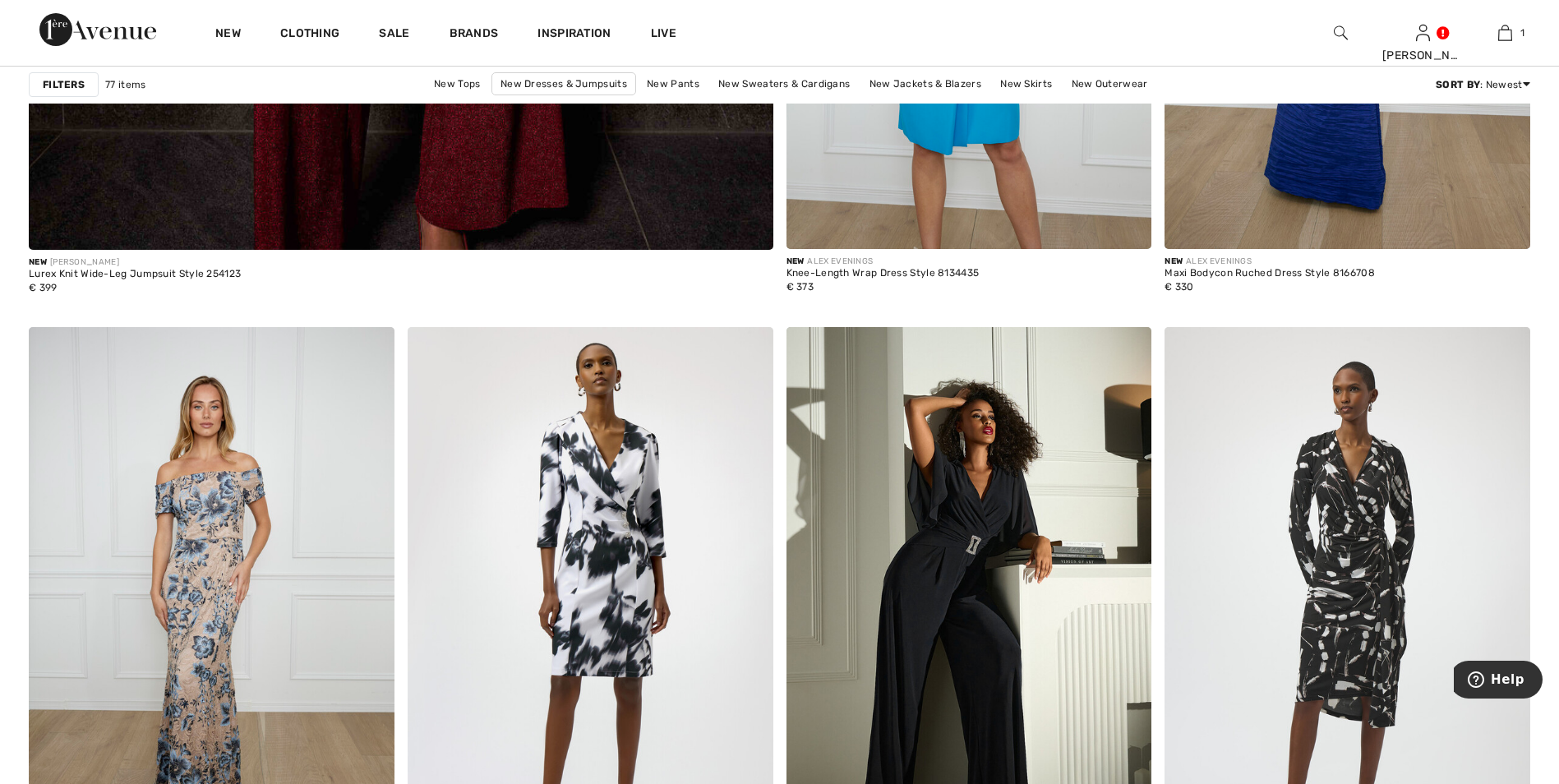
scroll to position [6077, 0]
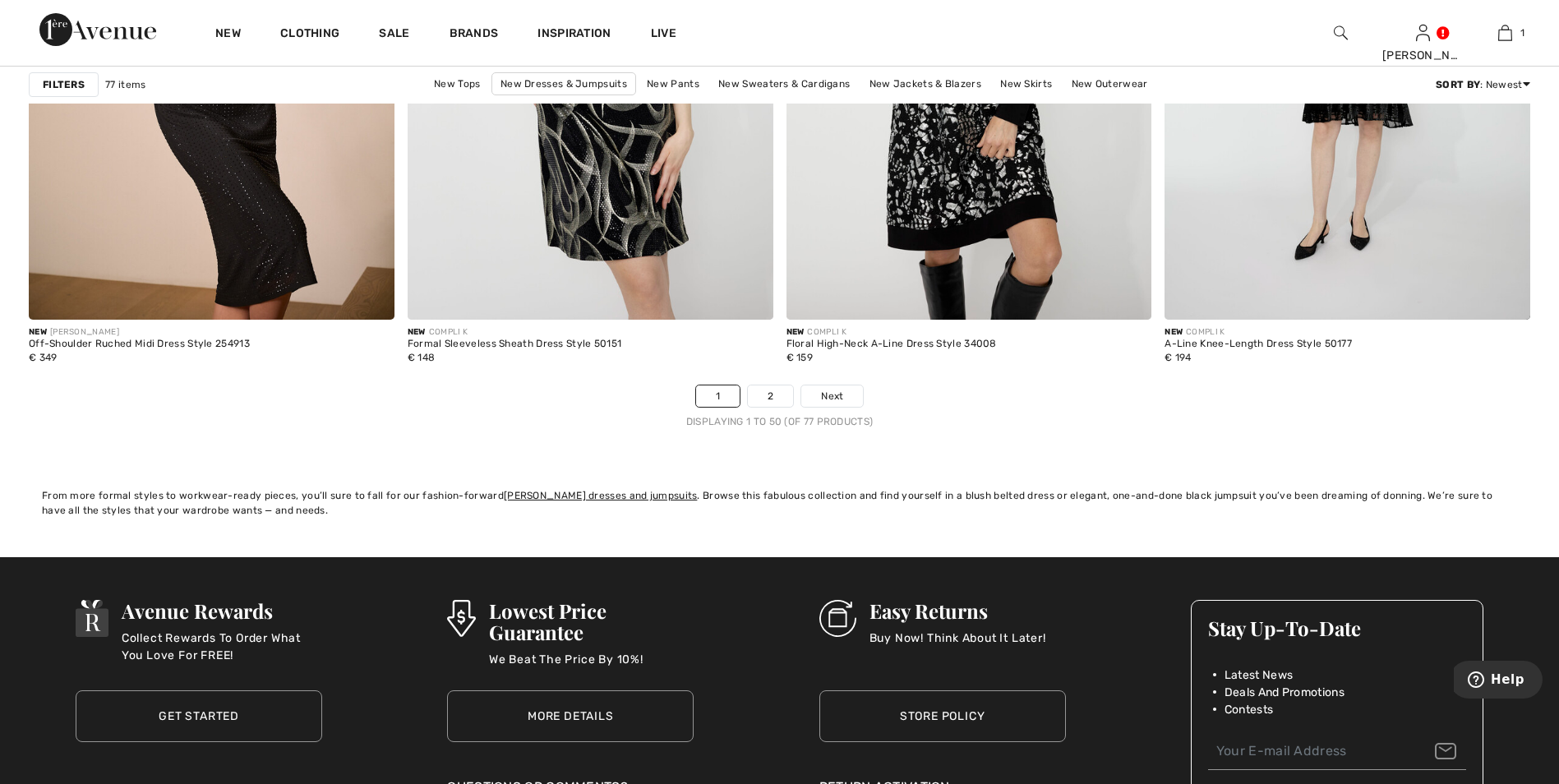
scroll to position [9329, 0]
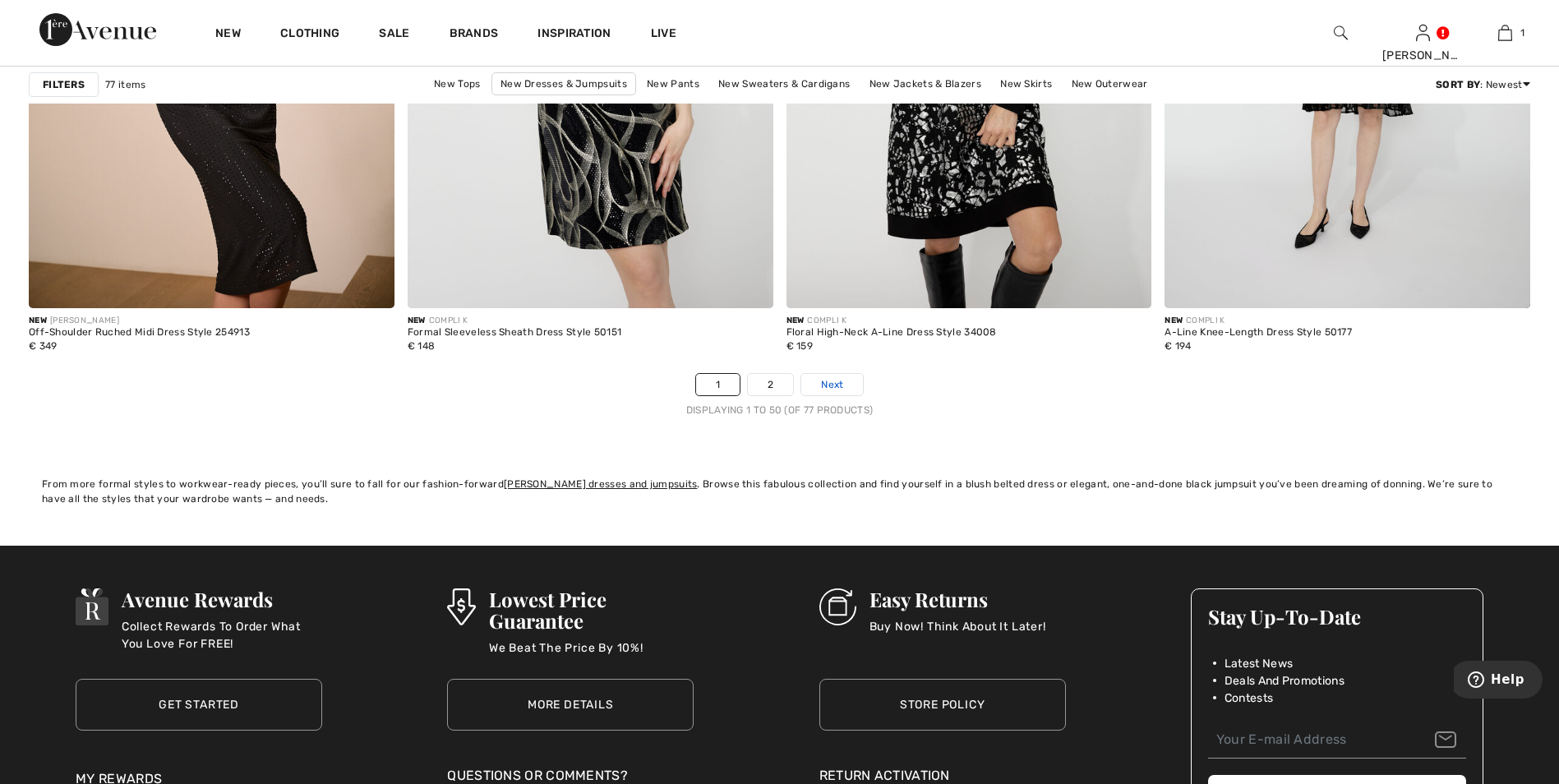
click at [845, 379] on link "Next" at bounding box center [832, 384] width 62 height 21
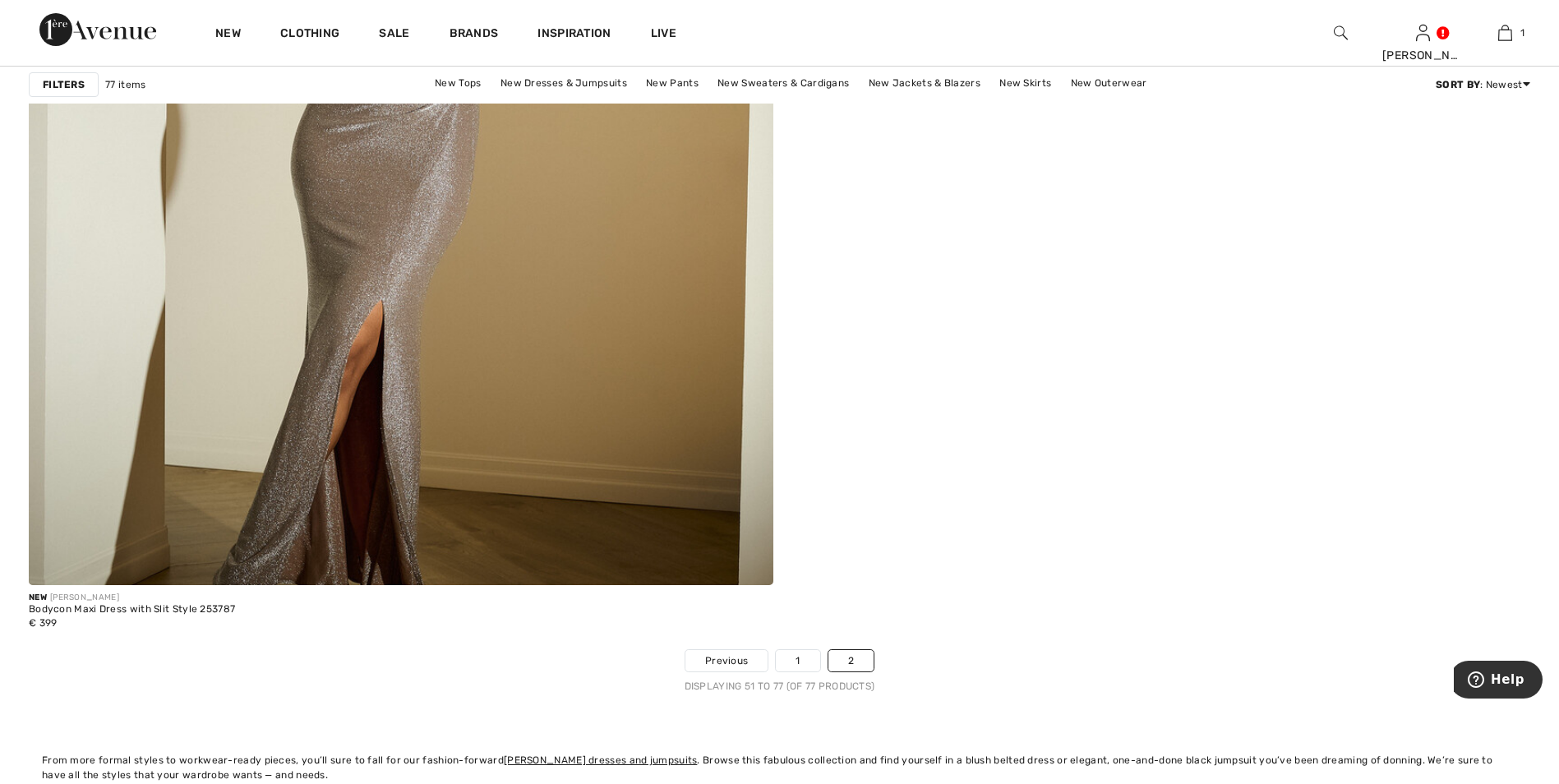
scroll to position [5770, 0]
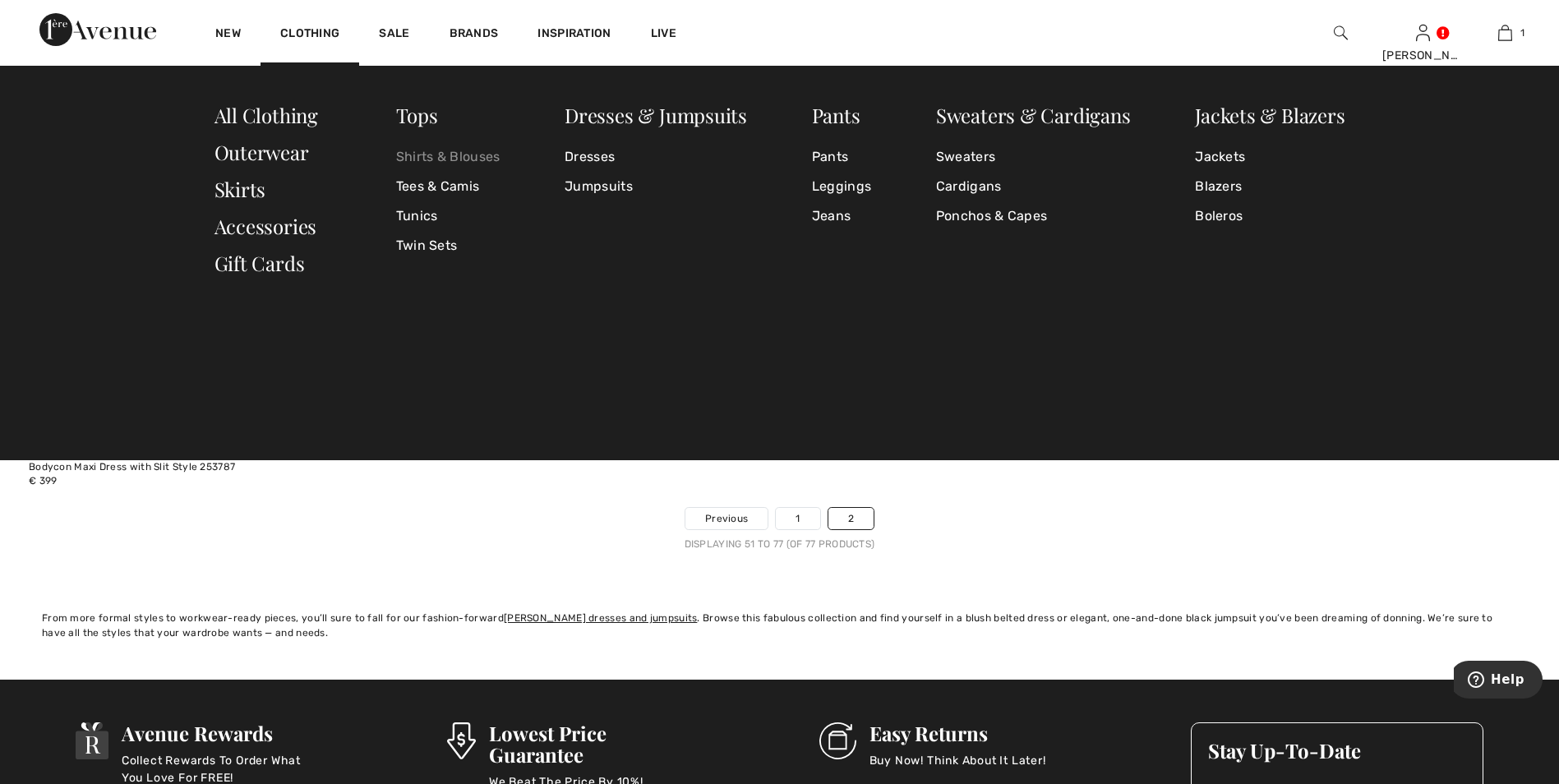
click at [427, 160] on link "Shirts & Blouses" at bounding box center [449, 157] width 105 height 29
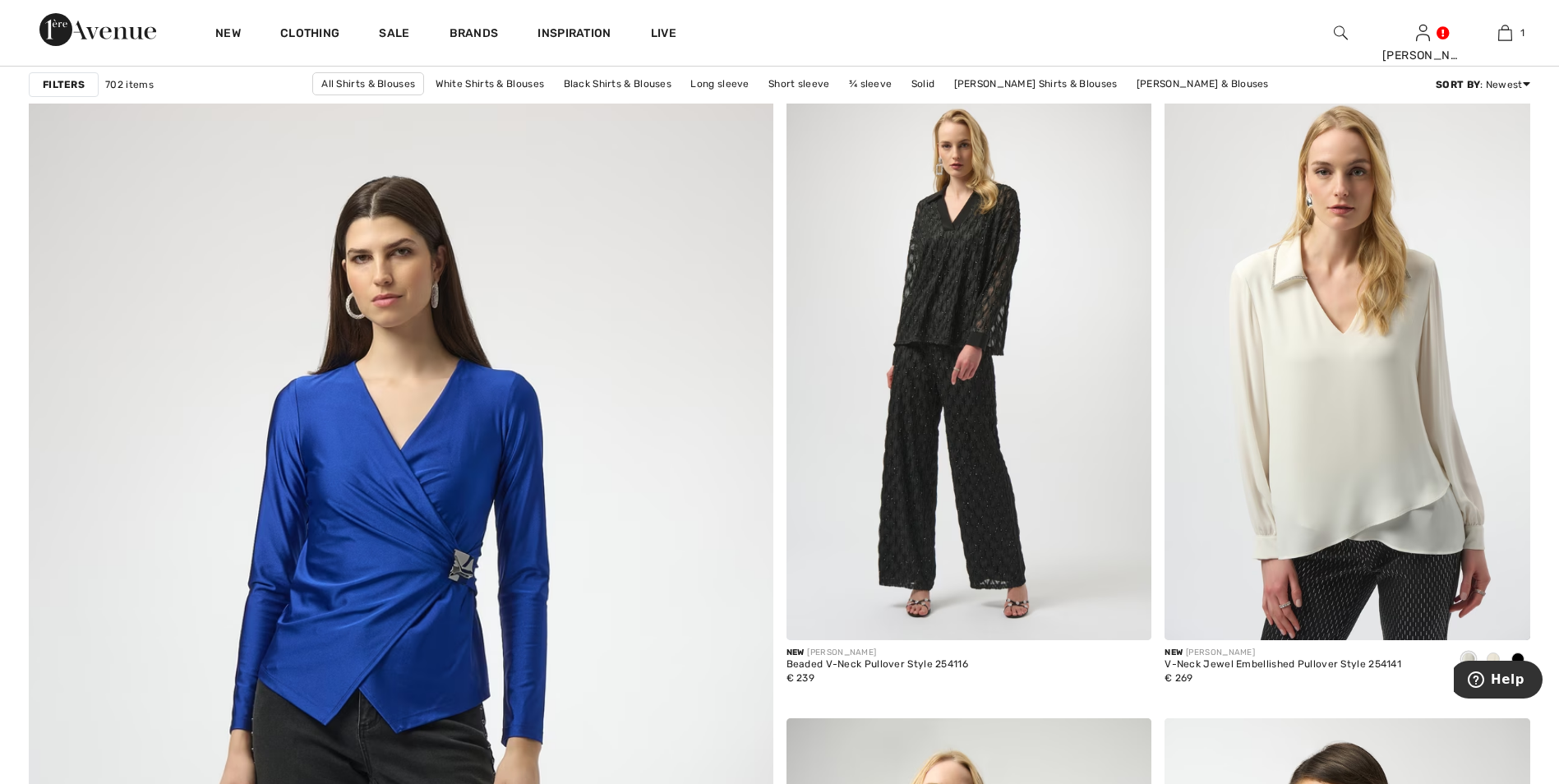
scroll to position [5081, 0]
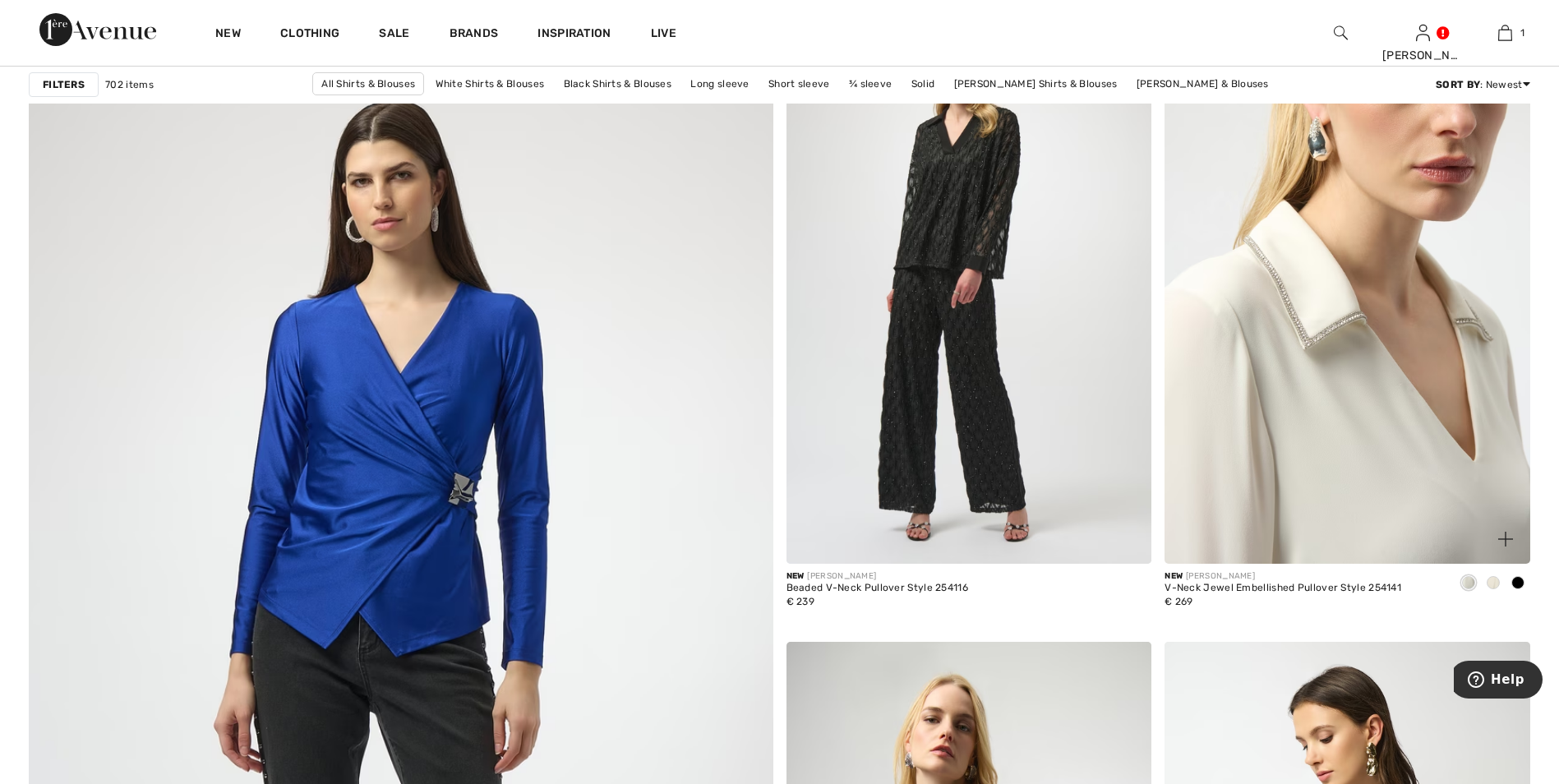
click at [1360, 382] on img at bounding box center [1347, 289] width 366 height 548
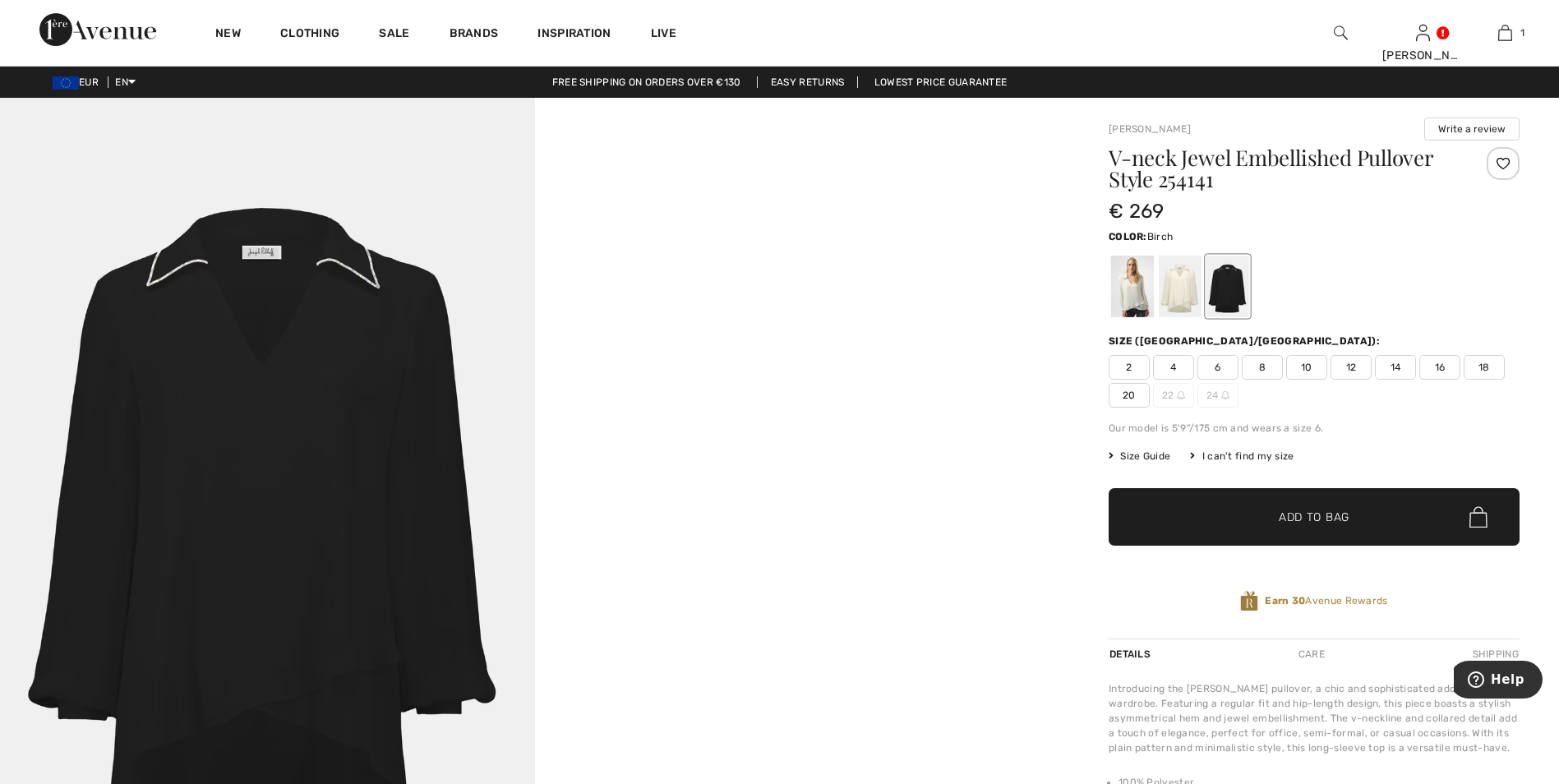
click at [1175, 298] on div at bounding box center [1180, 286] width 43 height 62
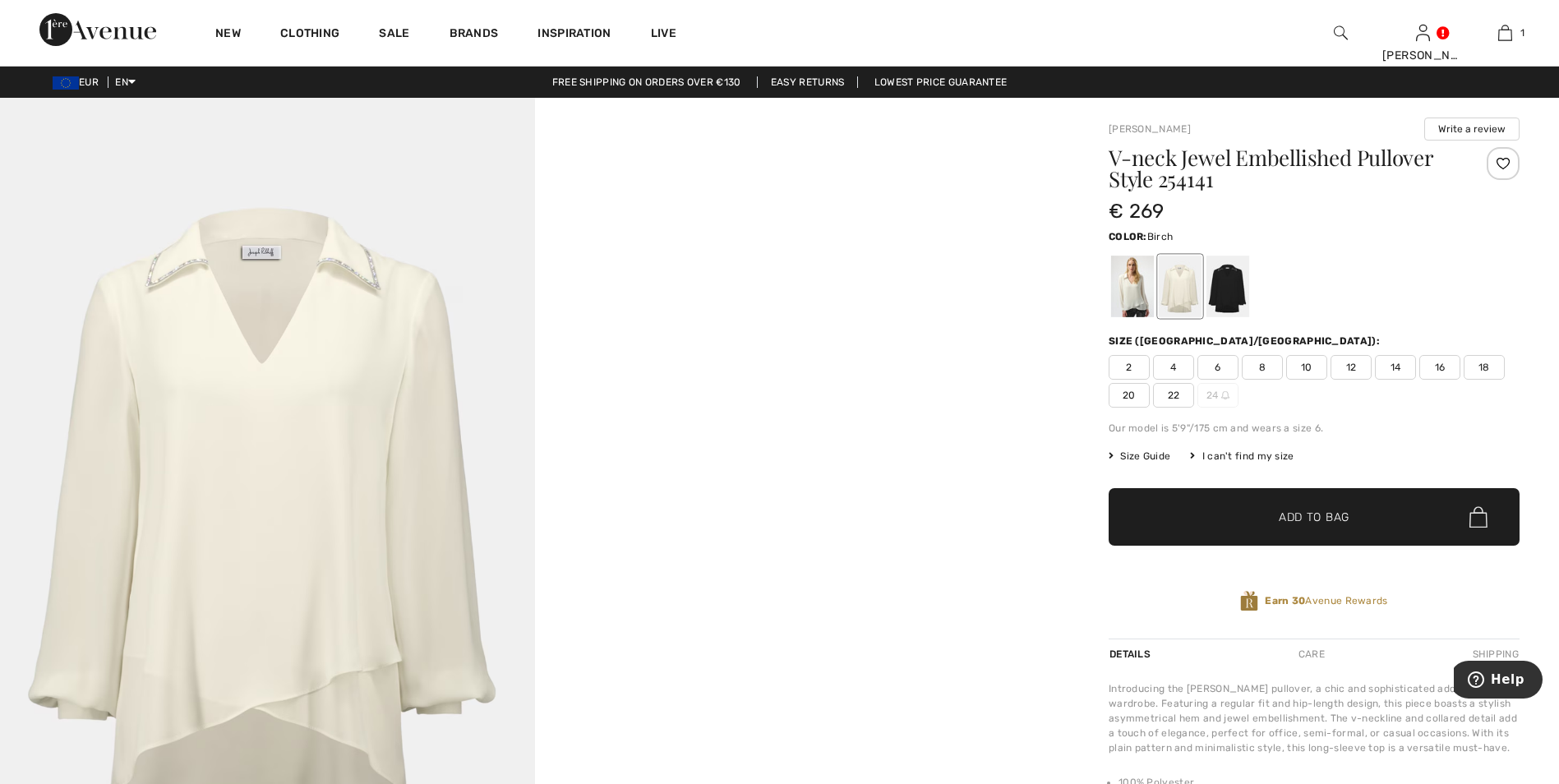
click at [1173, 396] on span "22" at bounding box center [1173, 395] width 41 height 25
click at [1388, 506] on span "✔ Added to Bag Add to Bag" at bounding box center [1314, 516] width 411 height 58
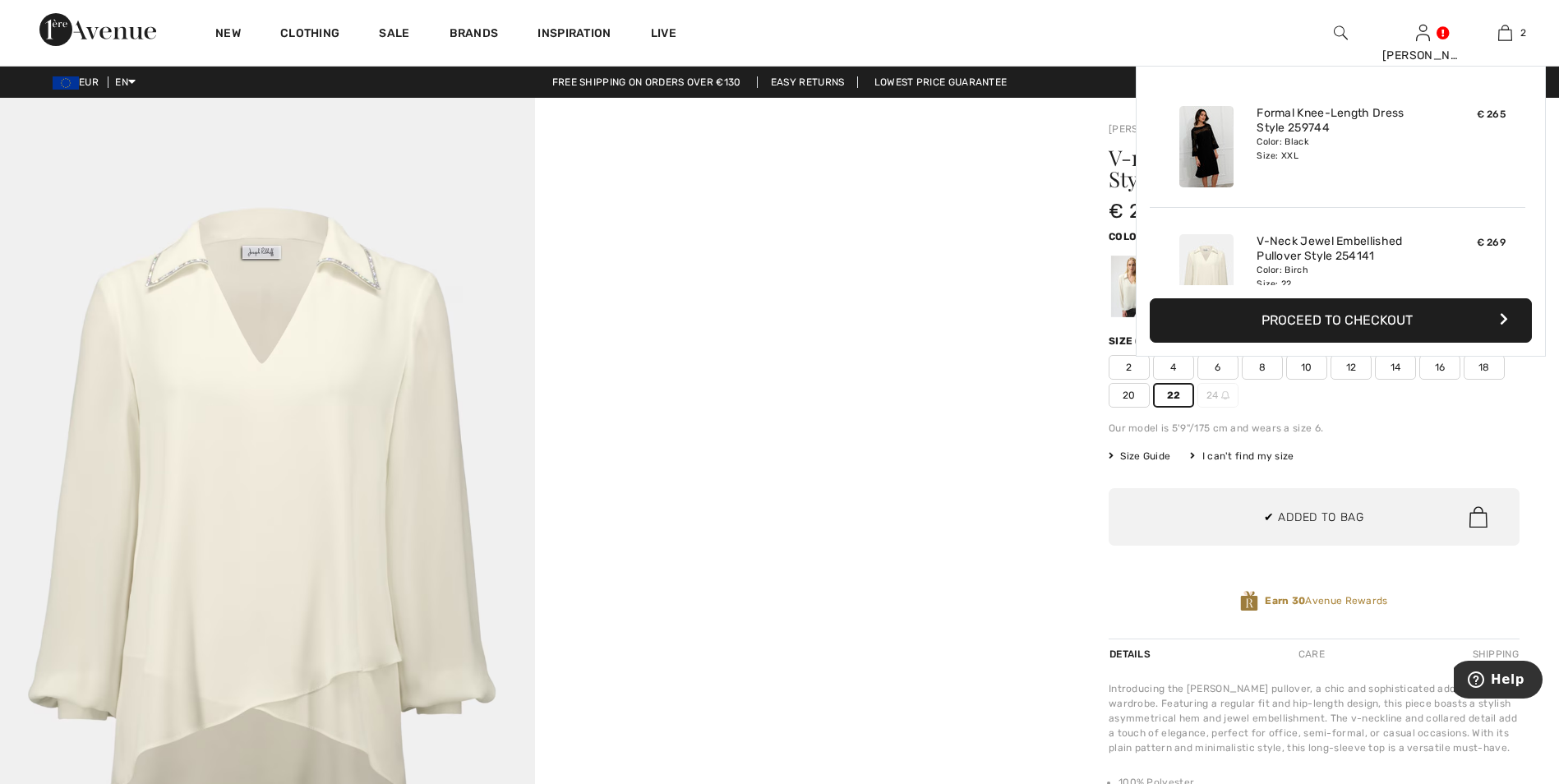
scroll to position [51, 0]
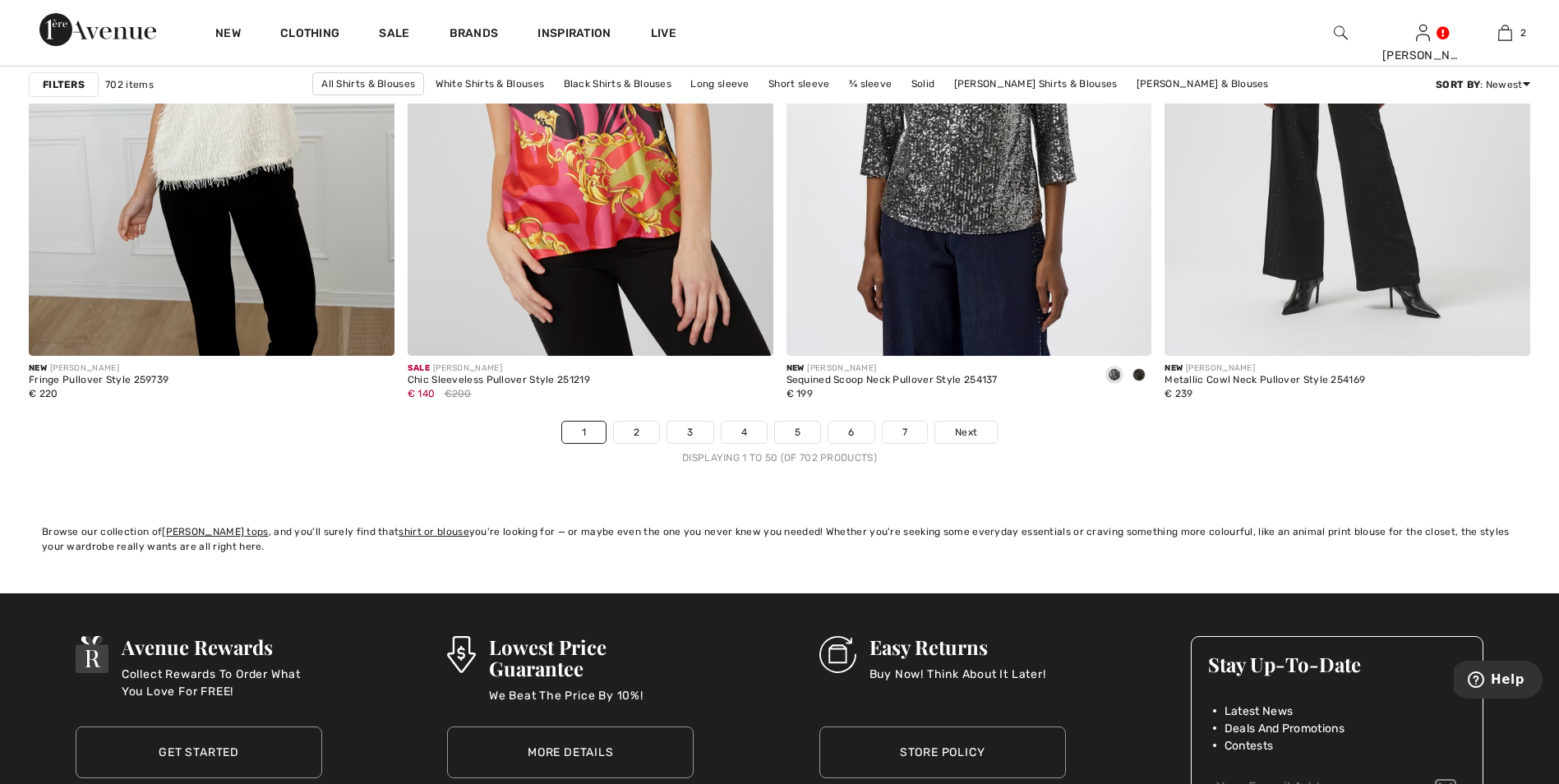
scroll to position [9293, 0]
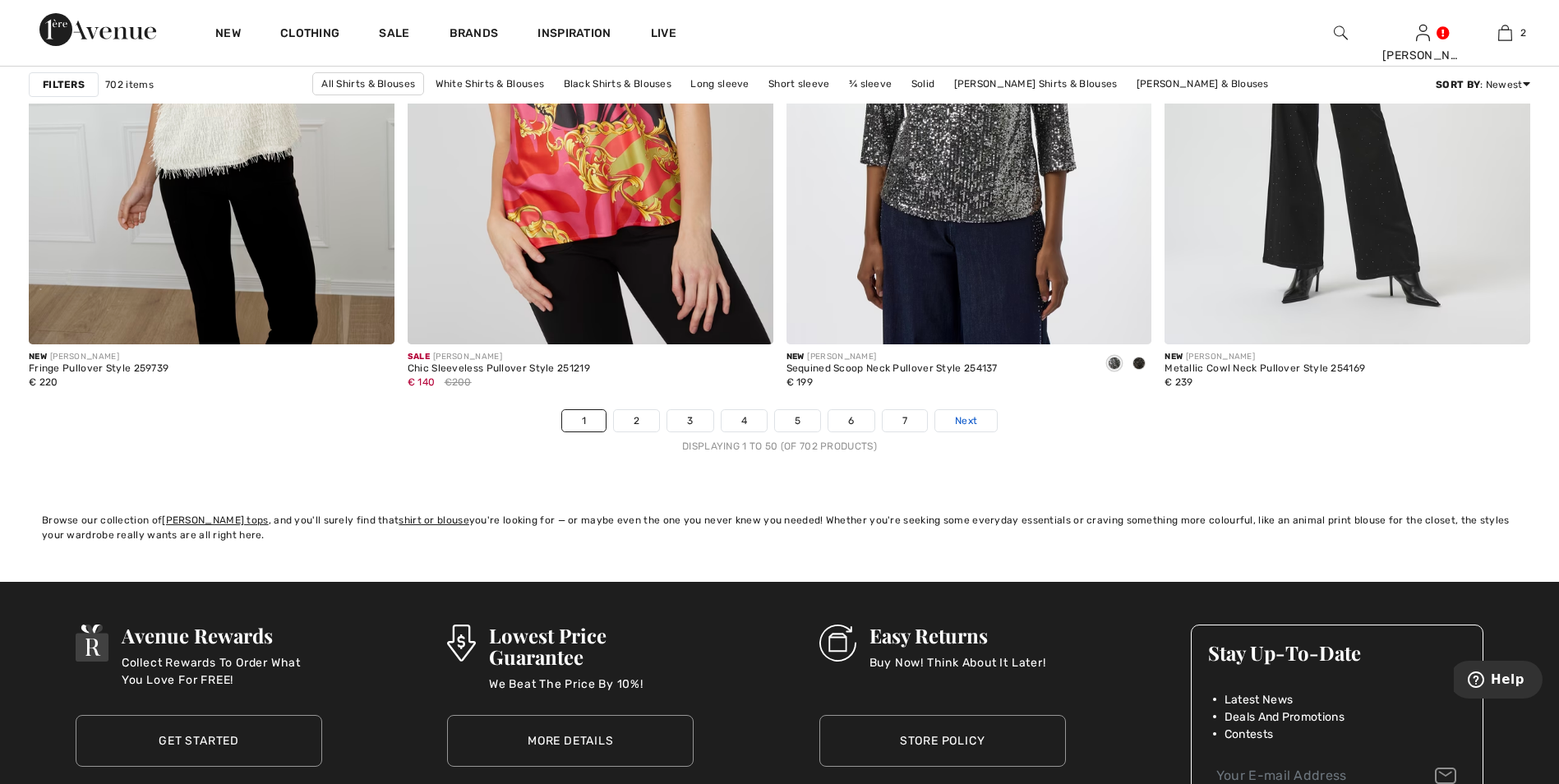
click at [960, 418] on span "Next" at bounding box center [965, 421] width 22 height 15
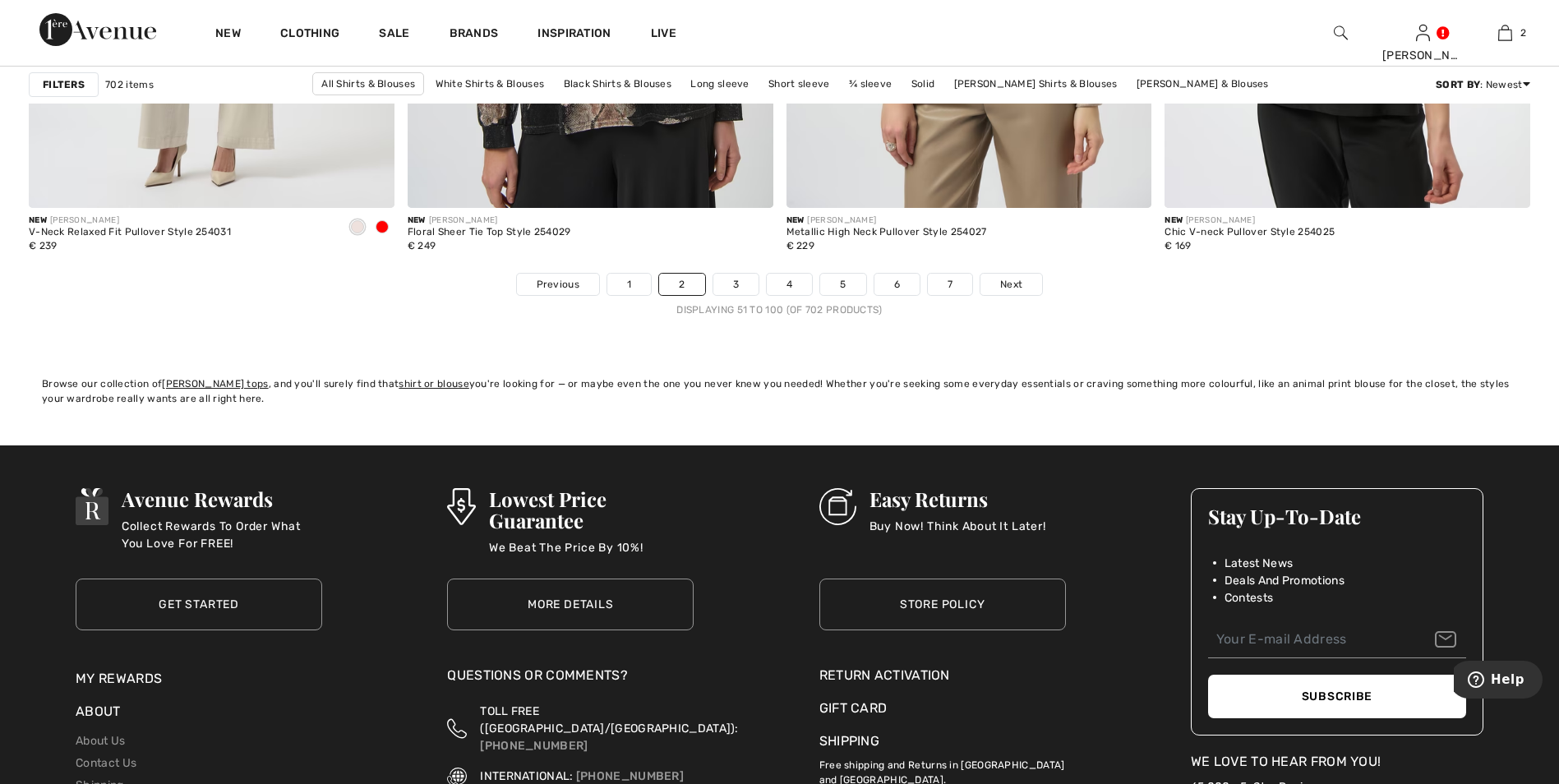
scroll to position [9484, 0]
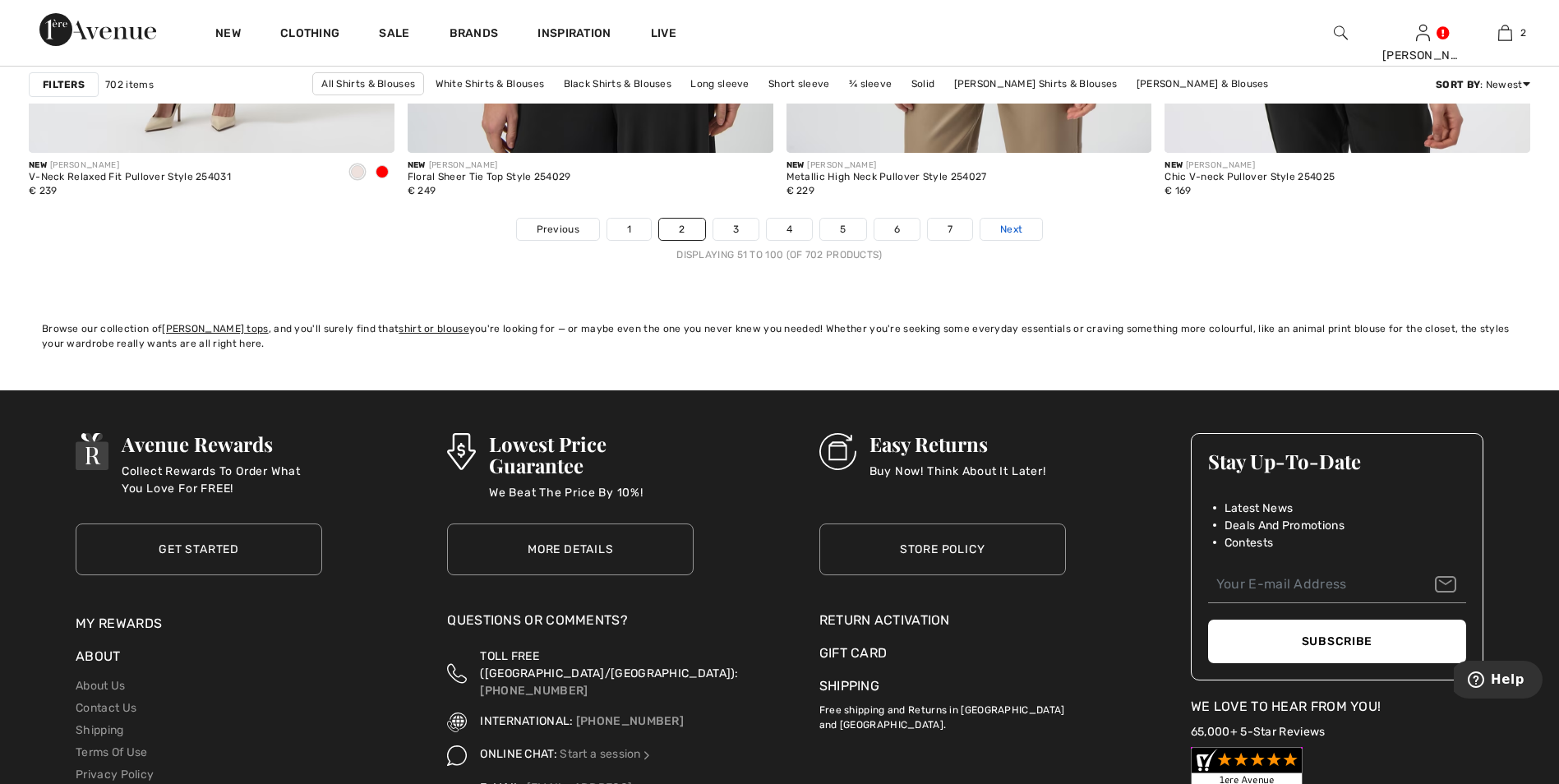
click at [1008, 238] on link "Next" at bounding box center [1010, 229] width 62 height 21
click at [1010, 226] on span "Next" at bounding box center [1010, 229] width 22 height 15
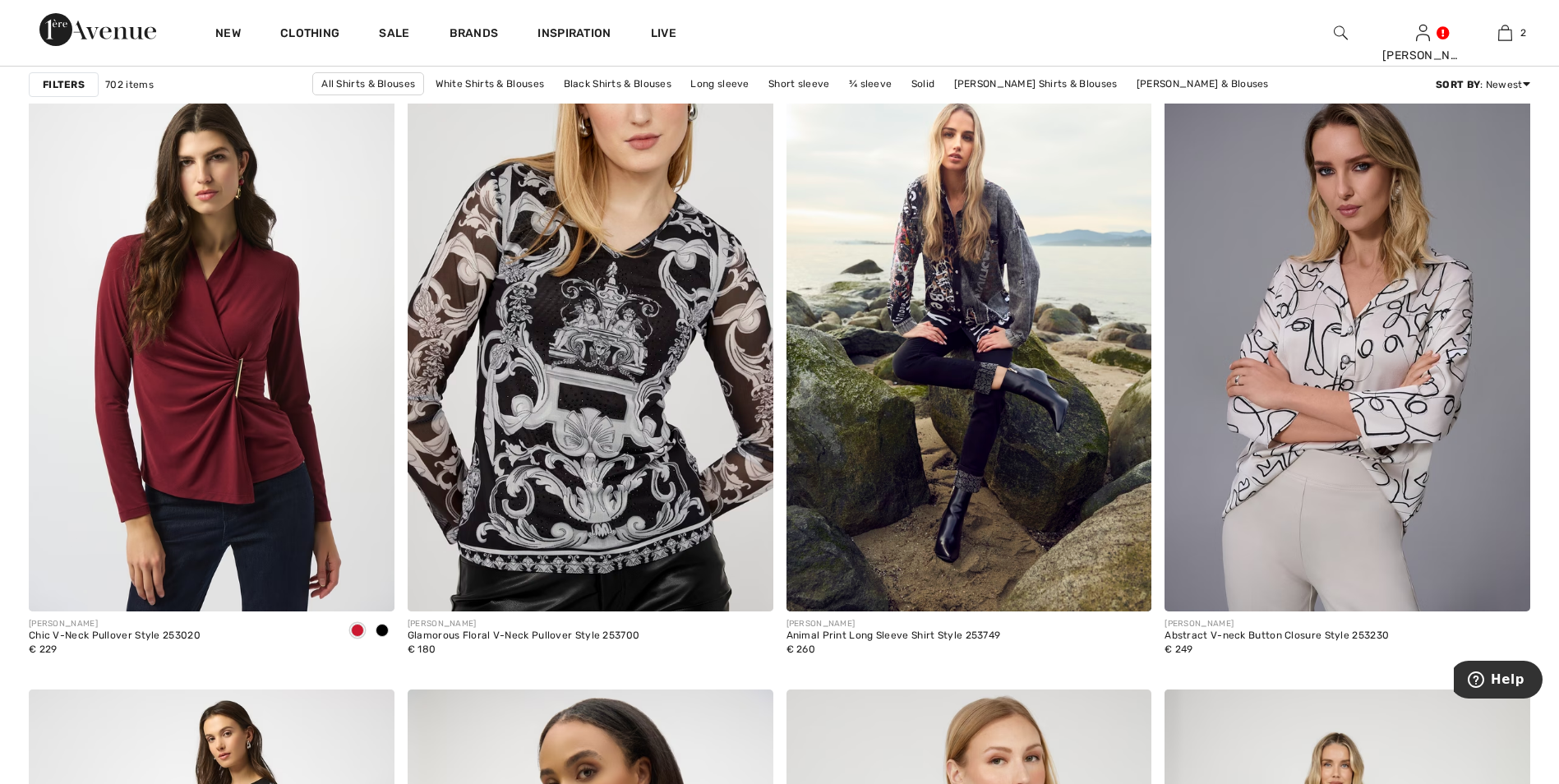
scroll to position [6297, 0]
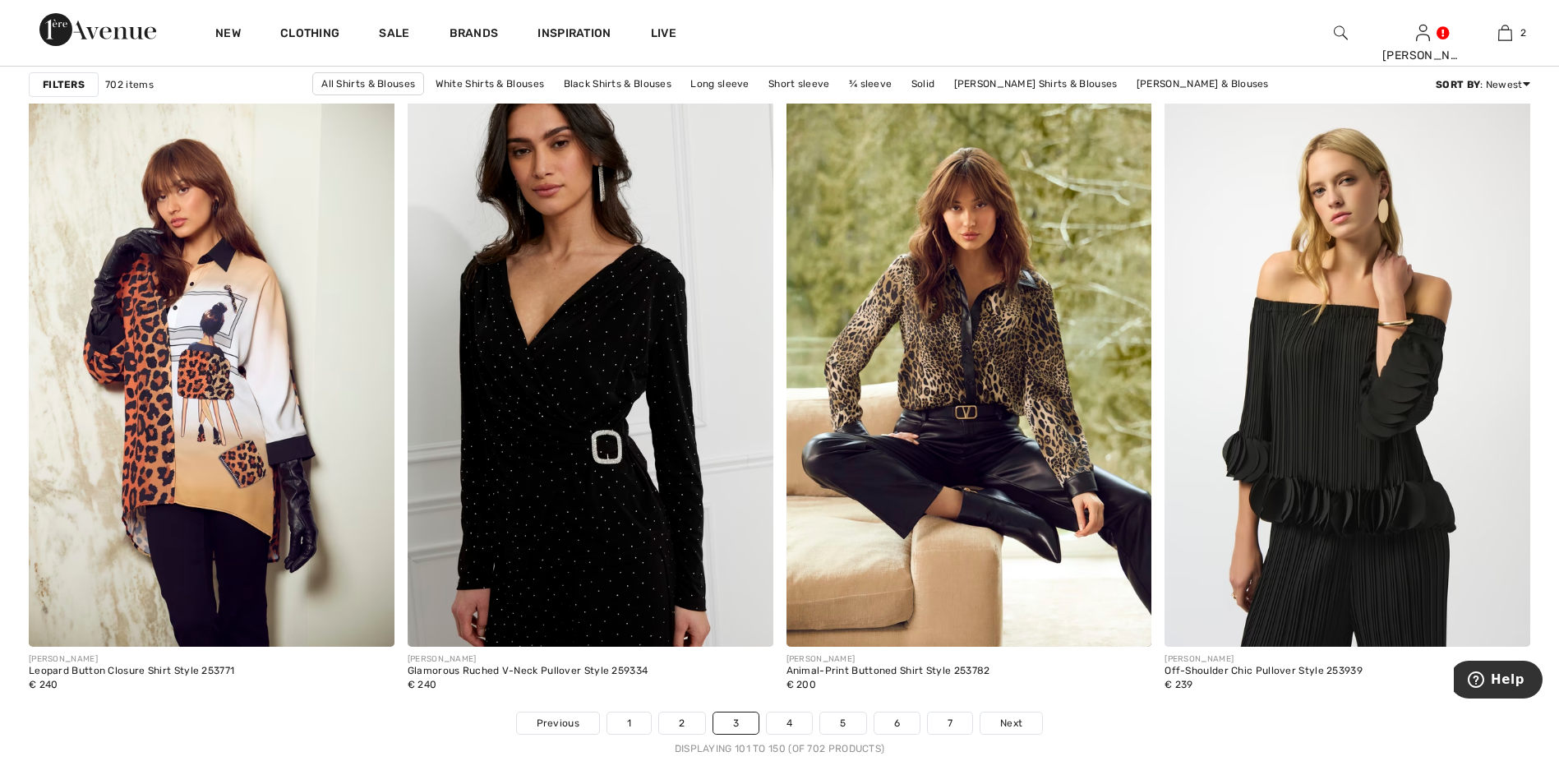
scroll to position [9045, 0]
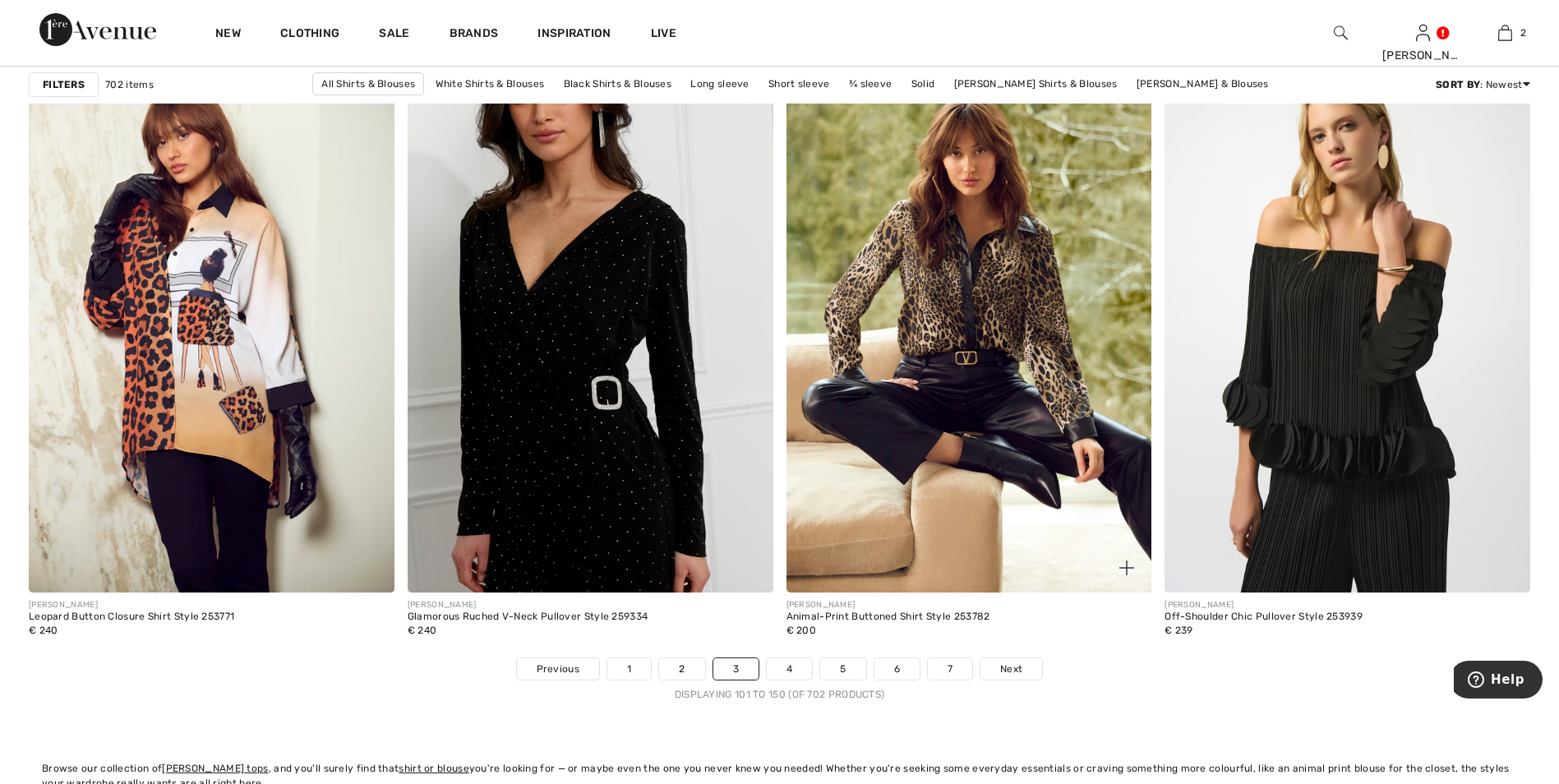
click at [1013, 658] on div "FRANK LYMAN Animal-Print Buttoned Shirt Style 253782 € 200" at bounding box center [969, 624] width 366 height 65
click at [1009, 670] on span "Next" at bounding box center [1010, 669] width 22 height 15
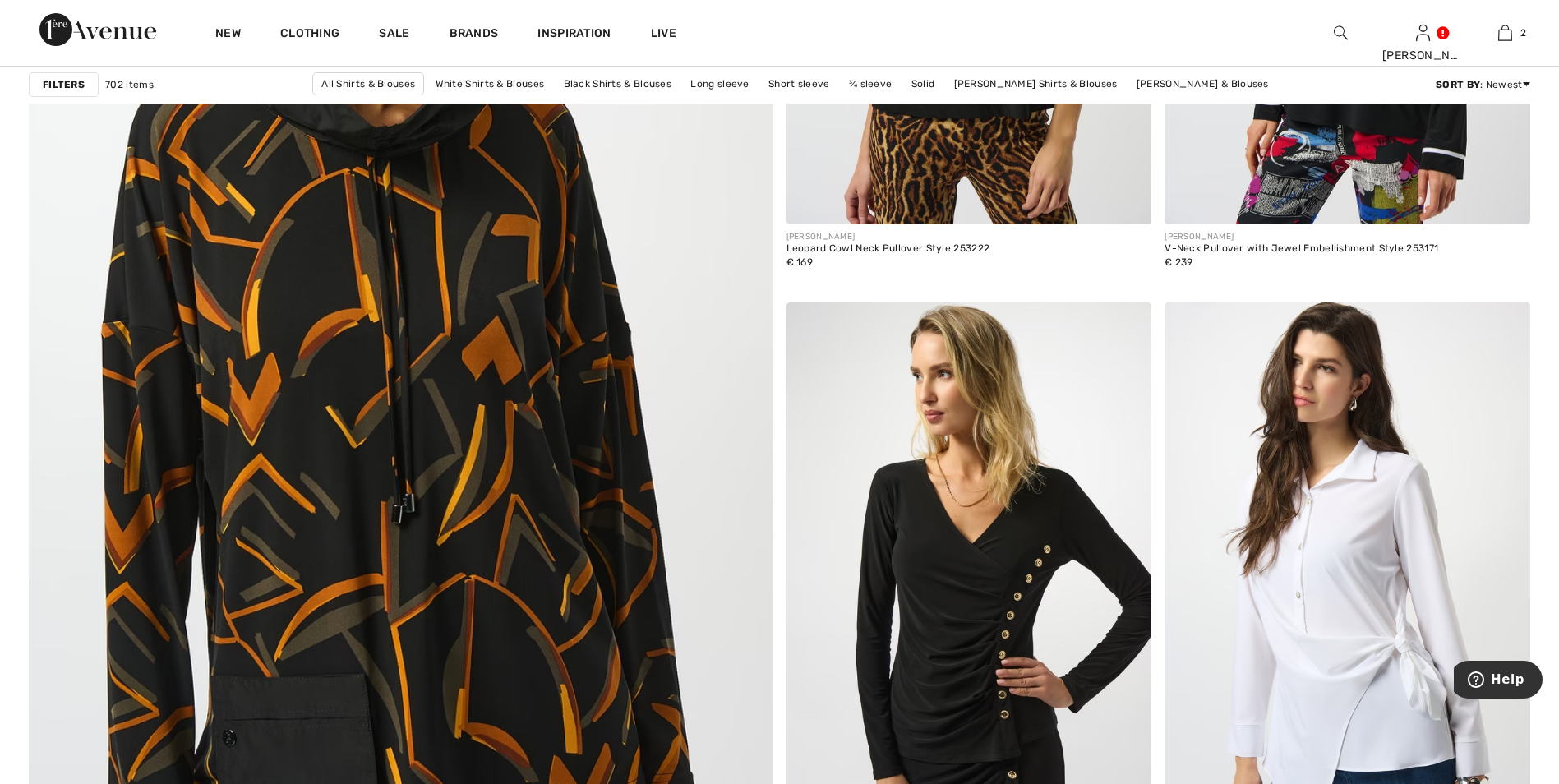
scroll to position [5541, 0]
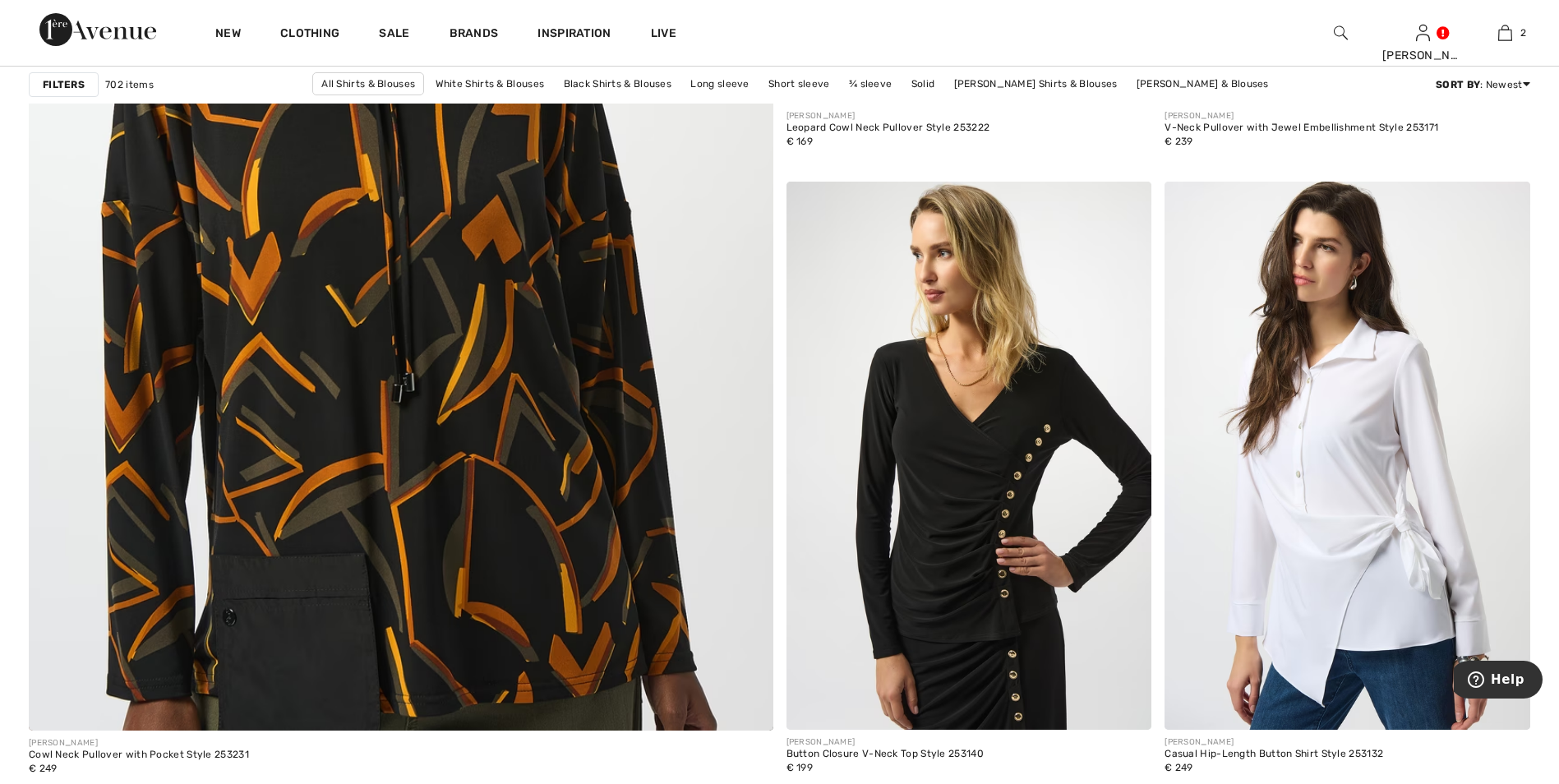
drag, startPoint x: 1554, startPoint y: 773, endPoint x: 1564, endPoint y: 774, distance: 10.0
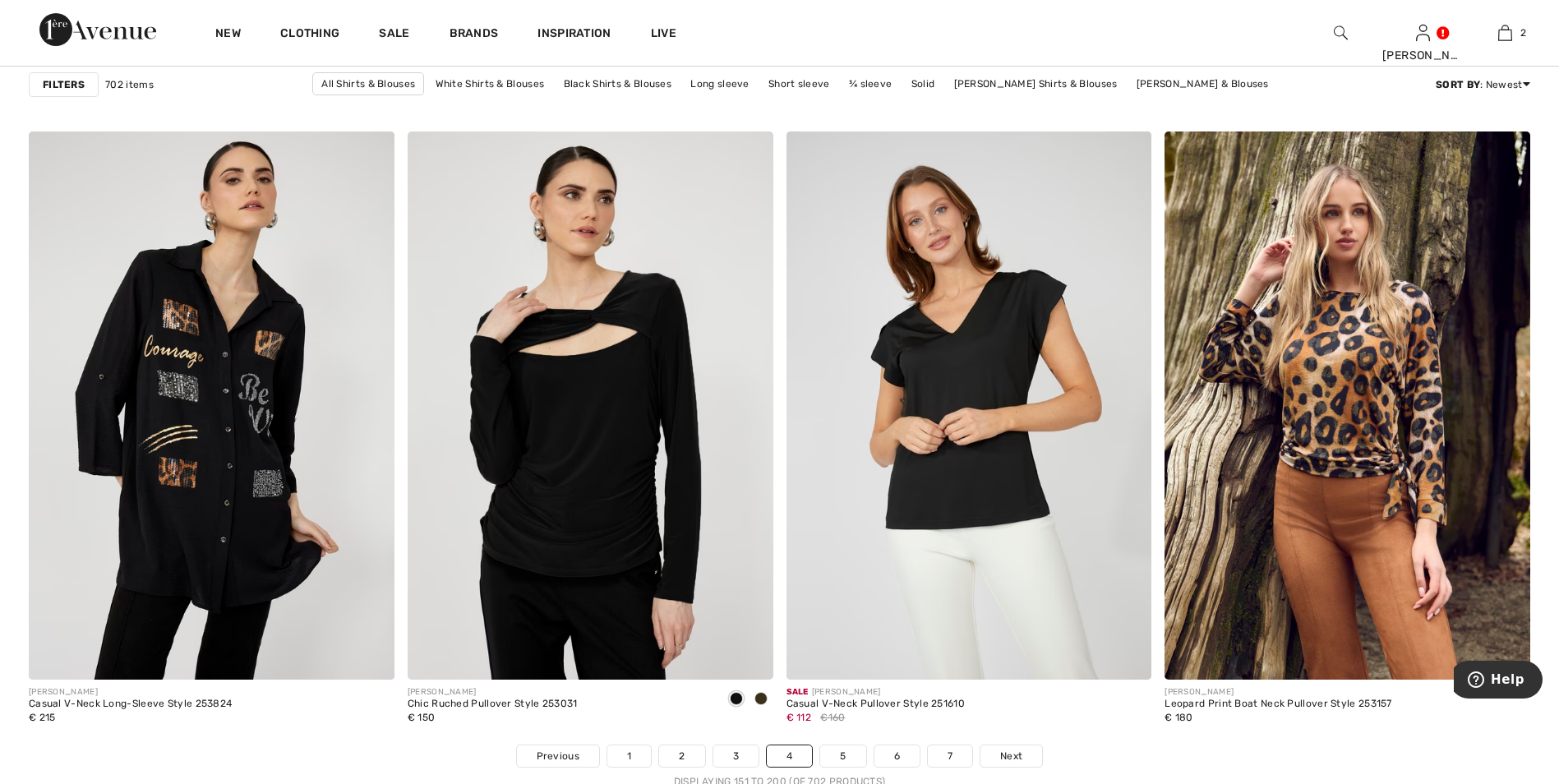
scroll to position [8980, 0]
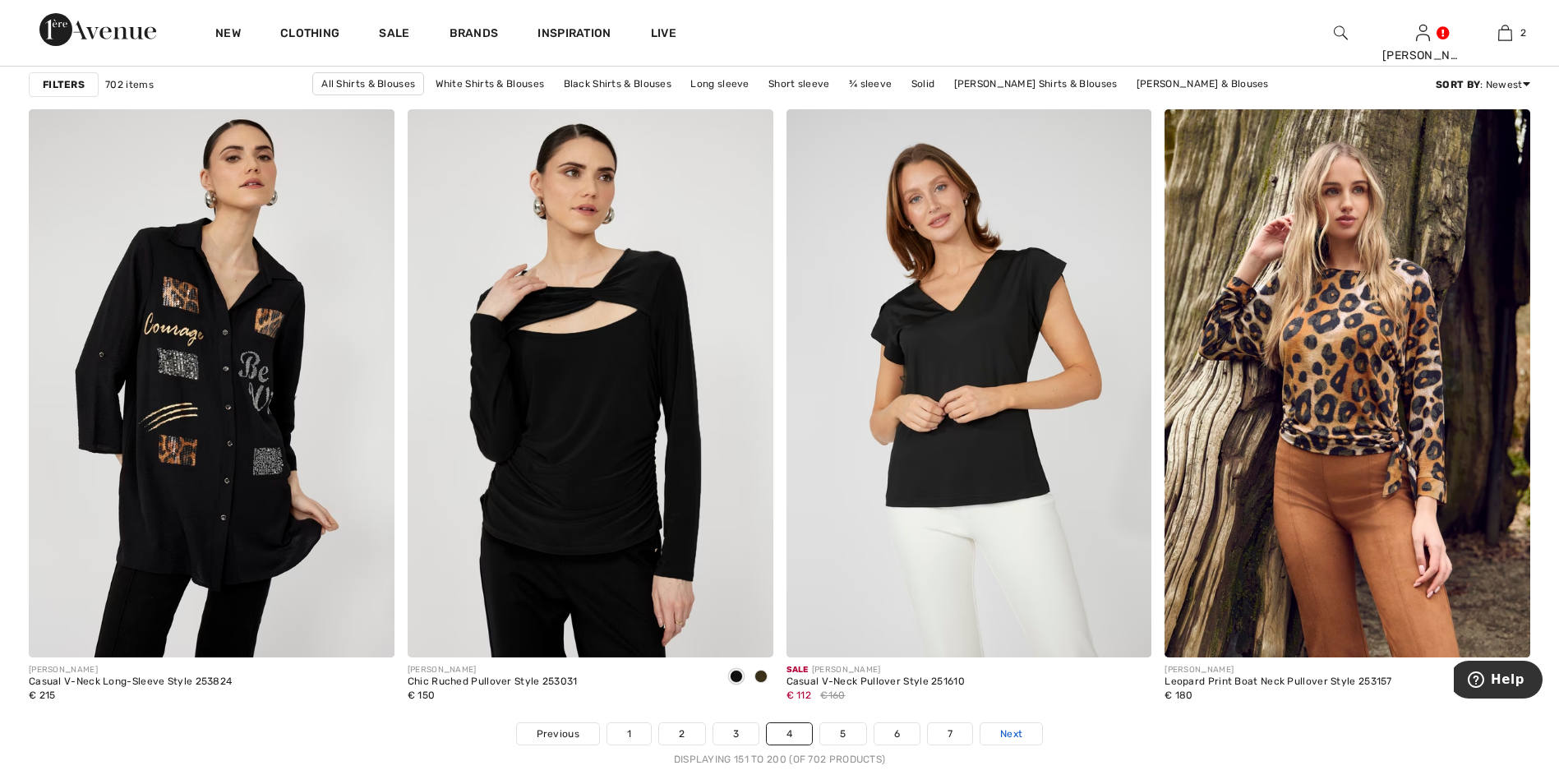
click at [1011, 726] on span "Next" at bounding box center [1010, 734] width 22 height 15
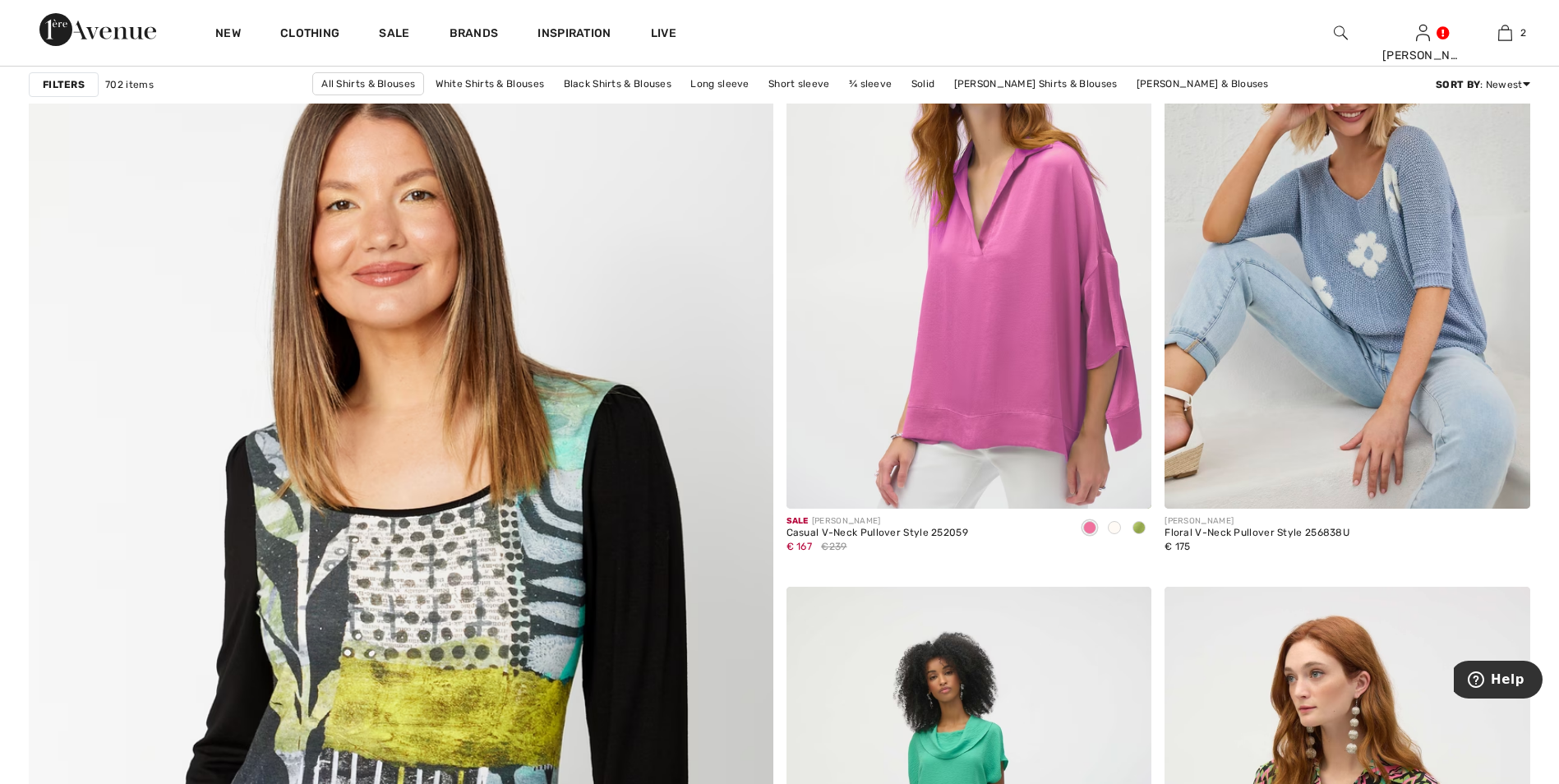
scroll to position [5170, 0]
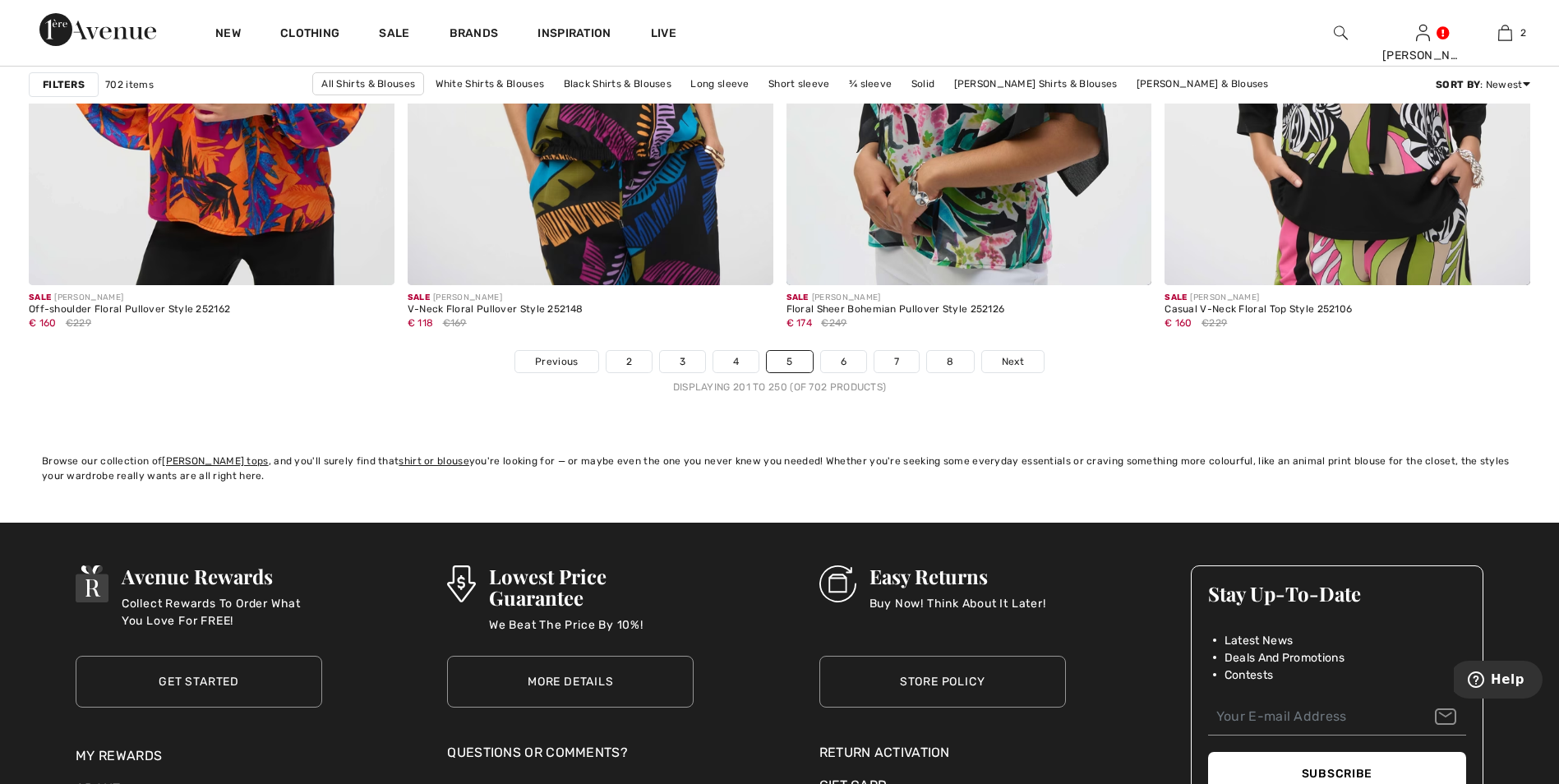
scroll to position [9407, 0]
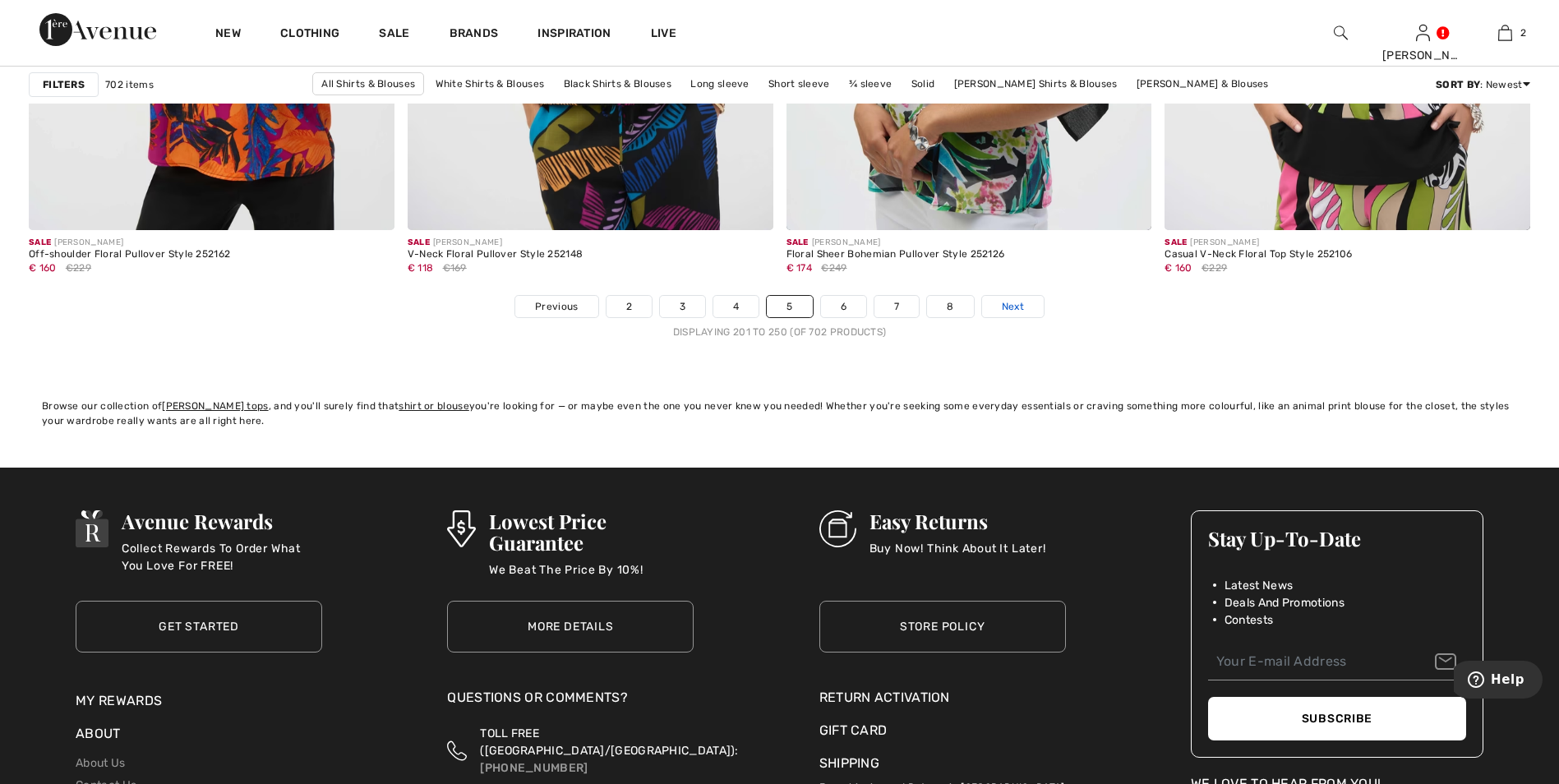
click at [1031, 302] on link "Next" at bounding box center [1012, 306] width 62 height 21
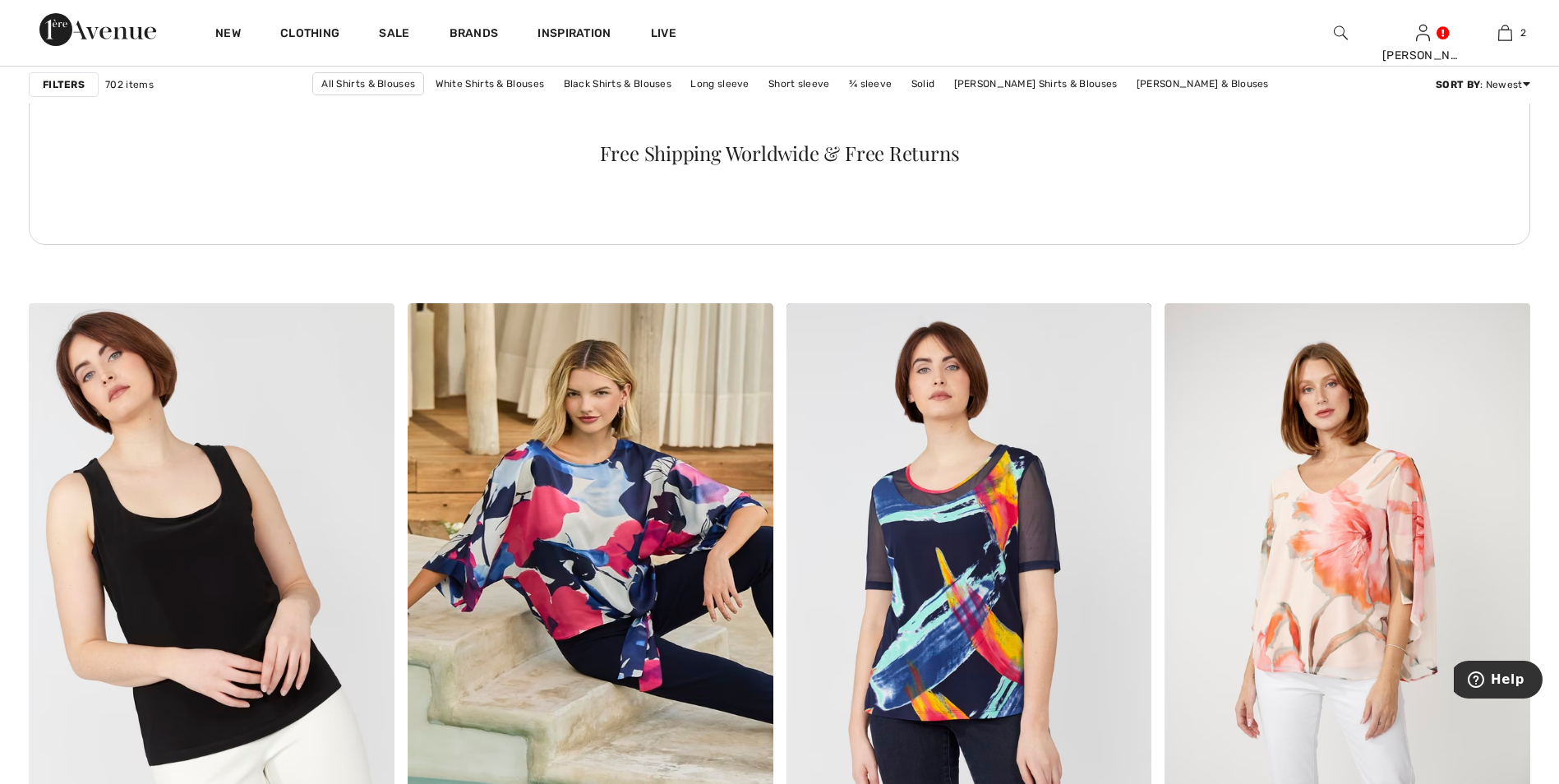
scroll to position [7600, 0]
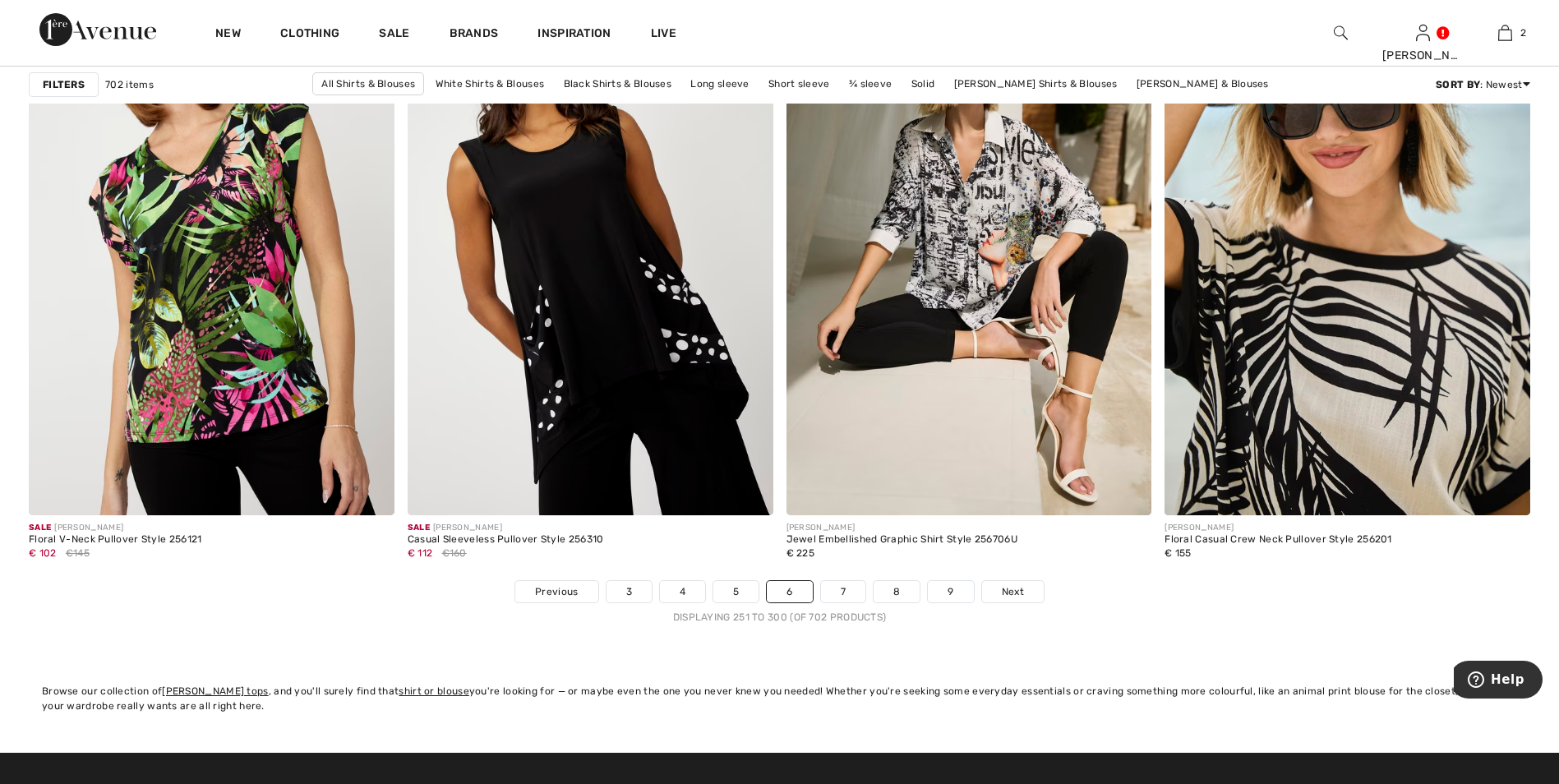
scroll to position [9144, 0]
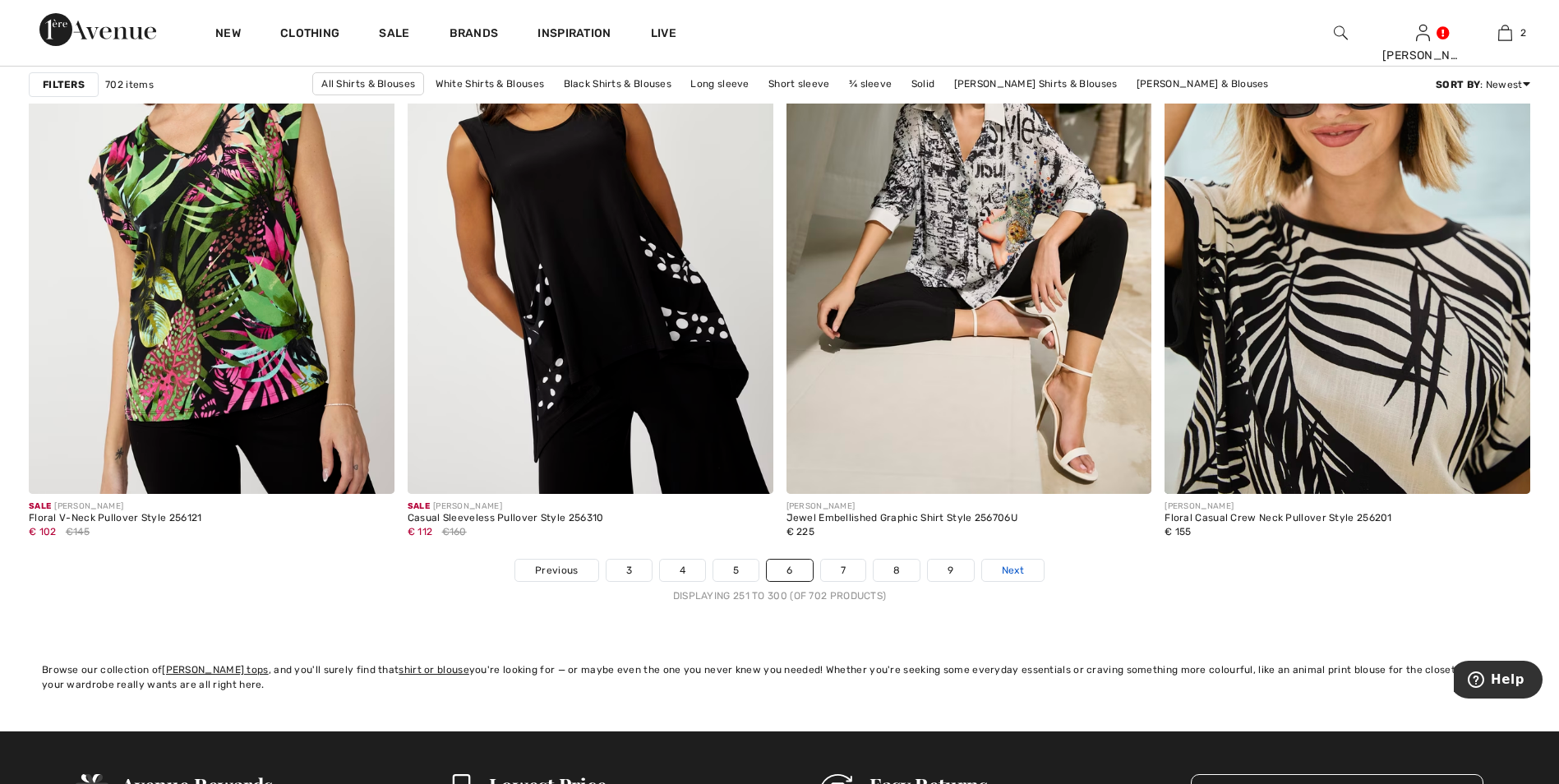
click at [1020, 569] on span "Next" at bounding box center [1012, 570] width 22 height 15
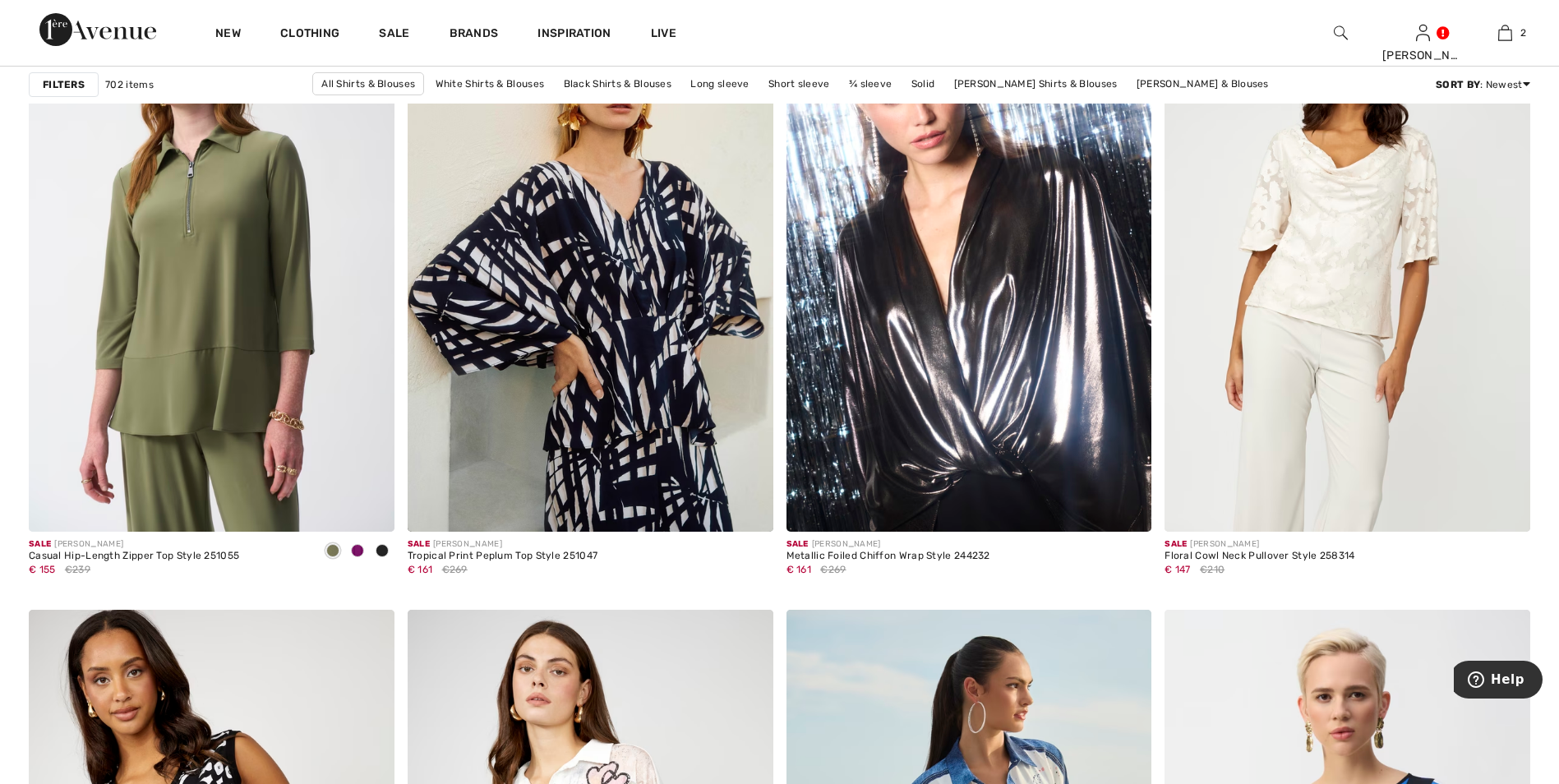
scroll to position [3658, 0]
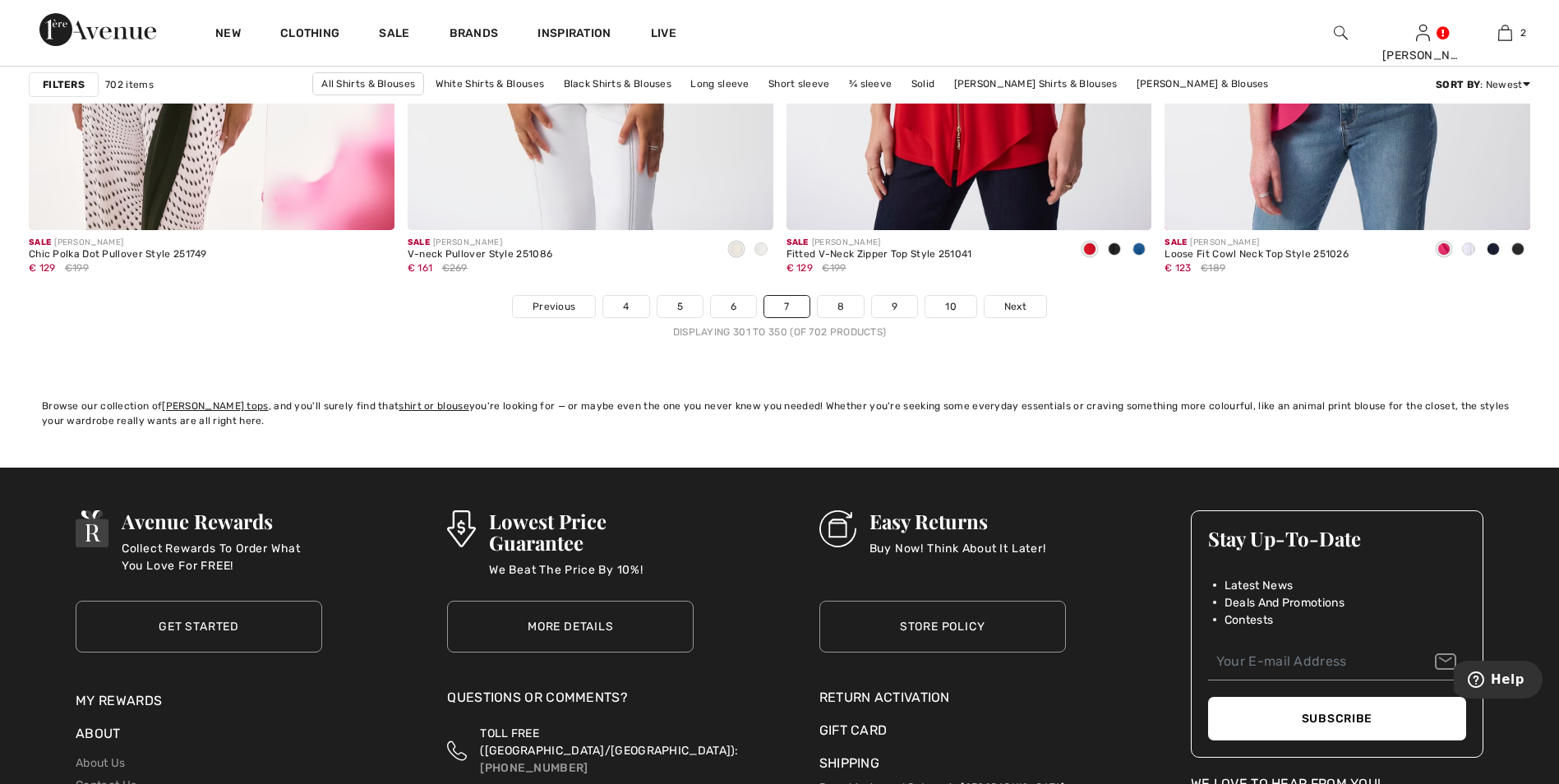
scroll to position [9440, 0]
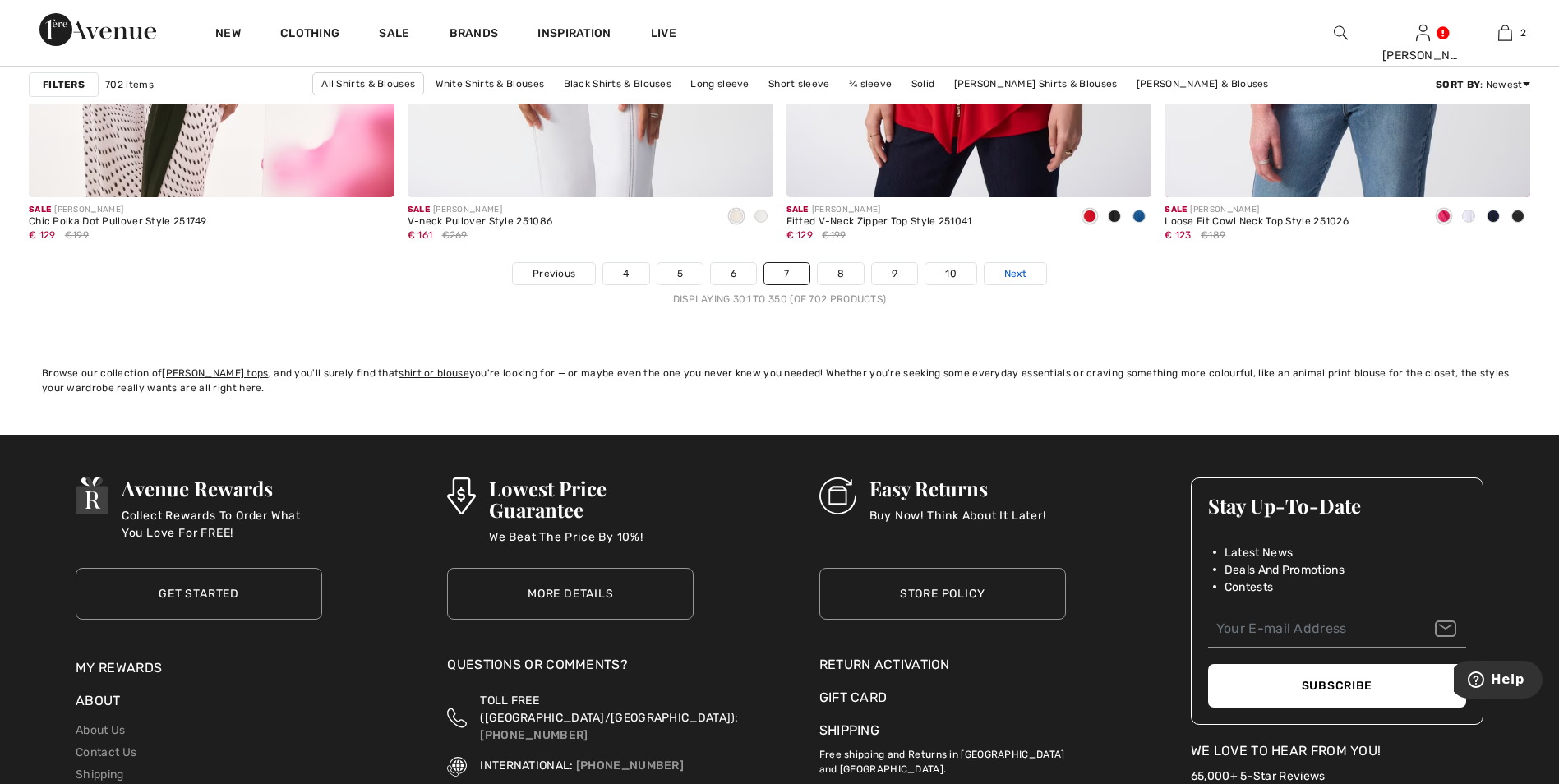
click at [1025, 270] on span "Next" at bounding box center [1014, 274] width 22 height 15
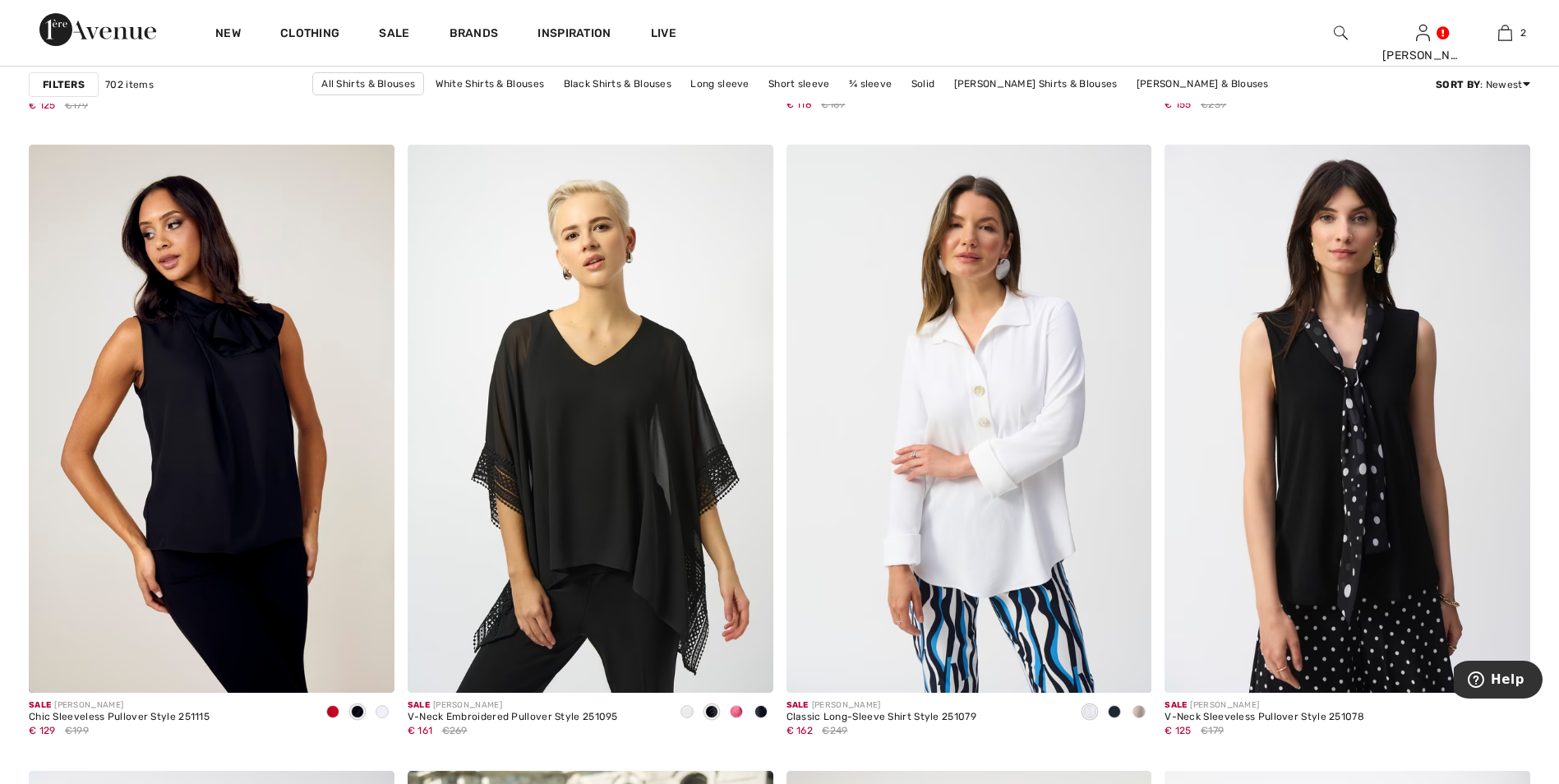
scroll to position [6260, 0]
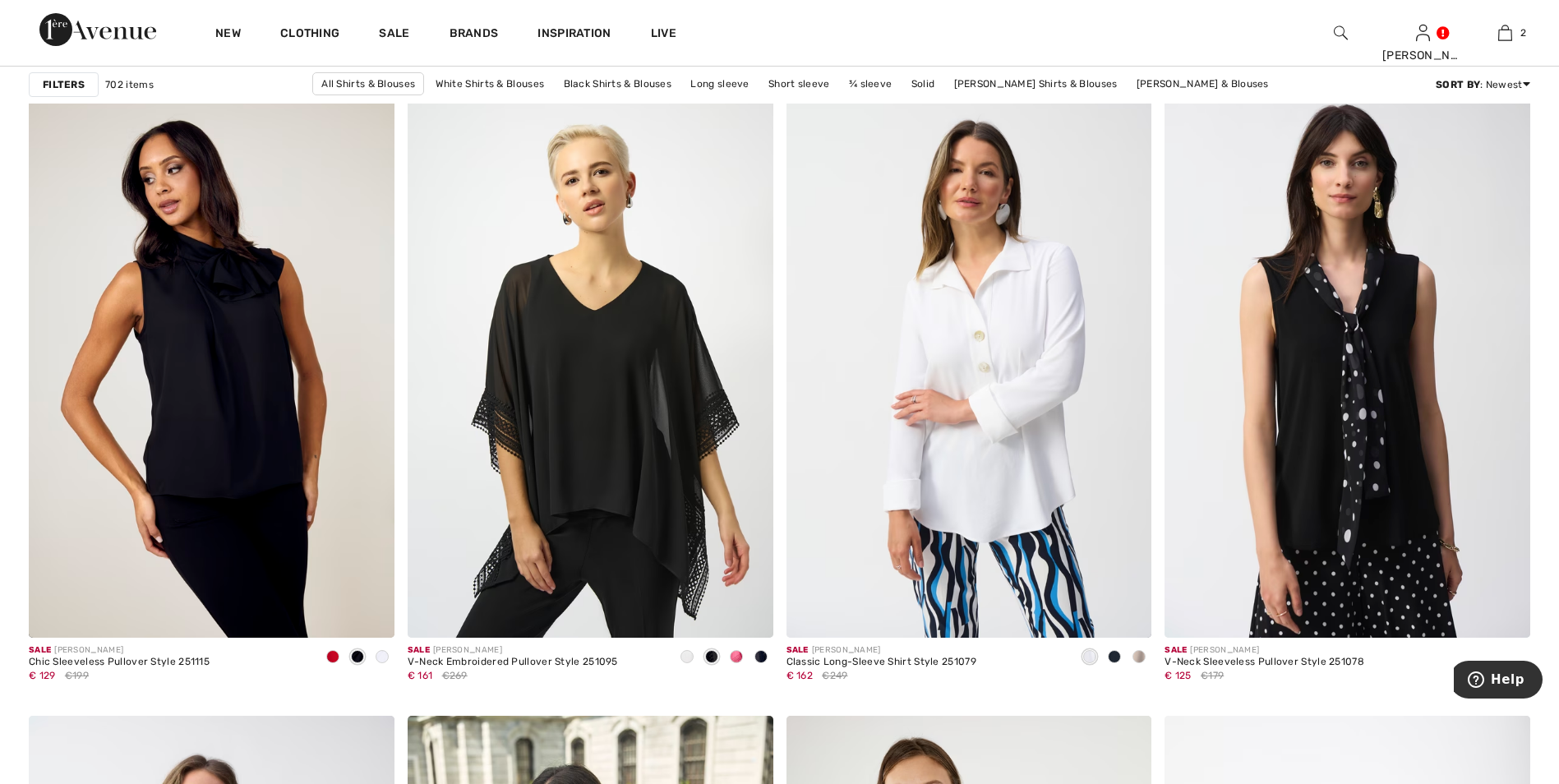
click at [1112, 655] on span at bounding box center [1114, 657] width 13 height 13
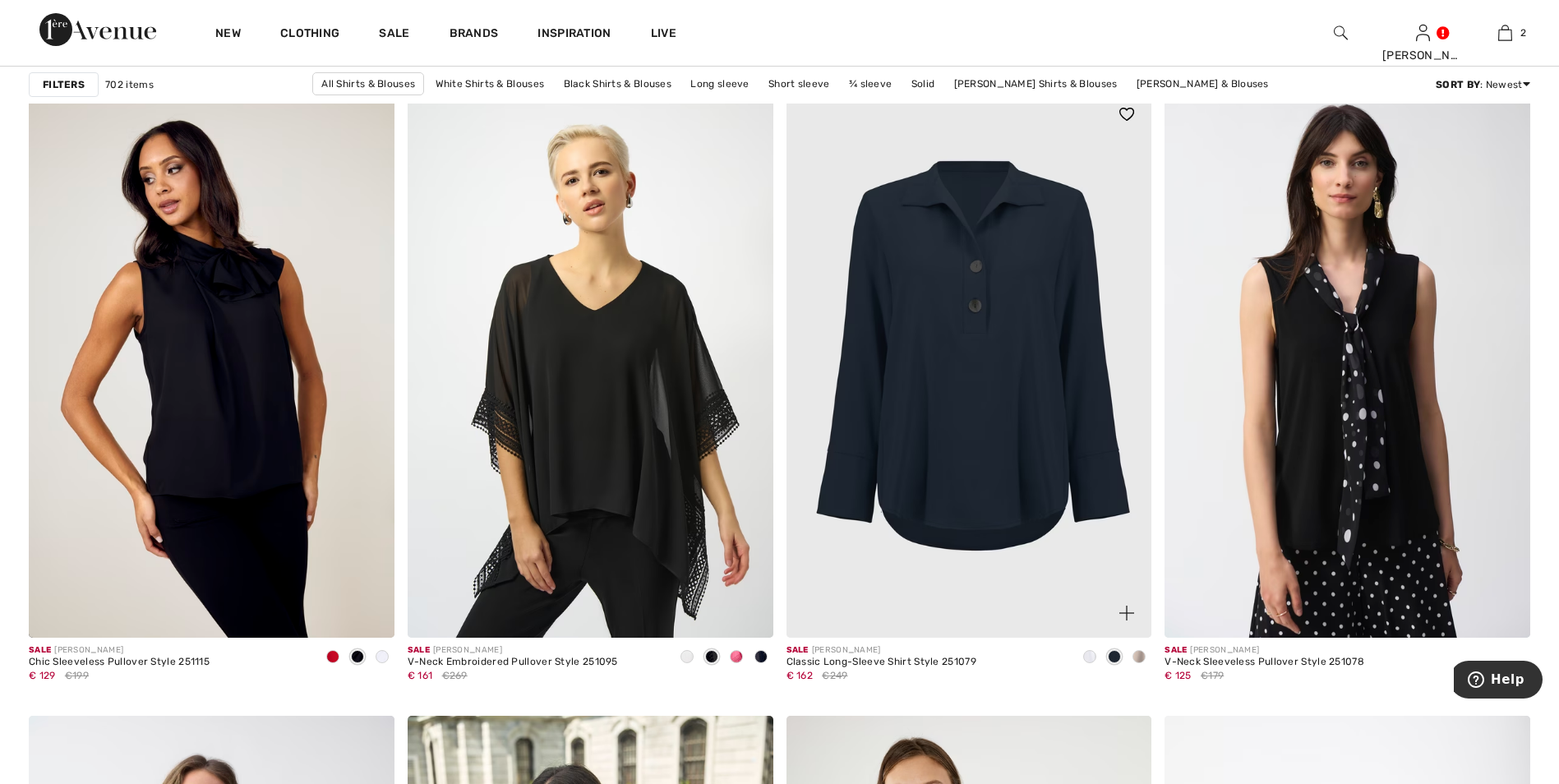
click at [1138, 658] on span at bounding box center [1139, 657] width 13 height 13
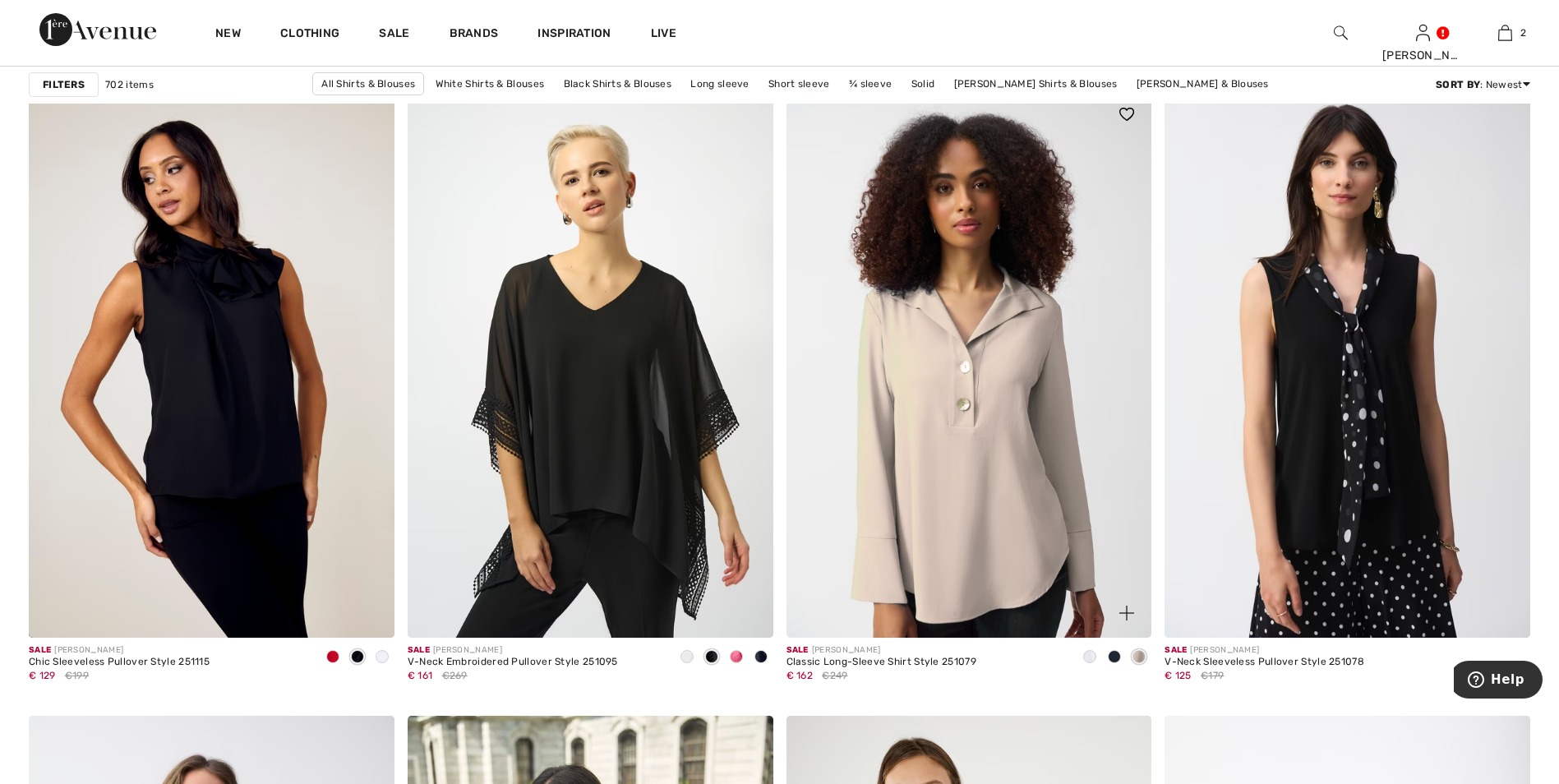
click at [937, 493] on img at bounding box center [969, 363] width 366 height 548
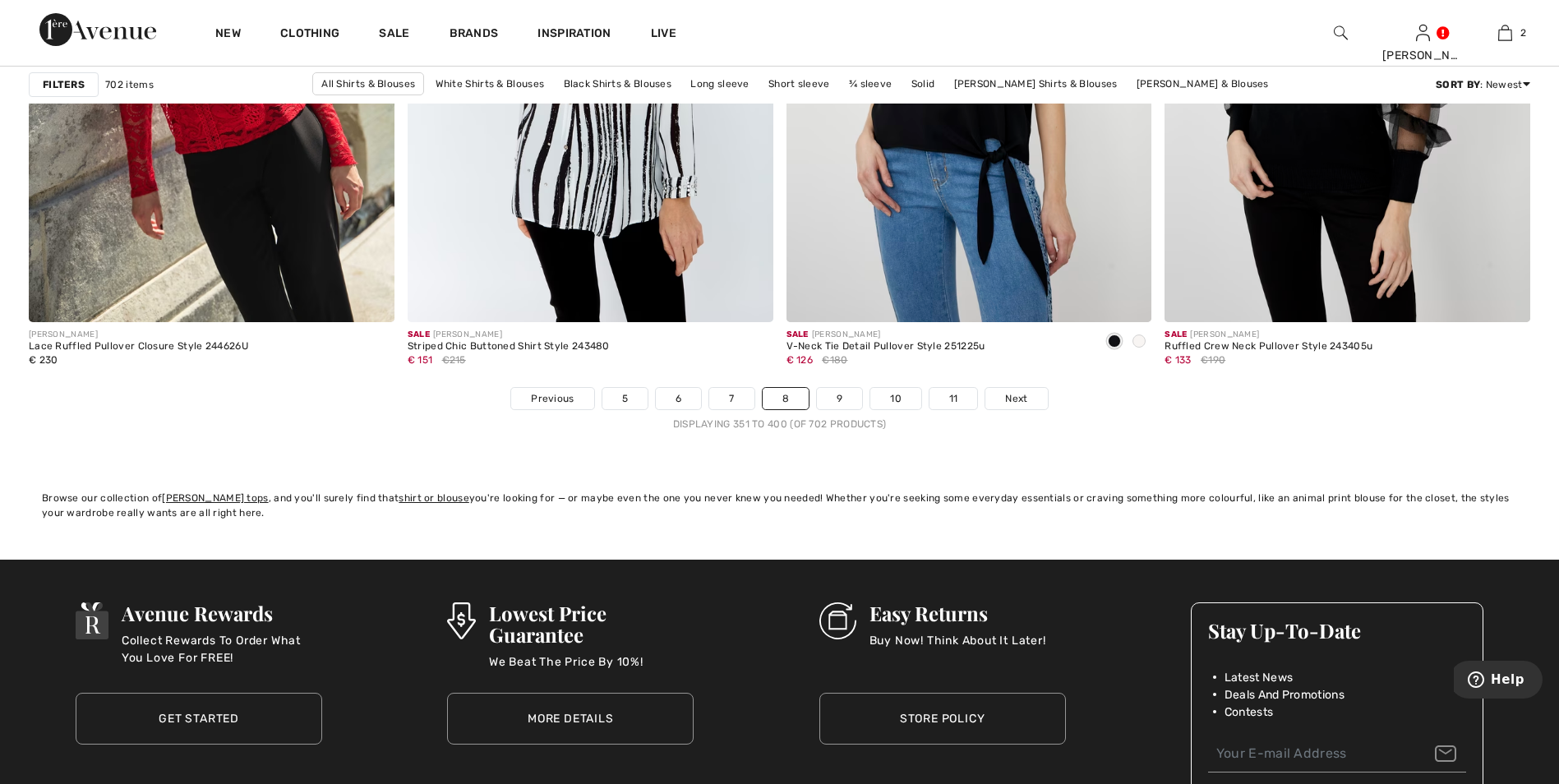
scroll to position [9359, 0]
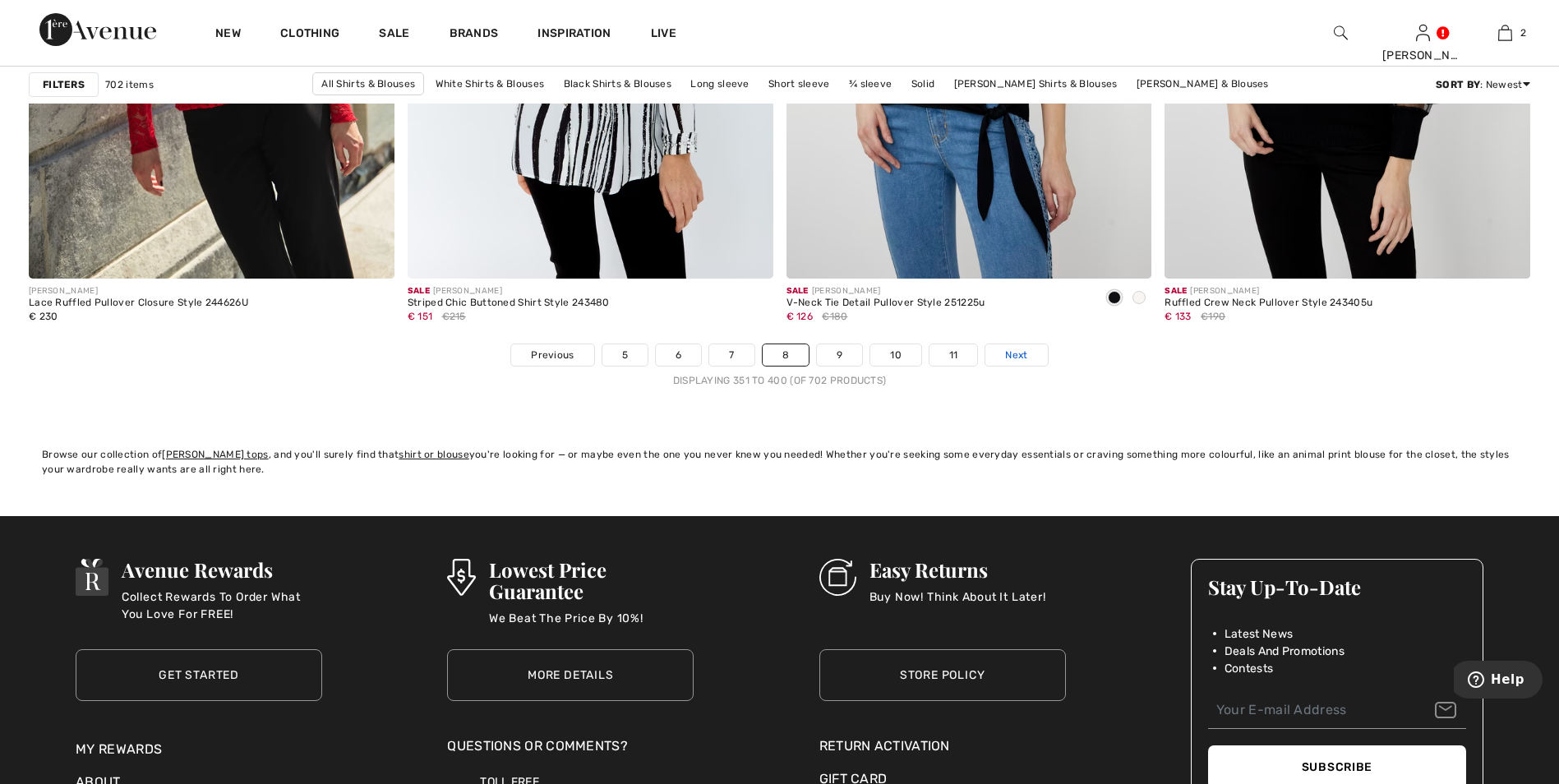
click at [1008, 355] on span "Next" at bounding box center [1015, 355] width 22 height 15
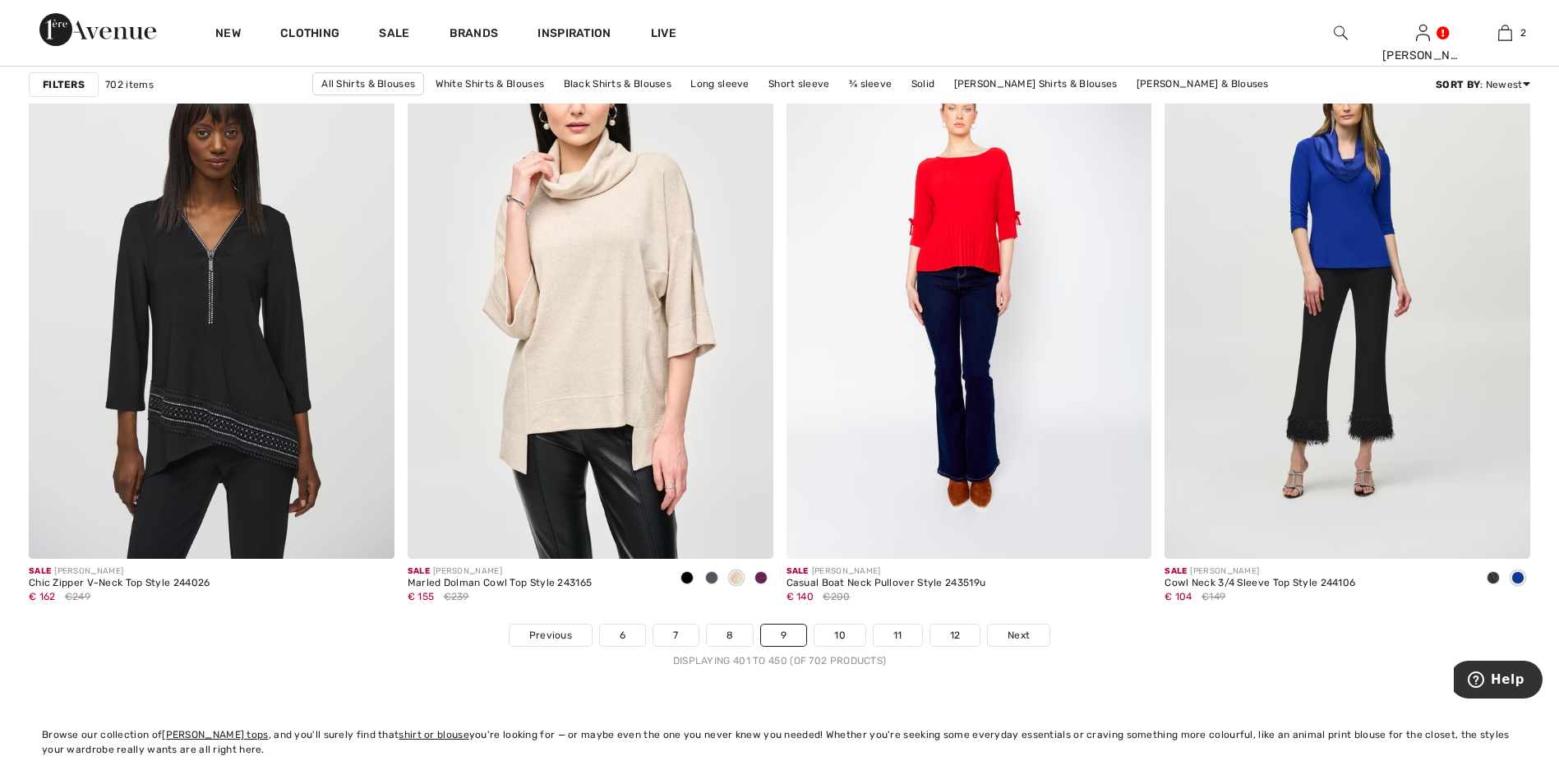
scroll to position [9122, 0]
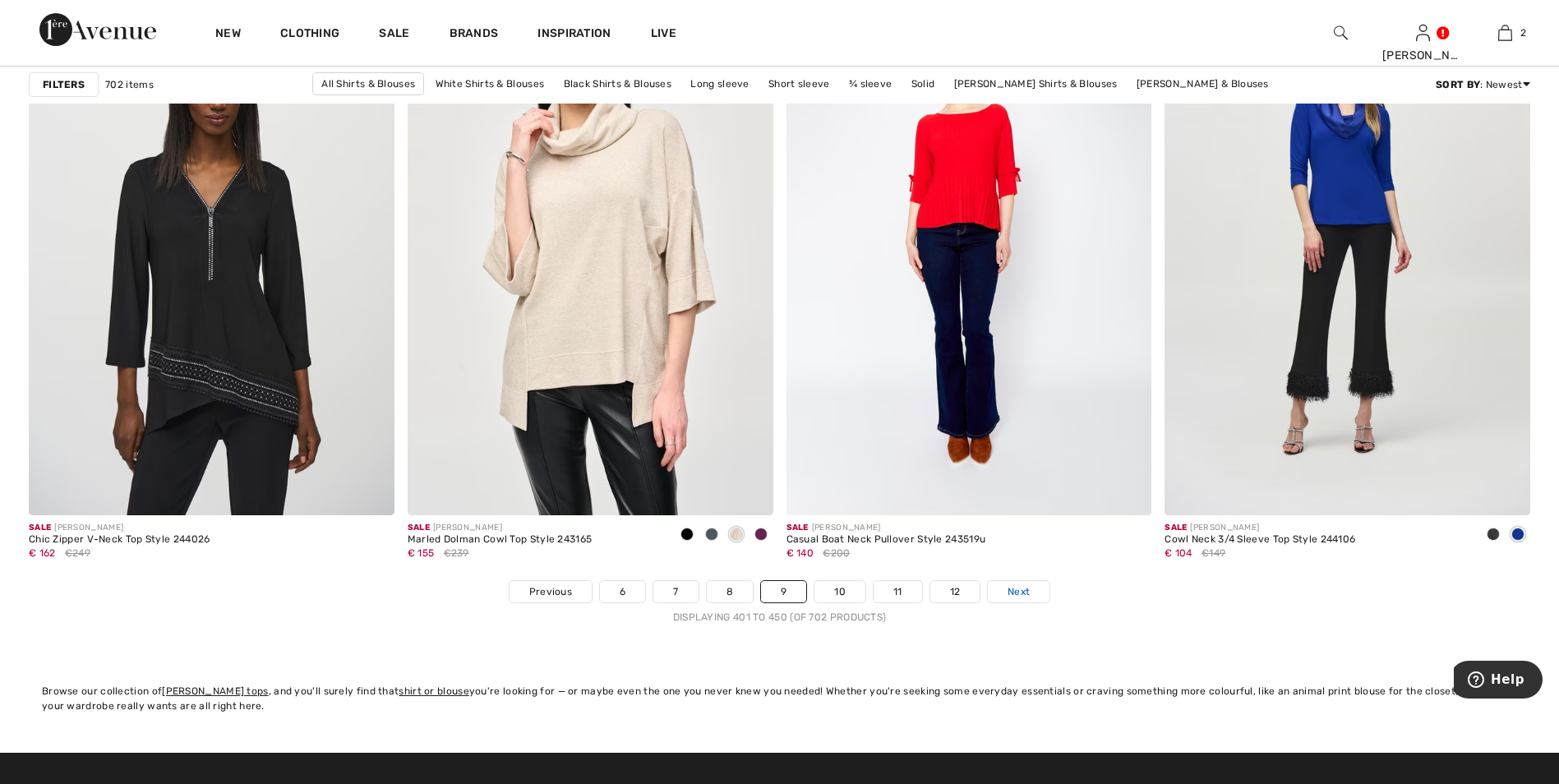
click at [1015, 591] on span "Next" at bounding box center [1018, 592] width 22 height 15
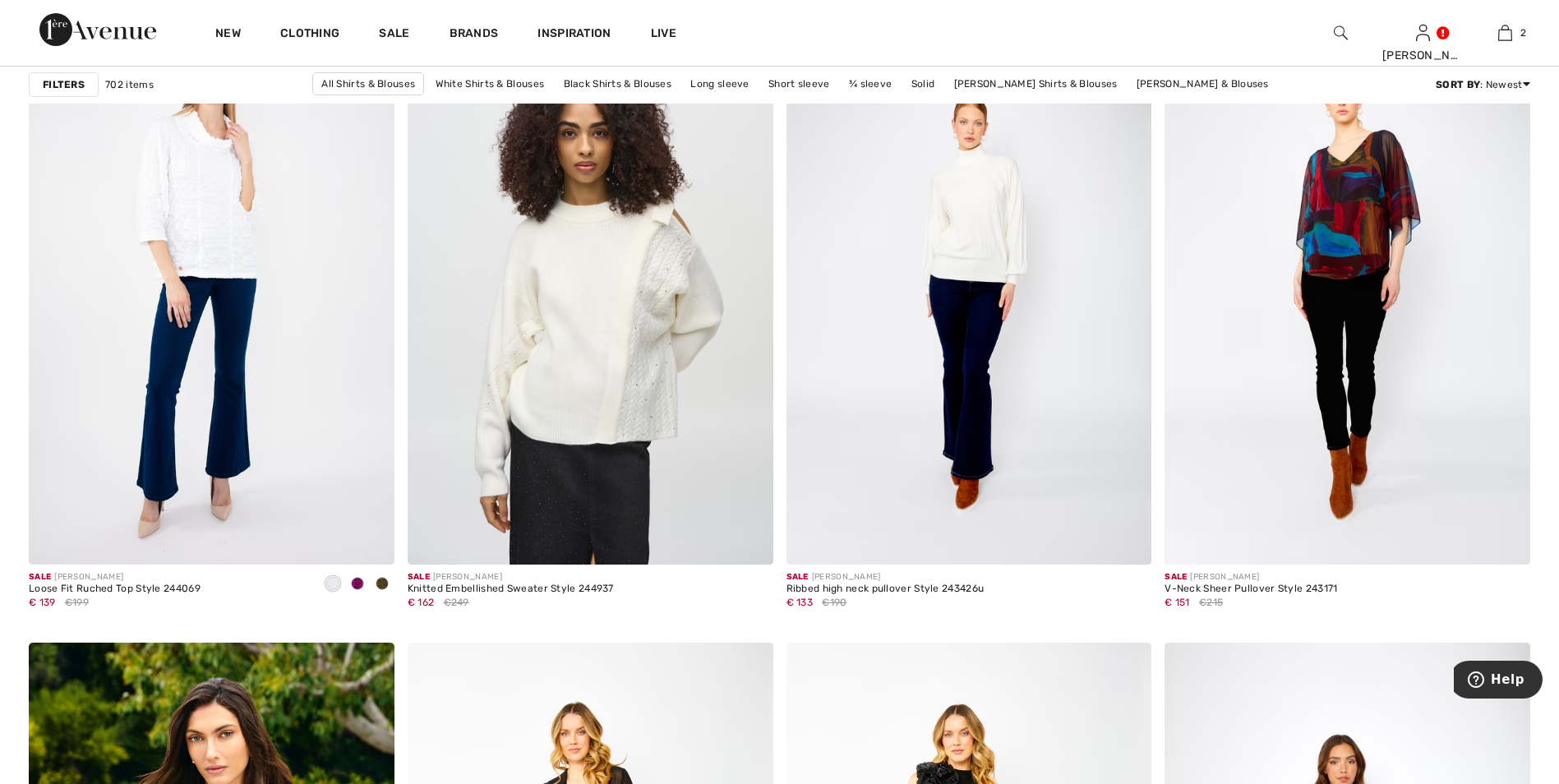
scroll to position [3658, 0]
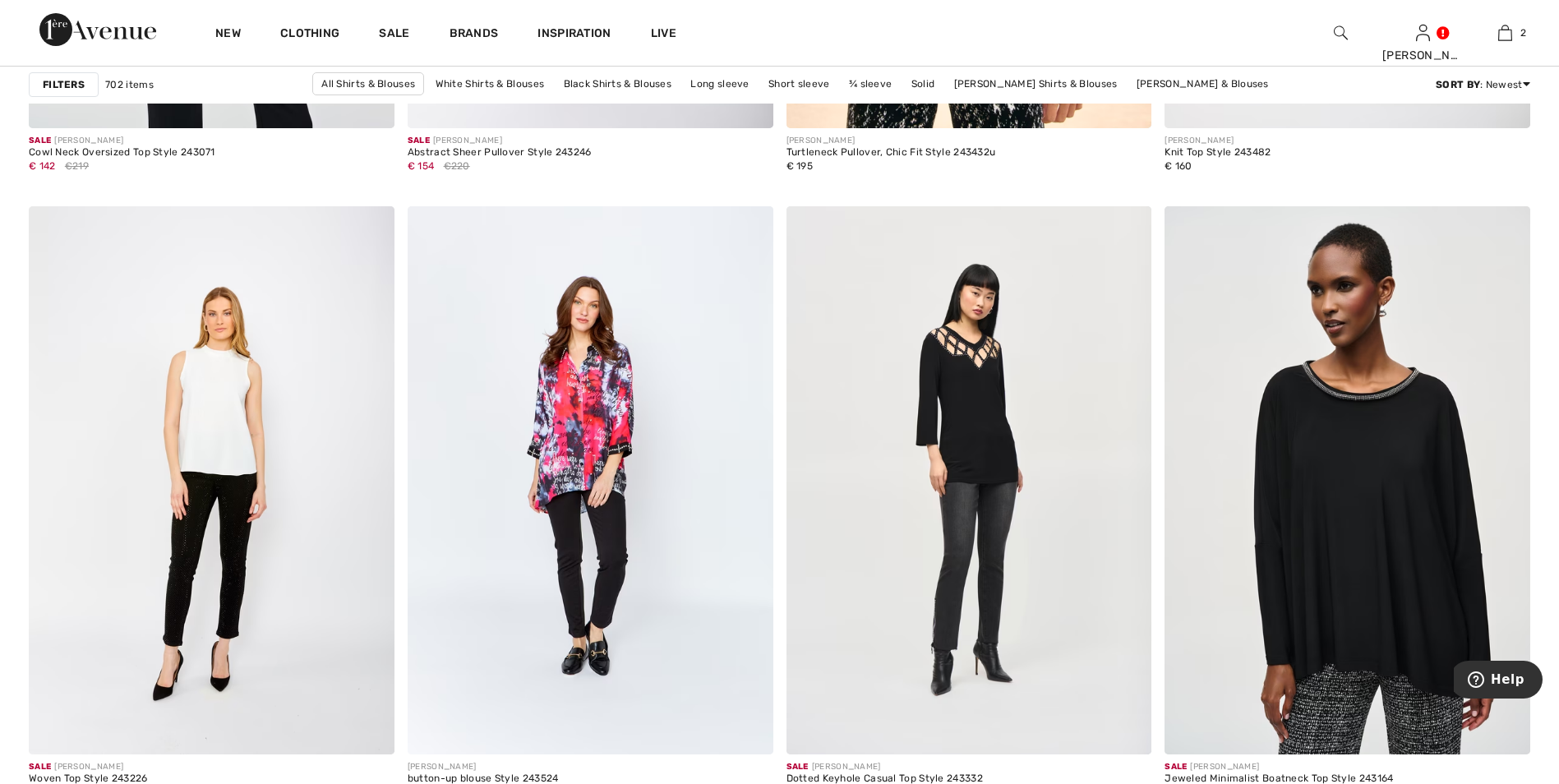
scroll to position [8269, 0]
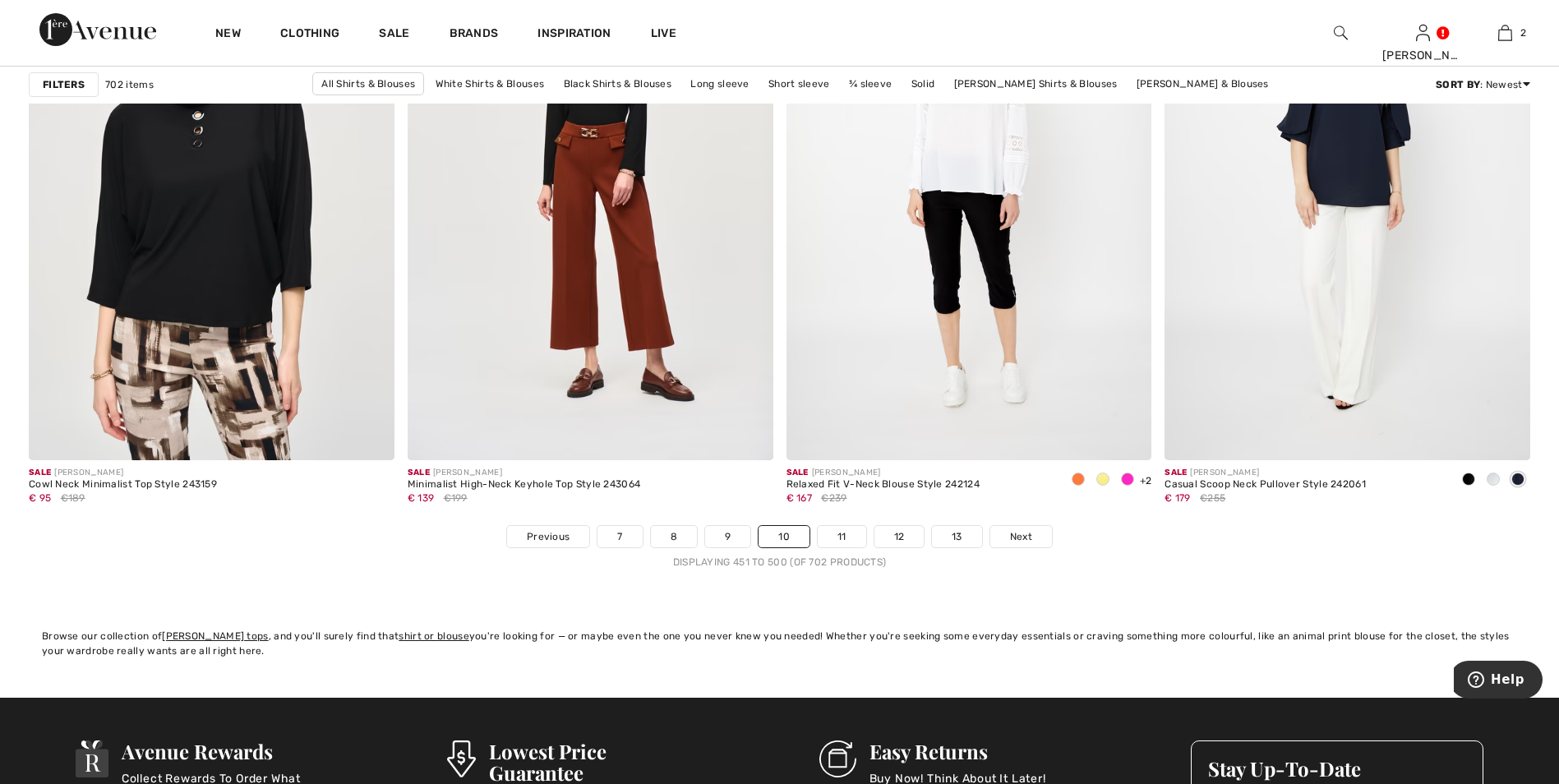
scroll to position [9232, 0]
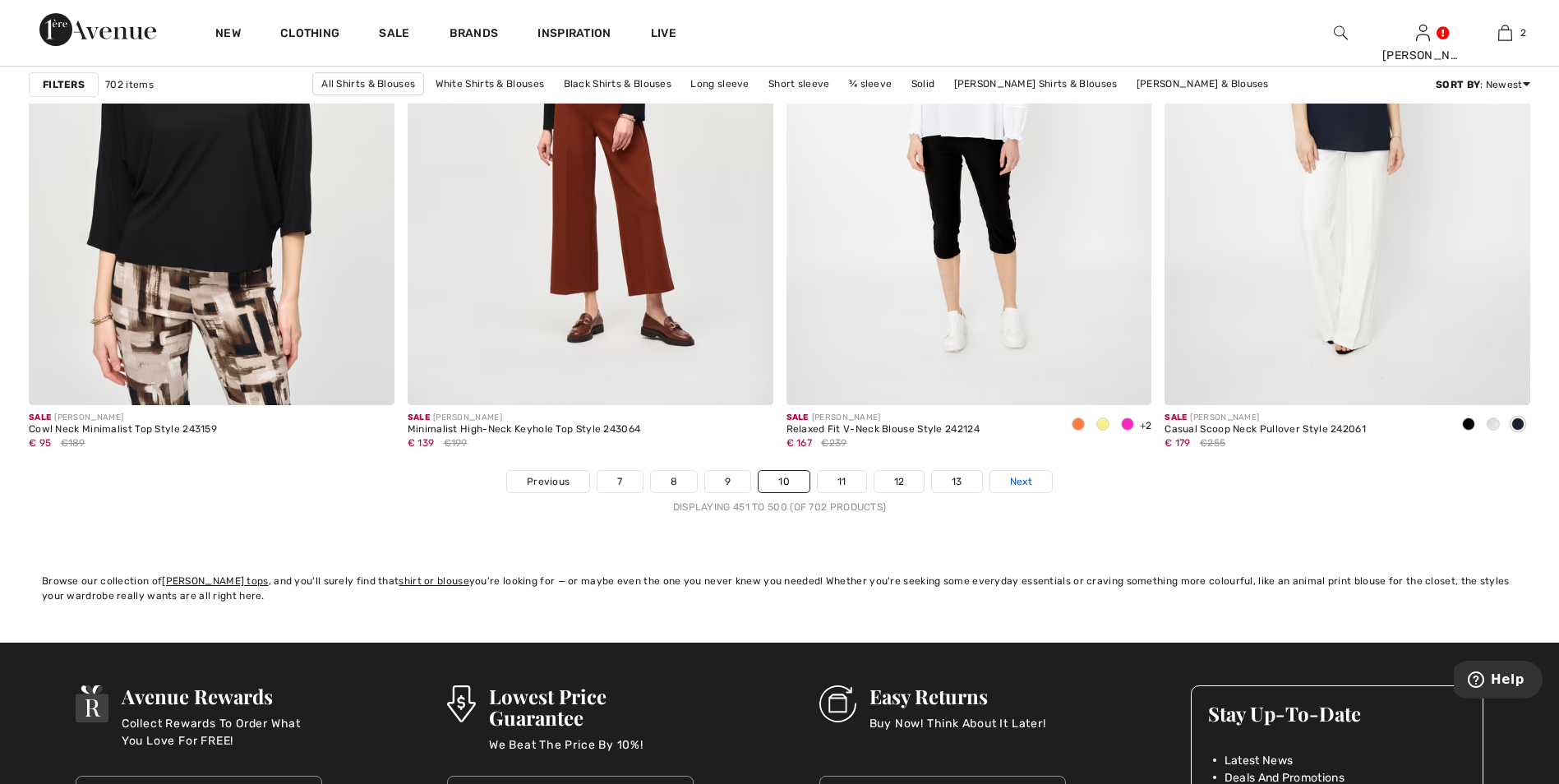
click at [1016, 479] on span "Next" at bounding box center [1020, 482] width 22 height 15
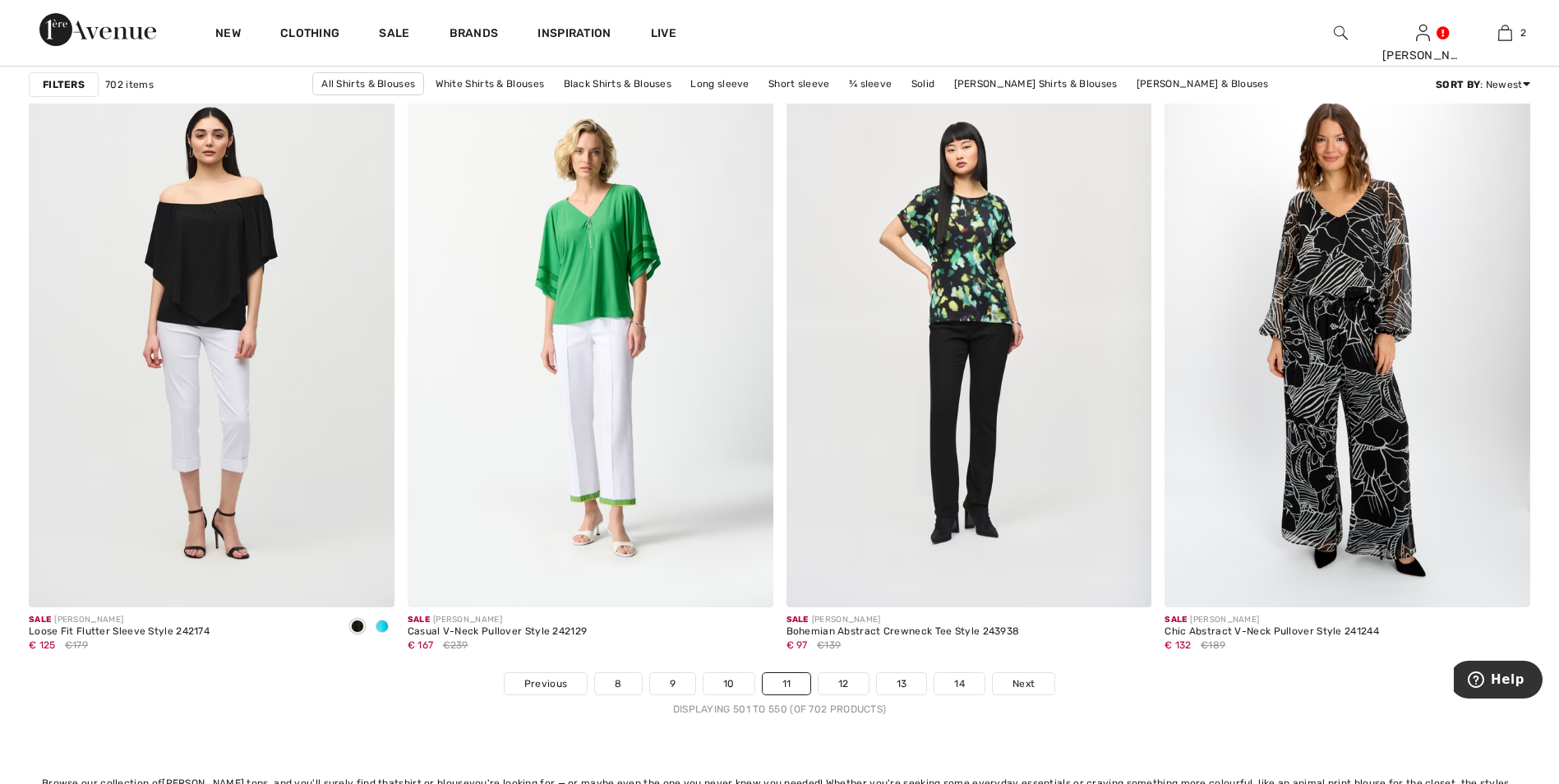
scroll to position [9063, 0]
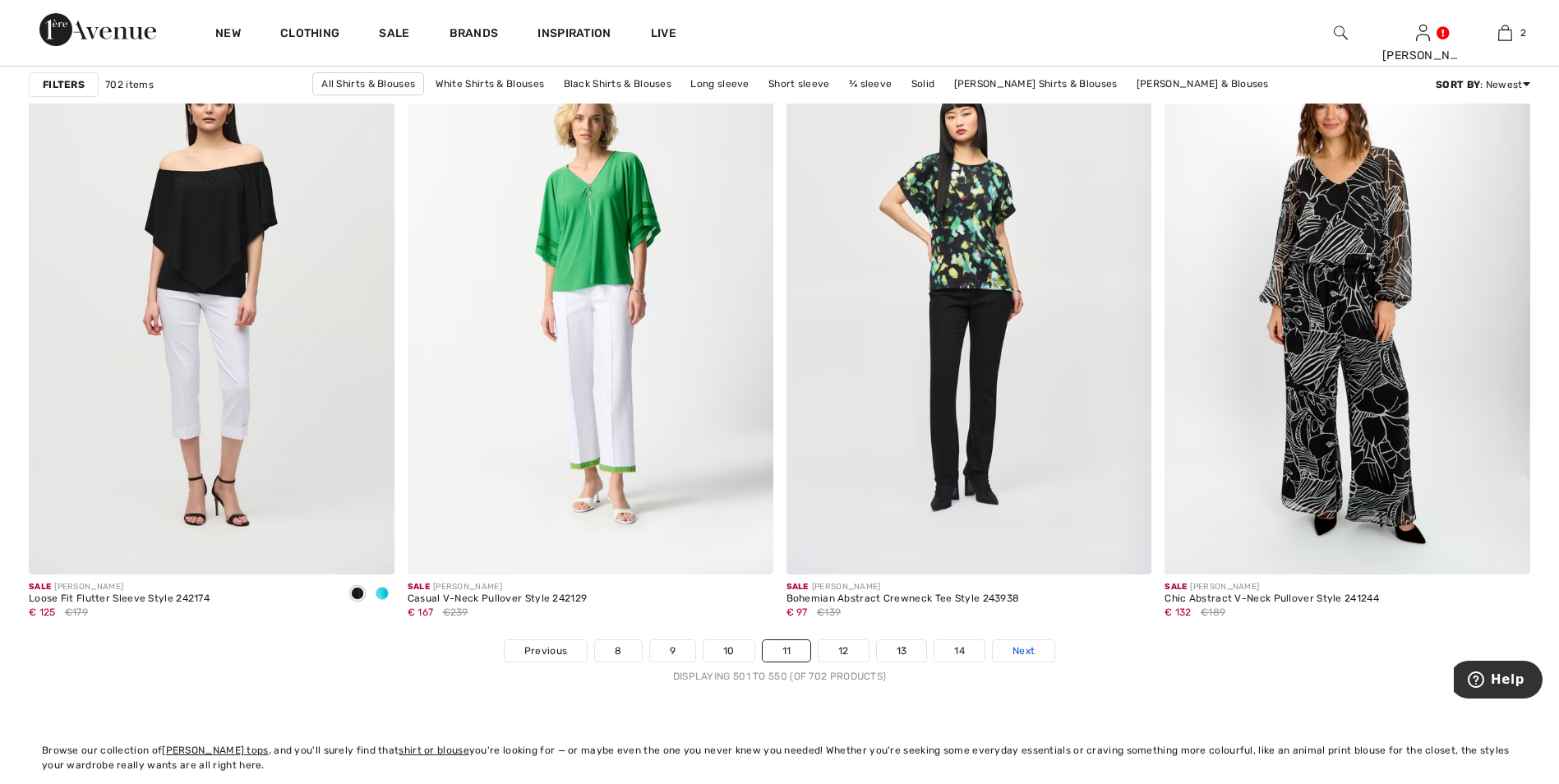
click at [1027, 655] on span "Next" at bounding box center [1023, 651] width 22 height 15
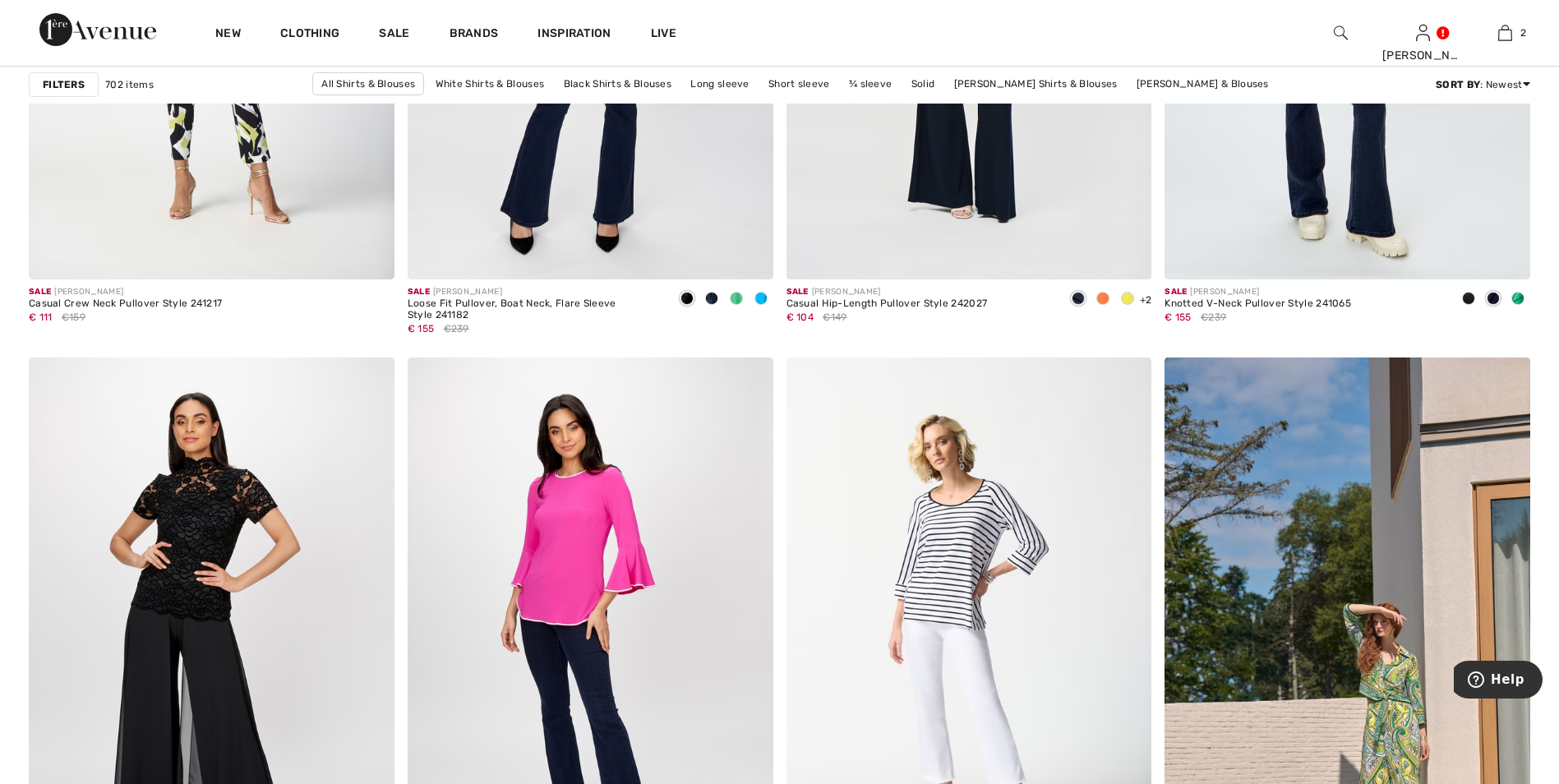
scroll to position [3921, 0]
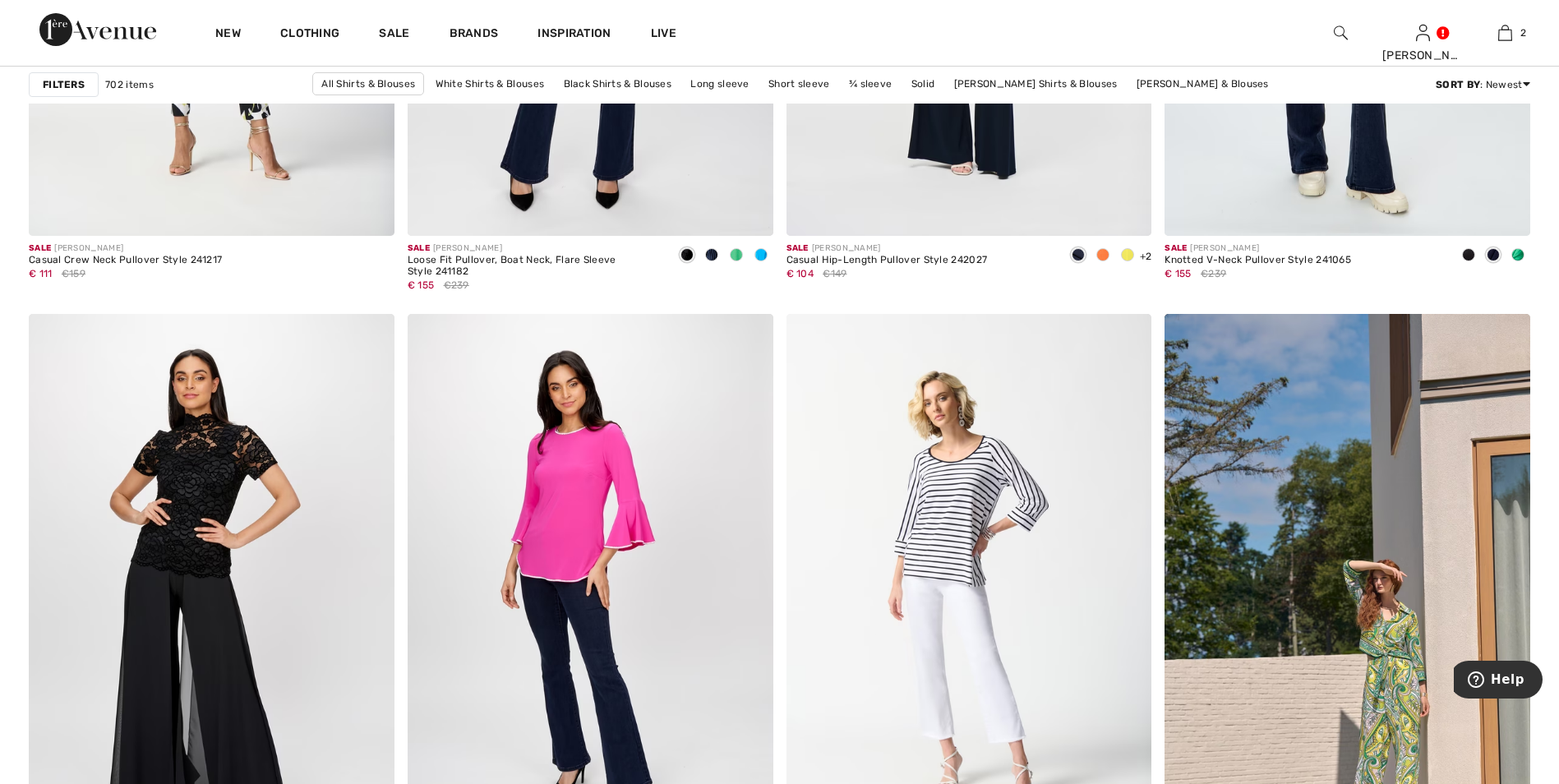
drag, startPoint x: 1555, startPoint y: 767, endPoint x: 1565, endPoint y: 774, distance: 12.2
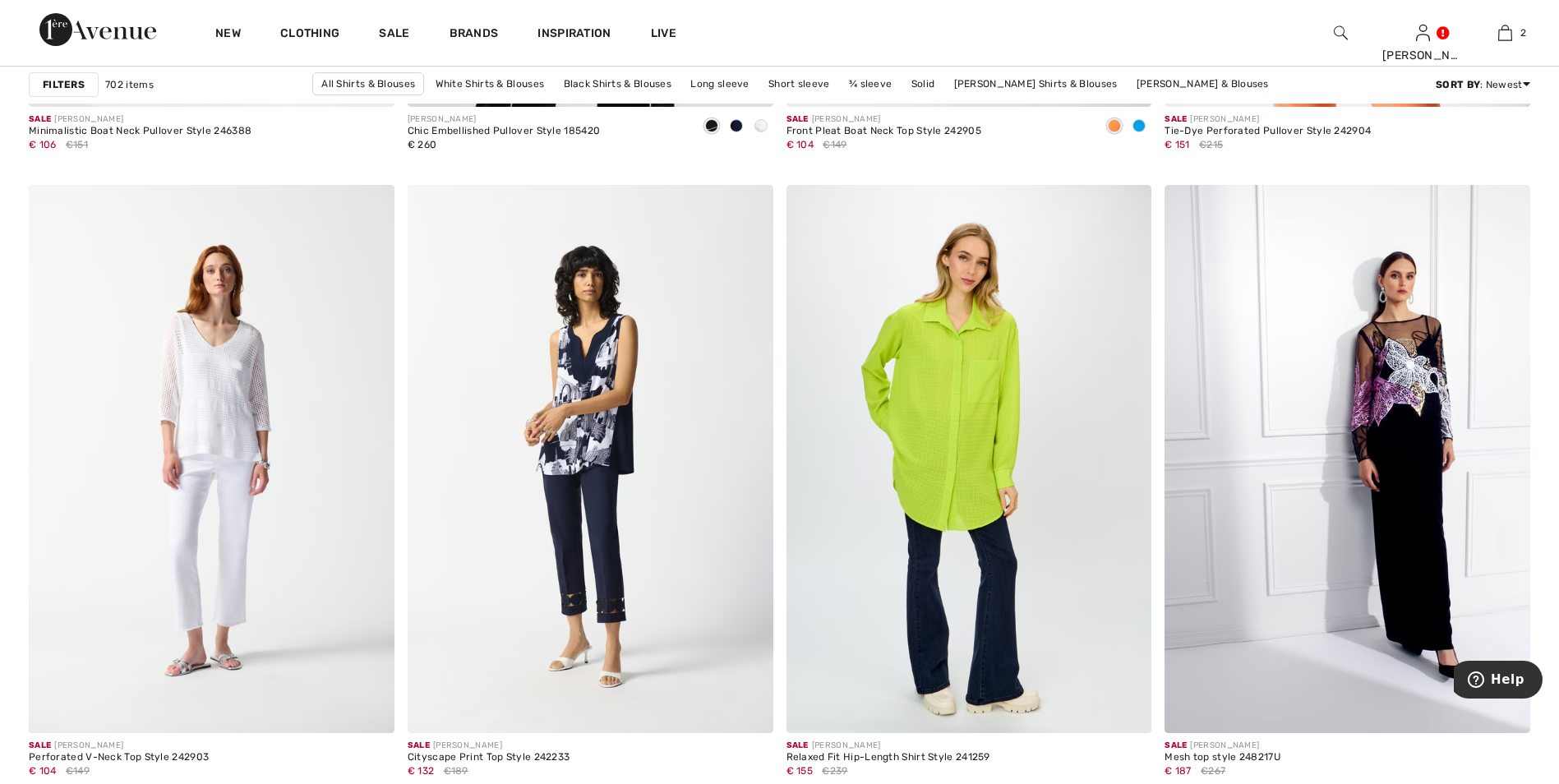
scroll to position [6823, 0]
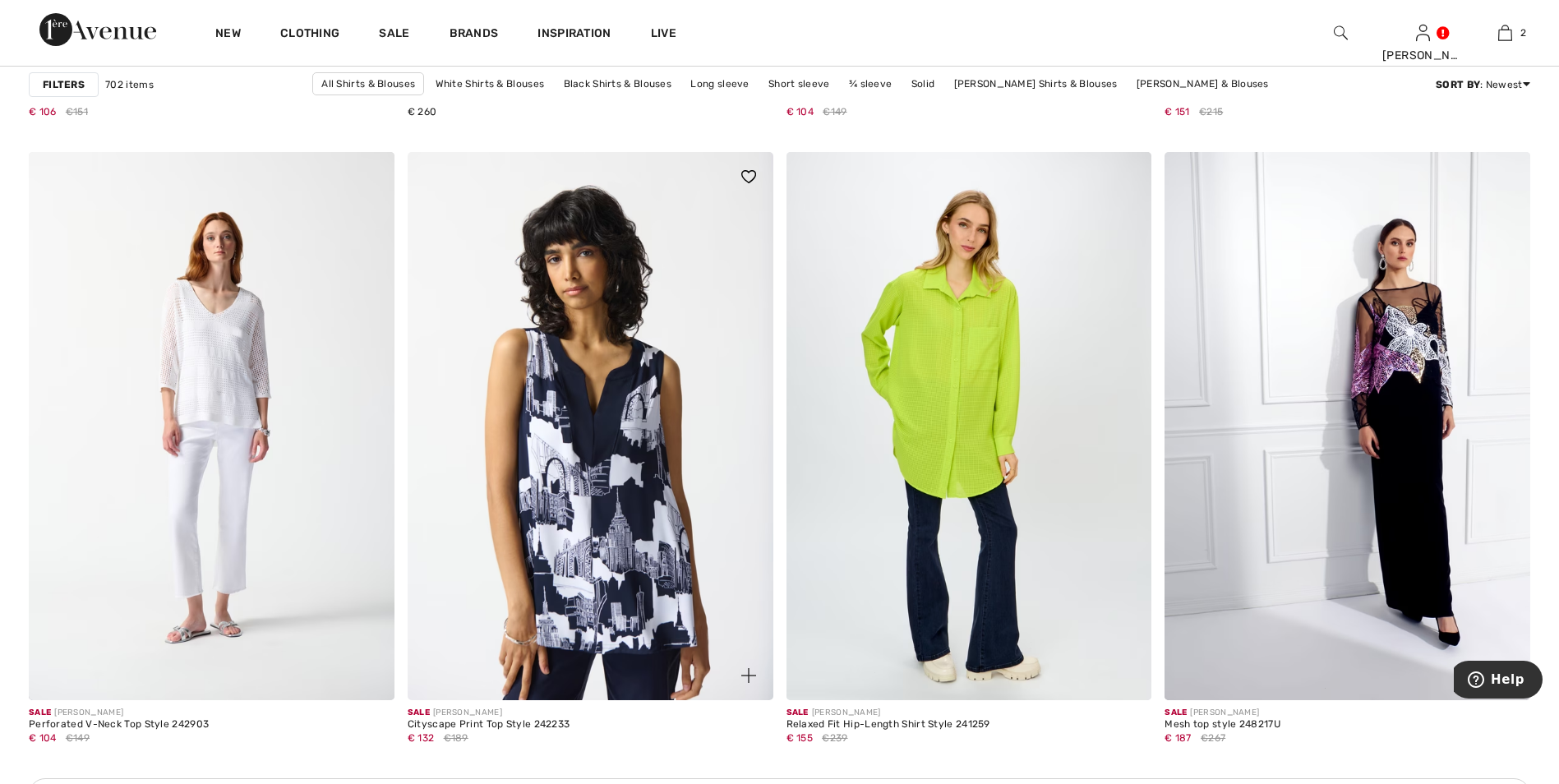
click at [587, 420] on img at bounding box center [590, 426] width 366 height 548
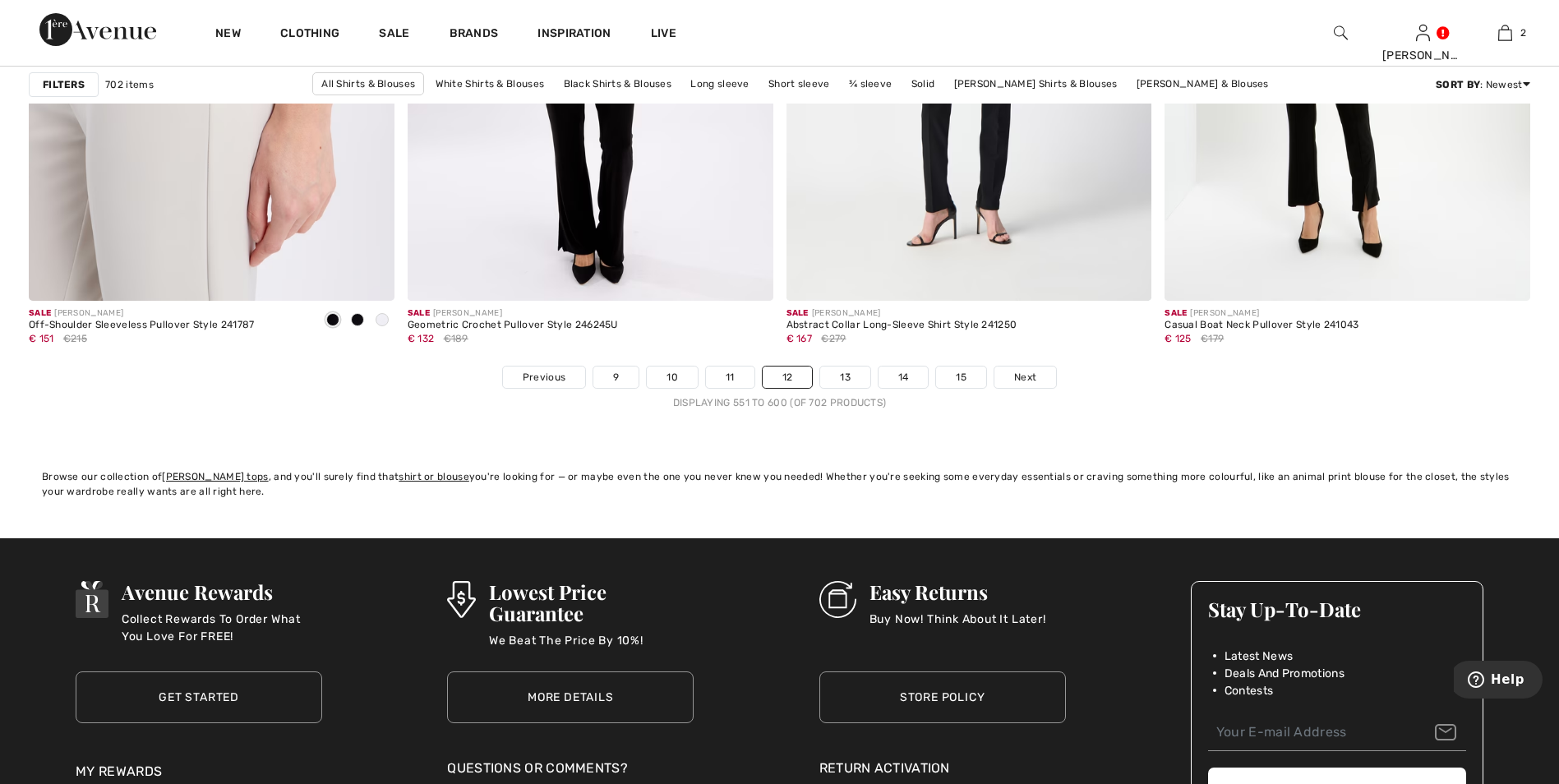
scroll to position [9380, 0]
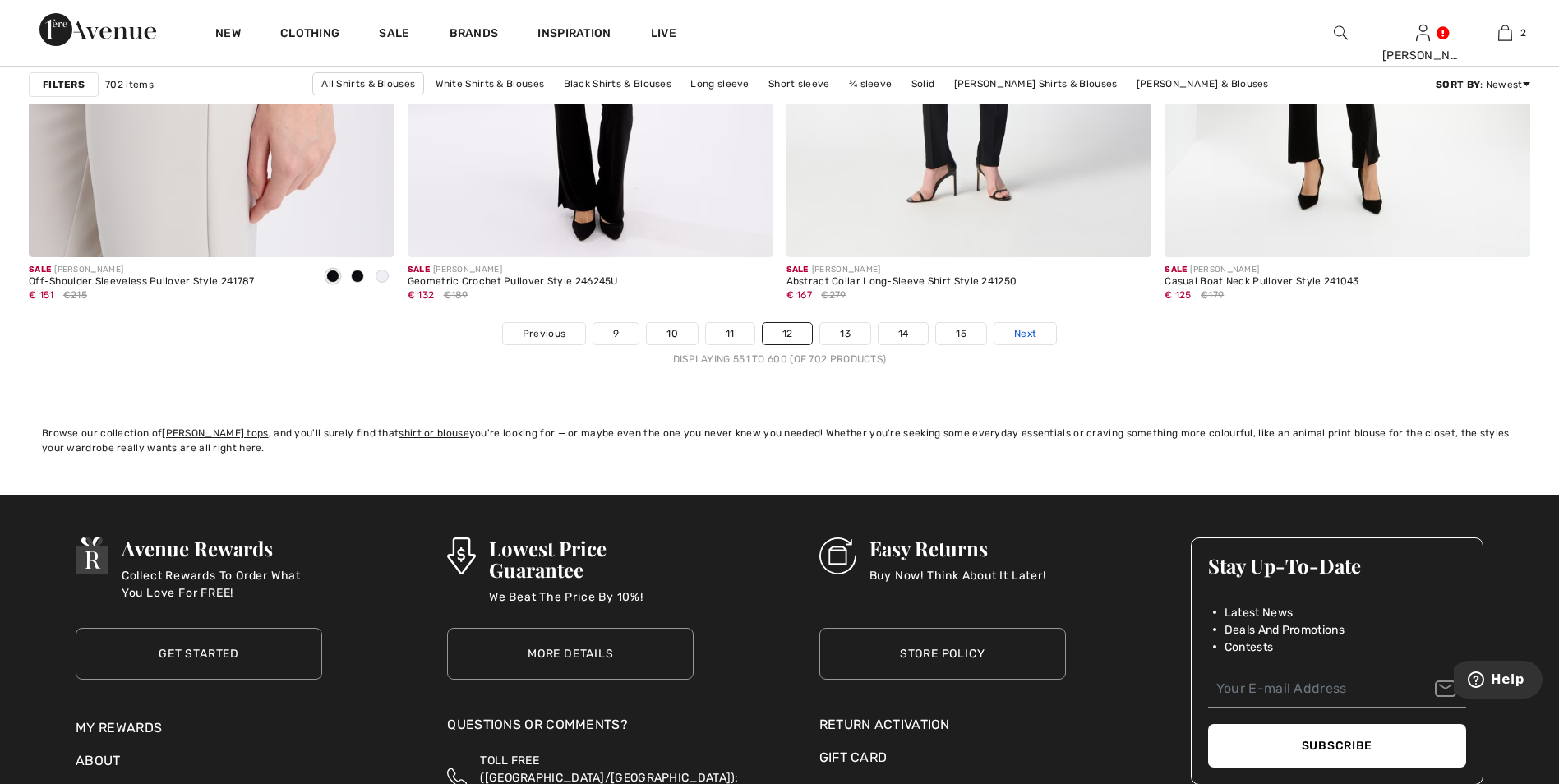
click at [1032, 333] on span "Next" at bounding box center [1025, 334] width 22 height 15
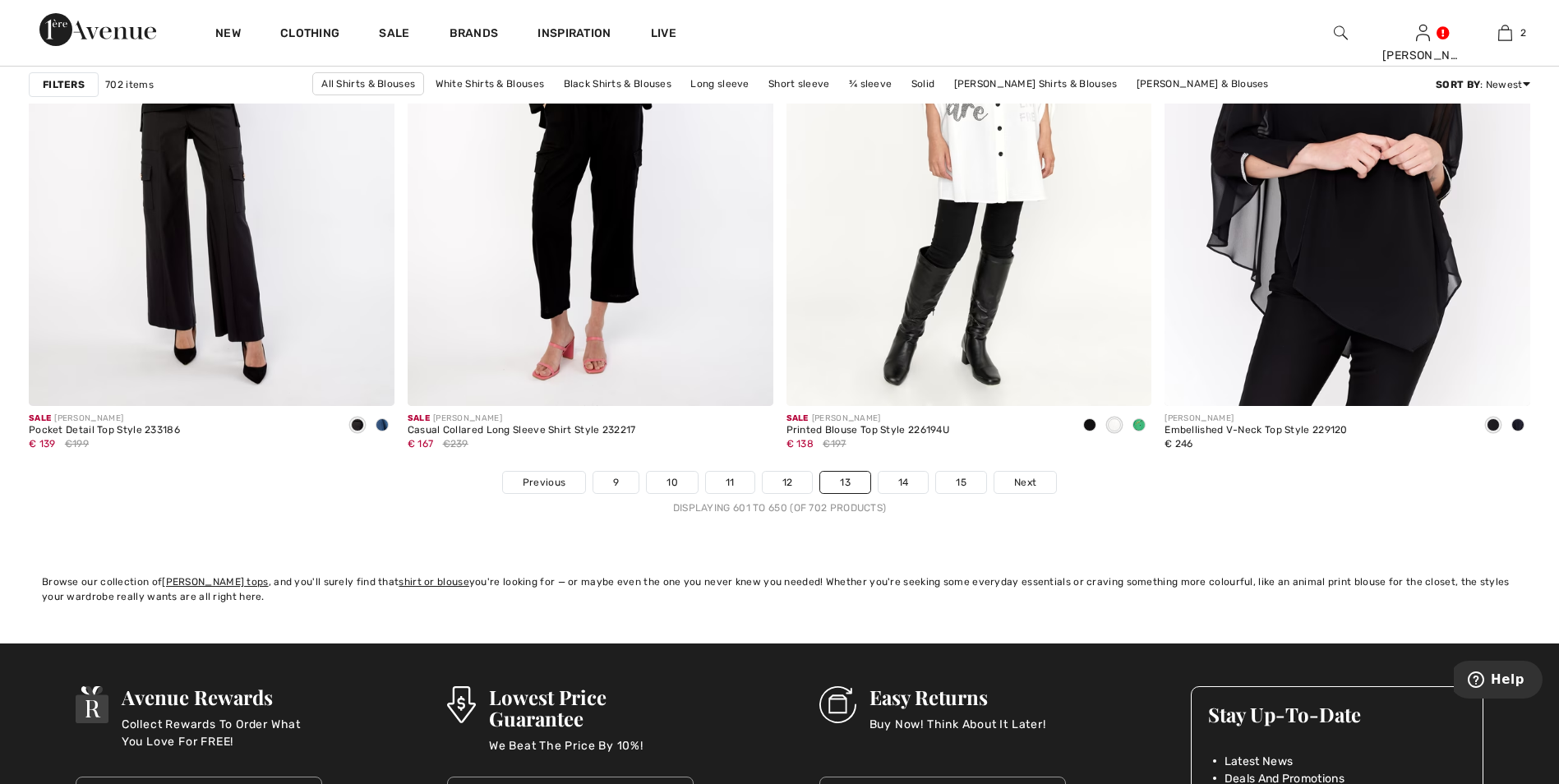
scroll to position [9308, 0]
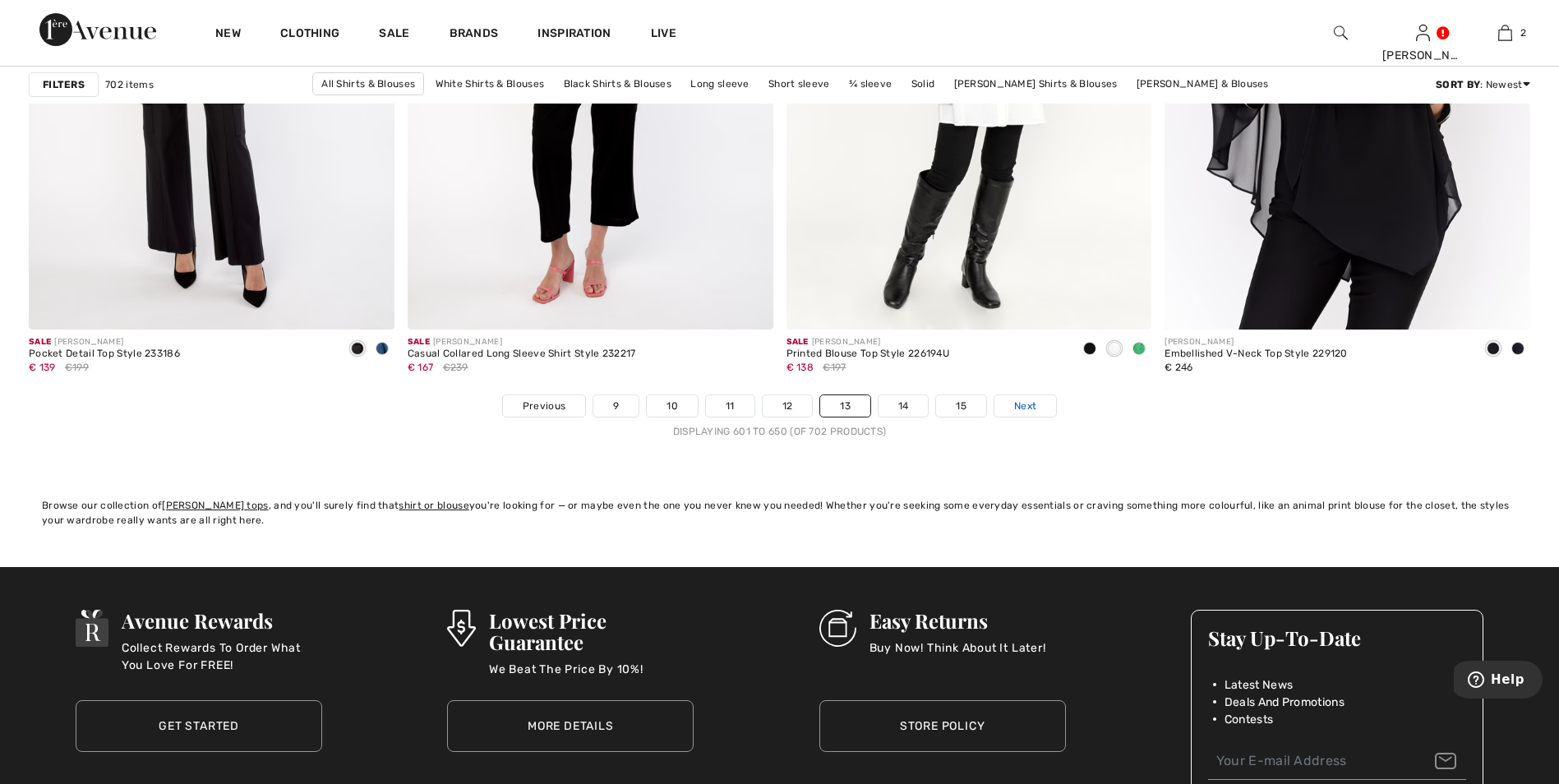
click at [1029, 409] on span "Next" at bounding box center [1025, 406] width 22 height 15
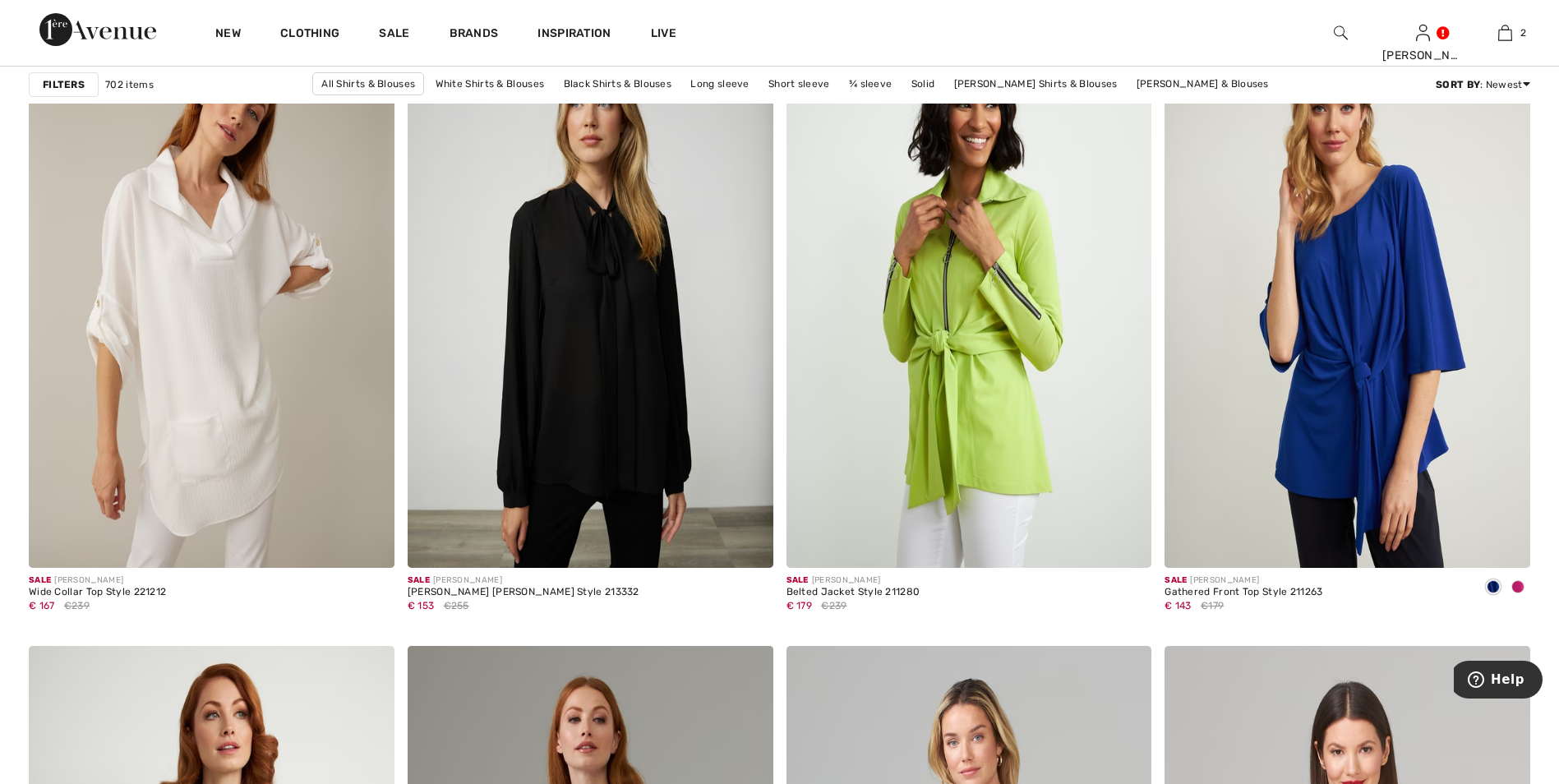
scroll to position [8520, 0]
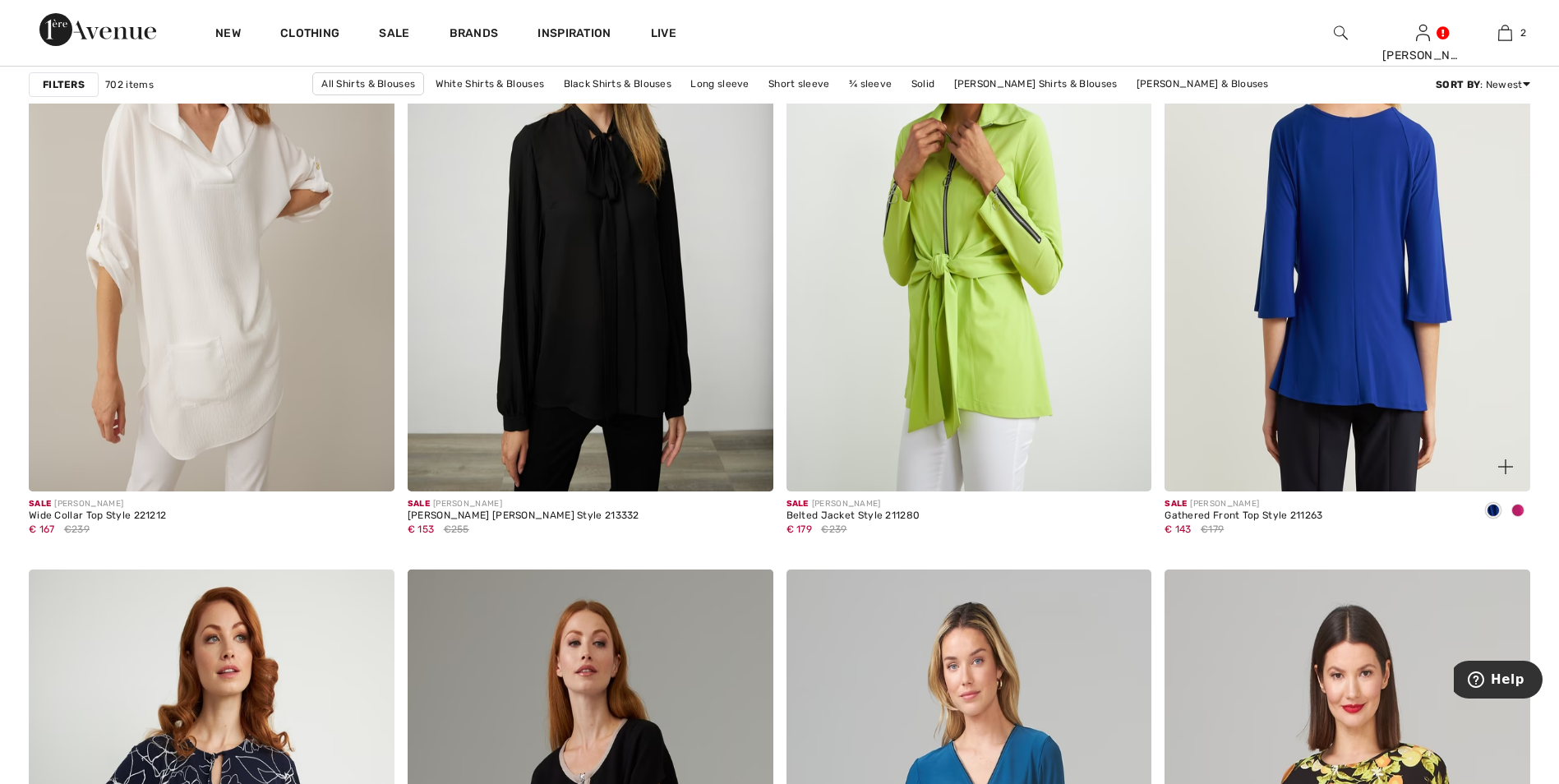
click at [1347, 334] on img at bounding box center [1347, 217] width 366 height 548
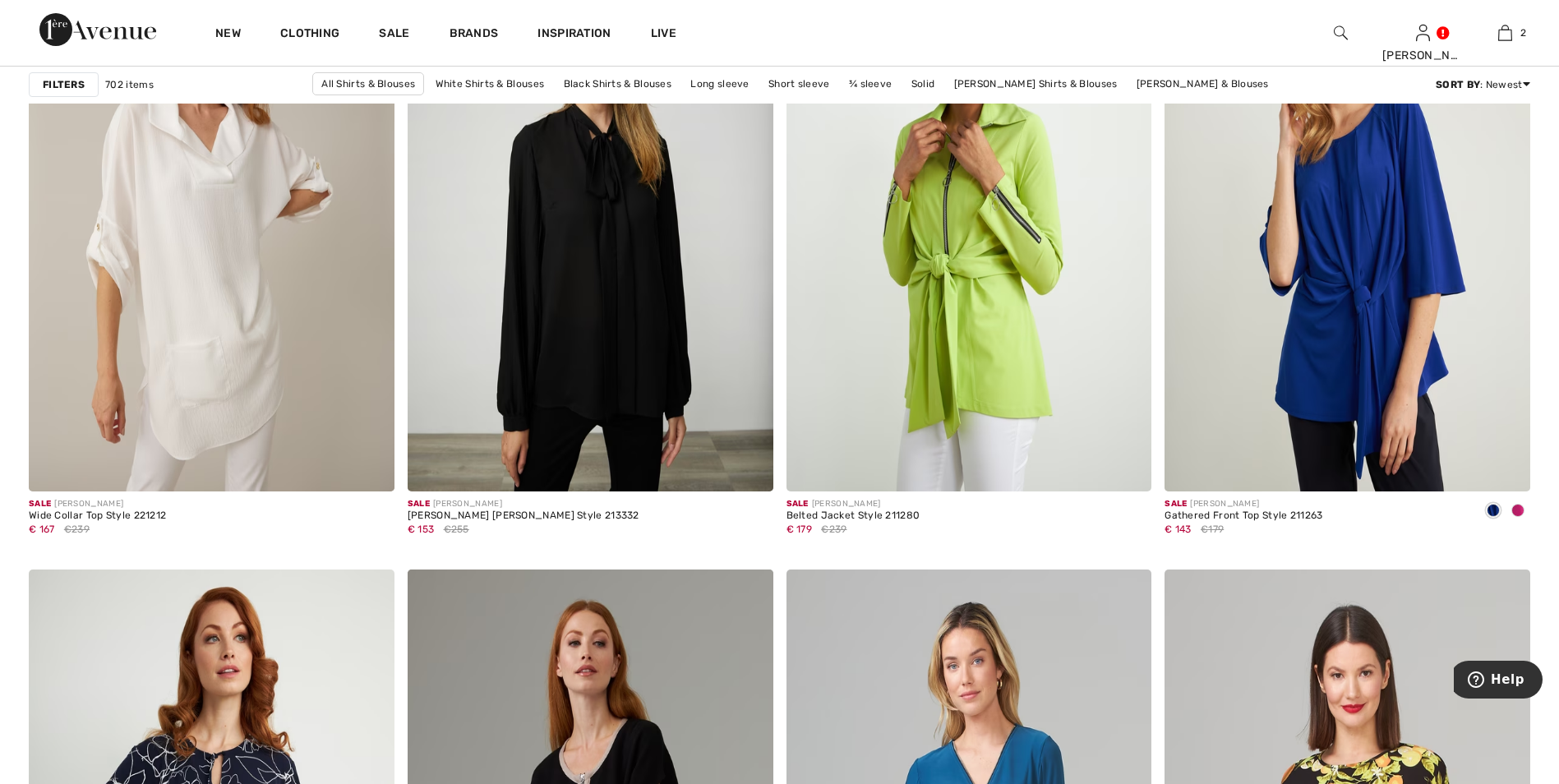
scroll to position [9205, 0]
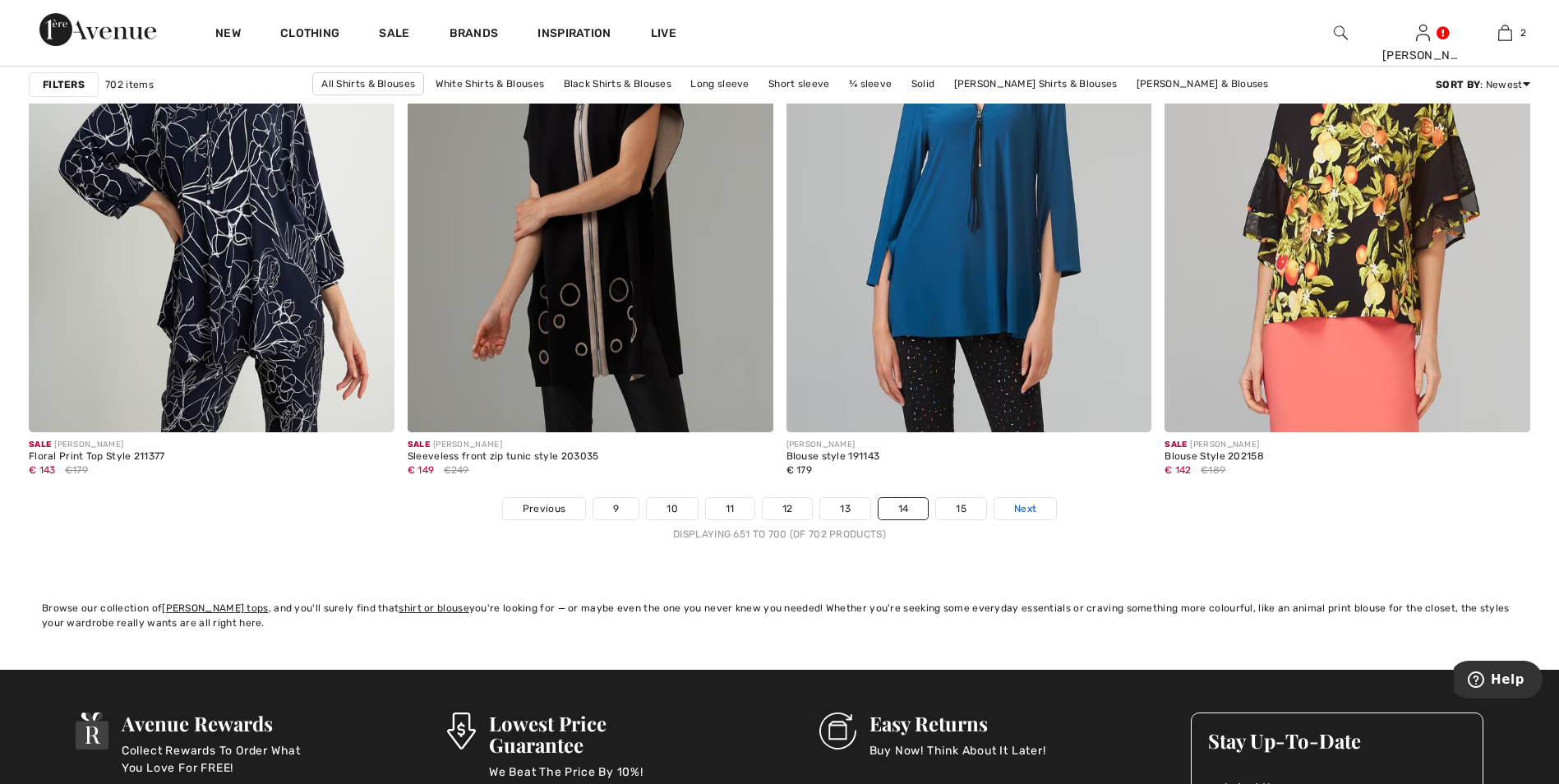
click at [1028, 507] on span "Next" at bounding box center [1025, 508] width 22 height 15
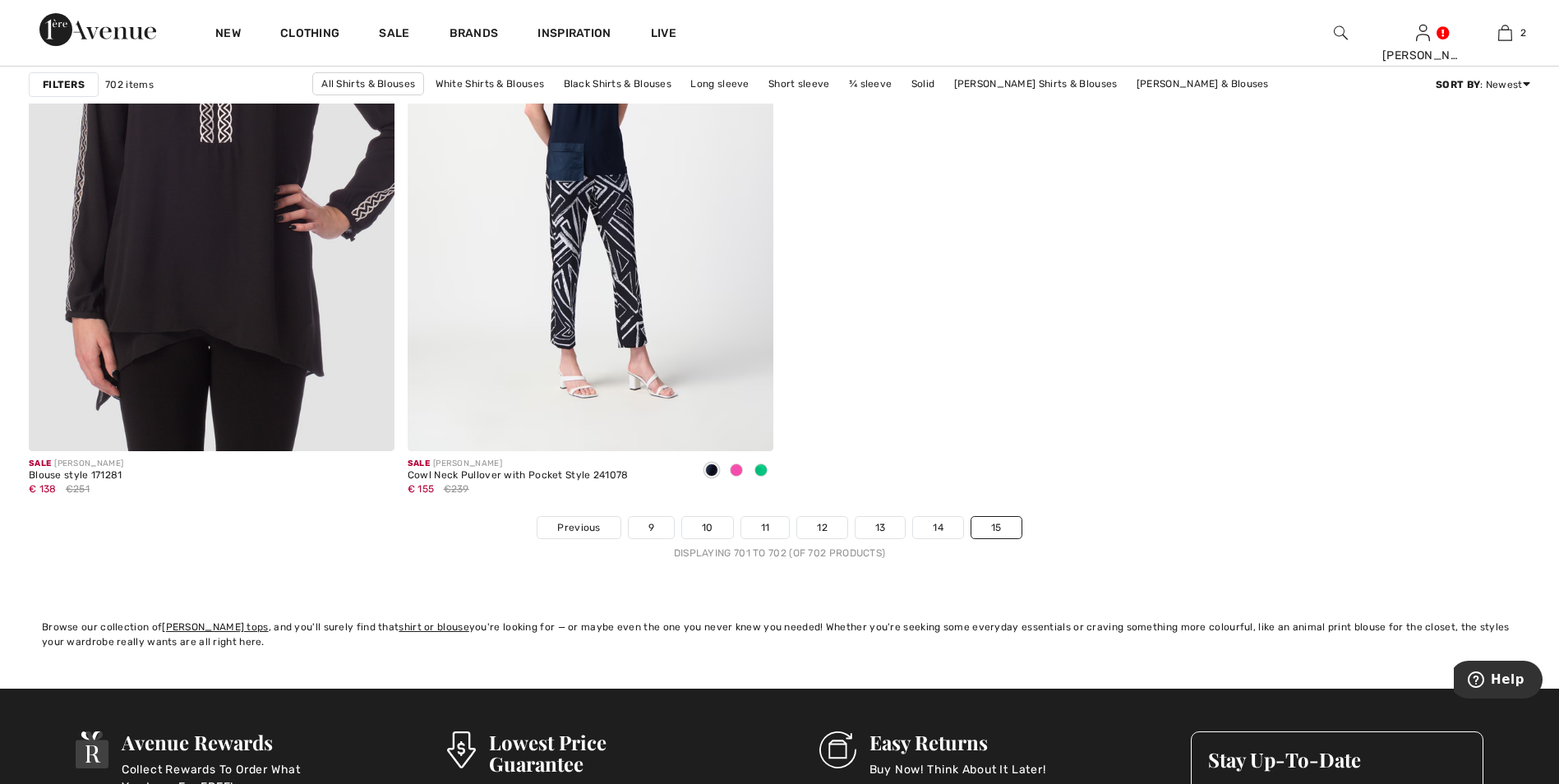
scroll to position [384, 0]
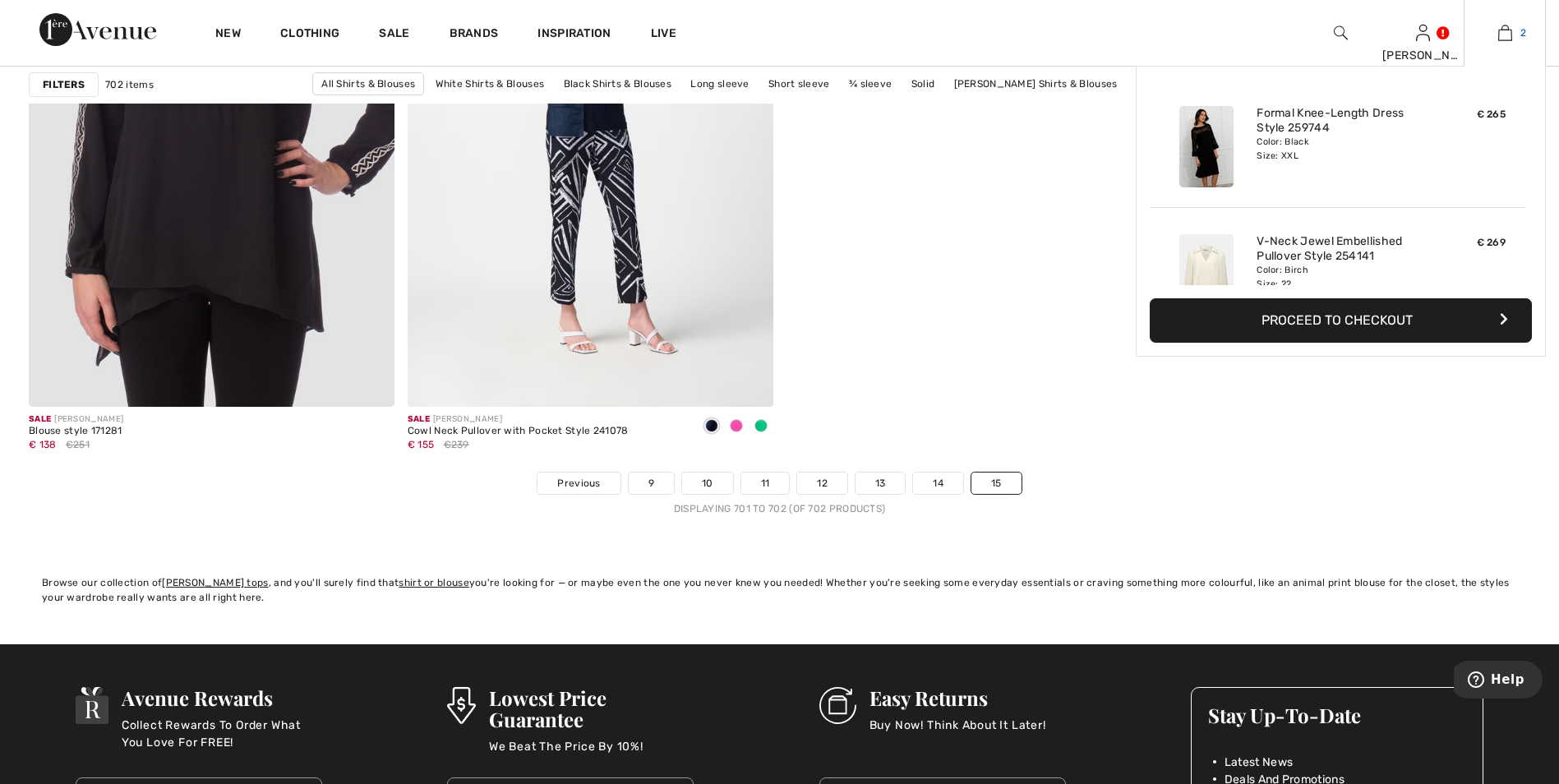
click at [1500, 34] on img at bounding box center [1505, 32] width 14 height 20
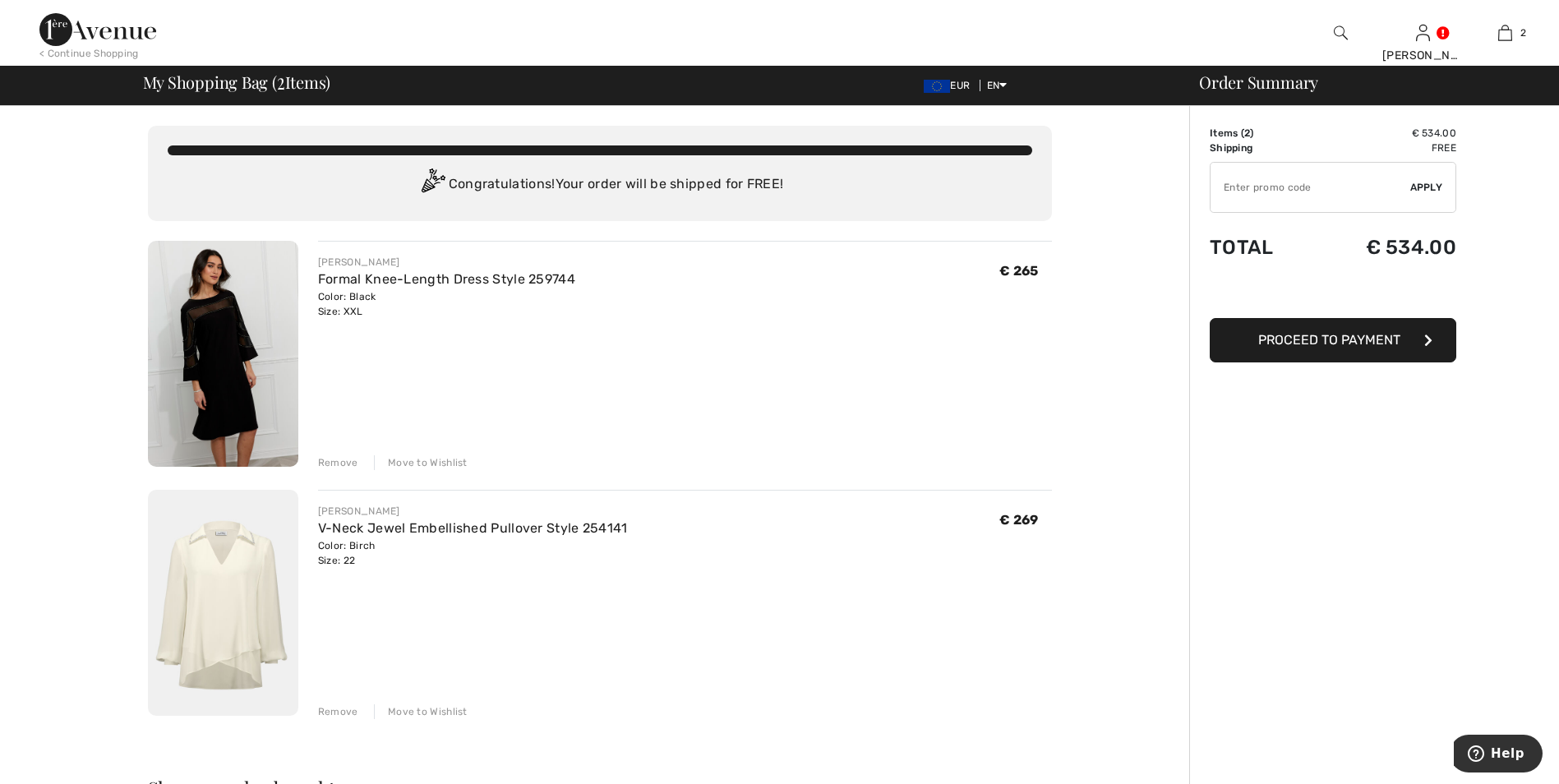
click at [337, 705] on div "Remove" at bounding box center [338, 712] width 40 height 15
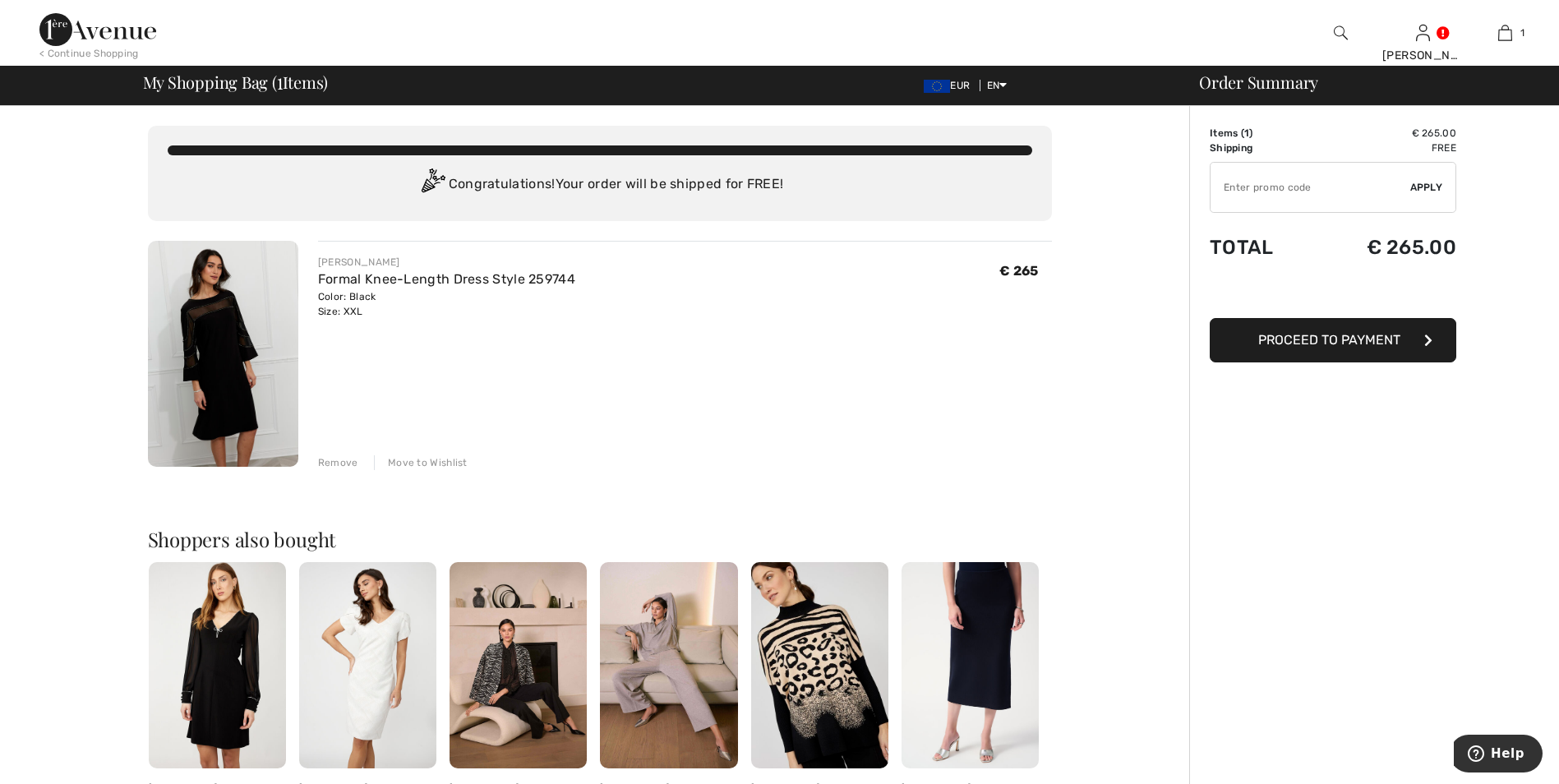
click at [1280, 338] on span "Proceed to Payment" at bounding box center [1329, 339] width 143 height 15
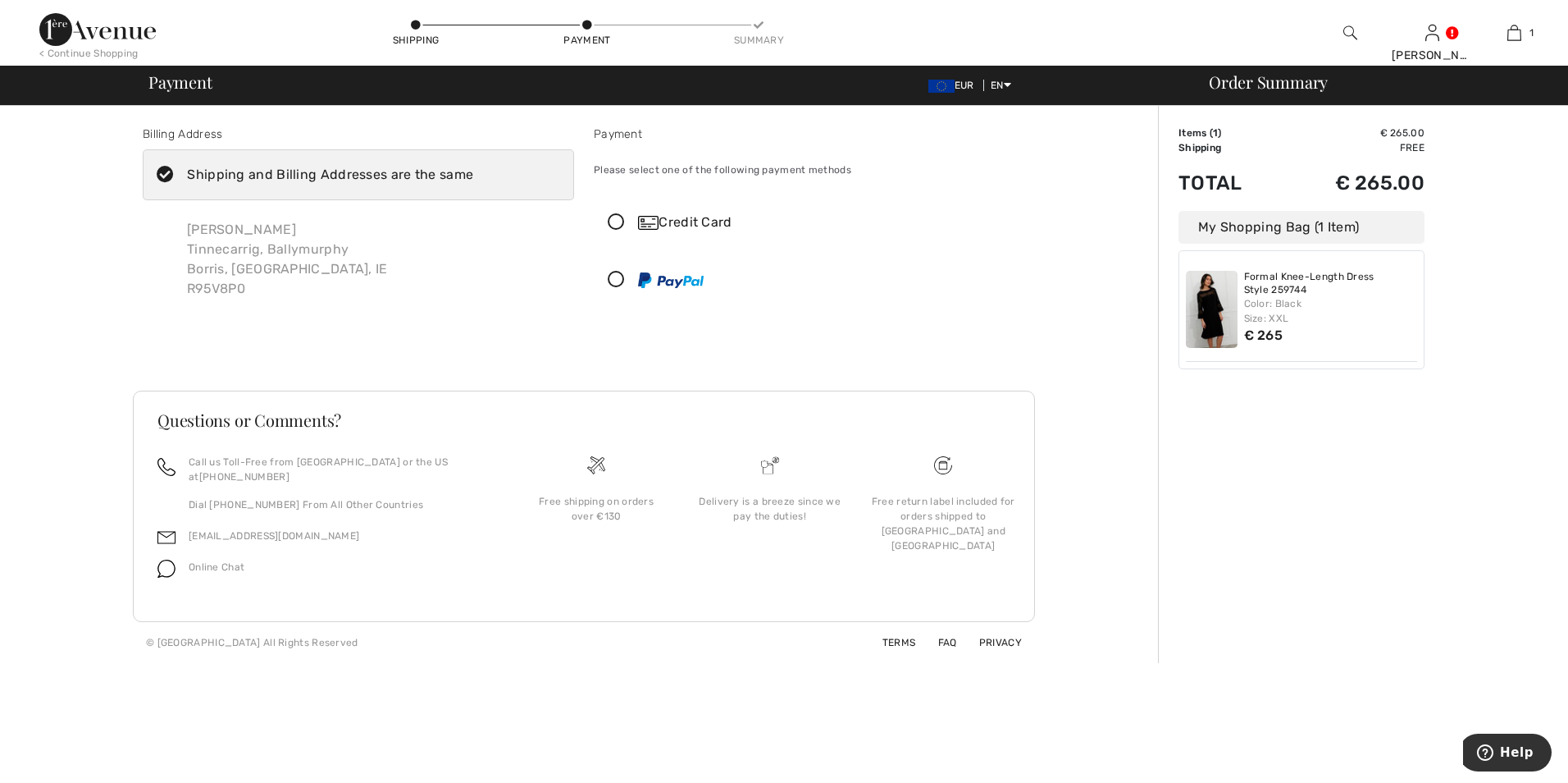
click at [615, 221] on icon at bounding box center [617, 223] width 44 height 17
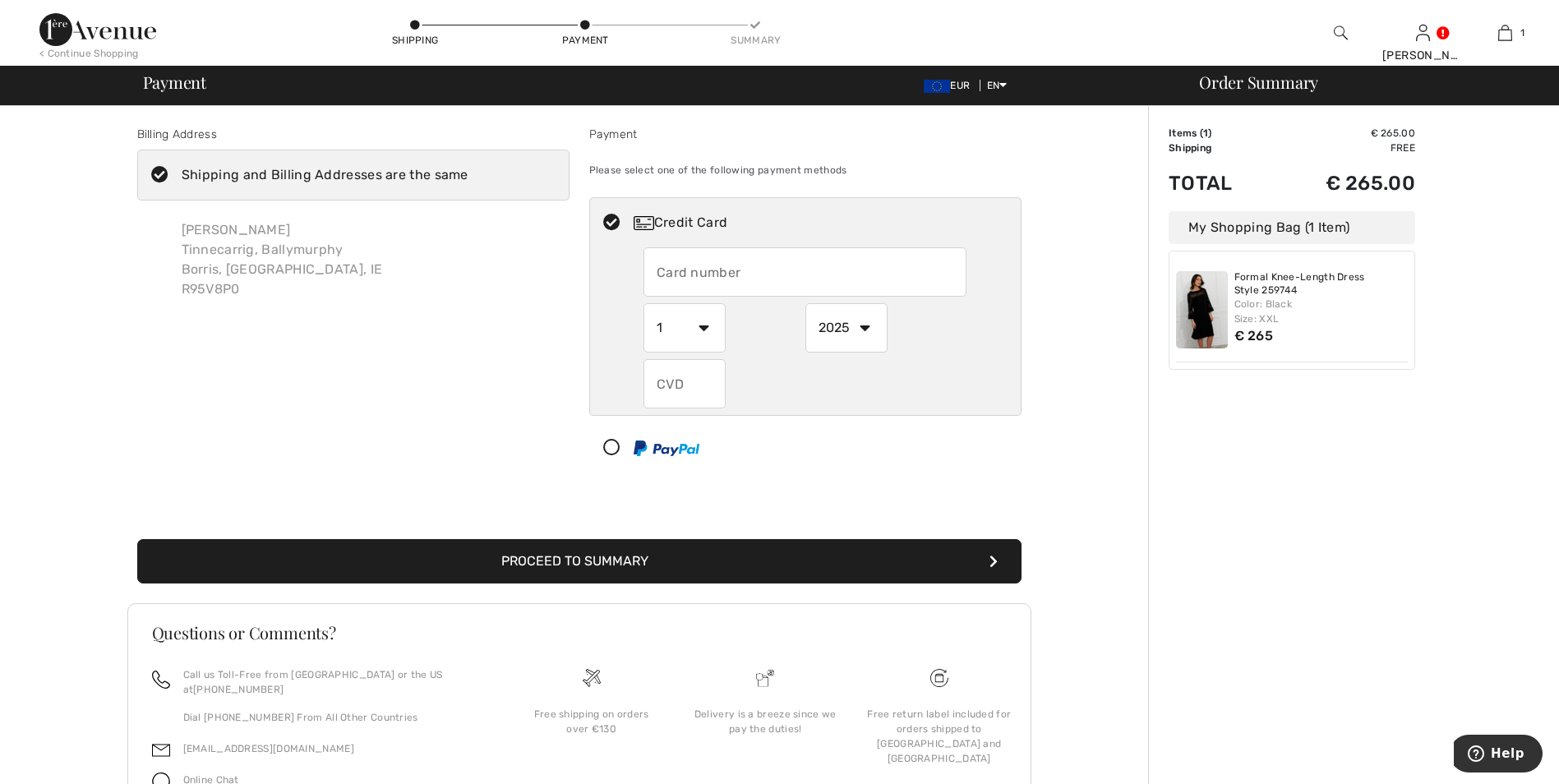
click at [677, 281] on input "text" at bounding box center [805, 272] width 323 height 49
click at [688, 278] on input "text" at bounding box center [805, 272] width 323 height 49
drag, startPoint x: 687, startPoint y: 278, endPoint x: 657, endPoint y: 272, distance: 30.6
click at [657, 272] on input "text" at bounding box center [805, 272] width 323 height 49
type input "4319401205704602"
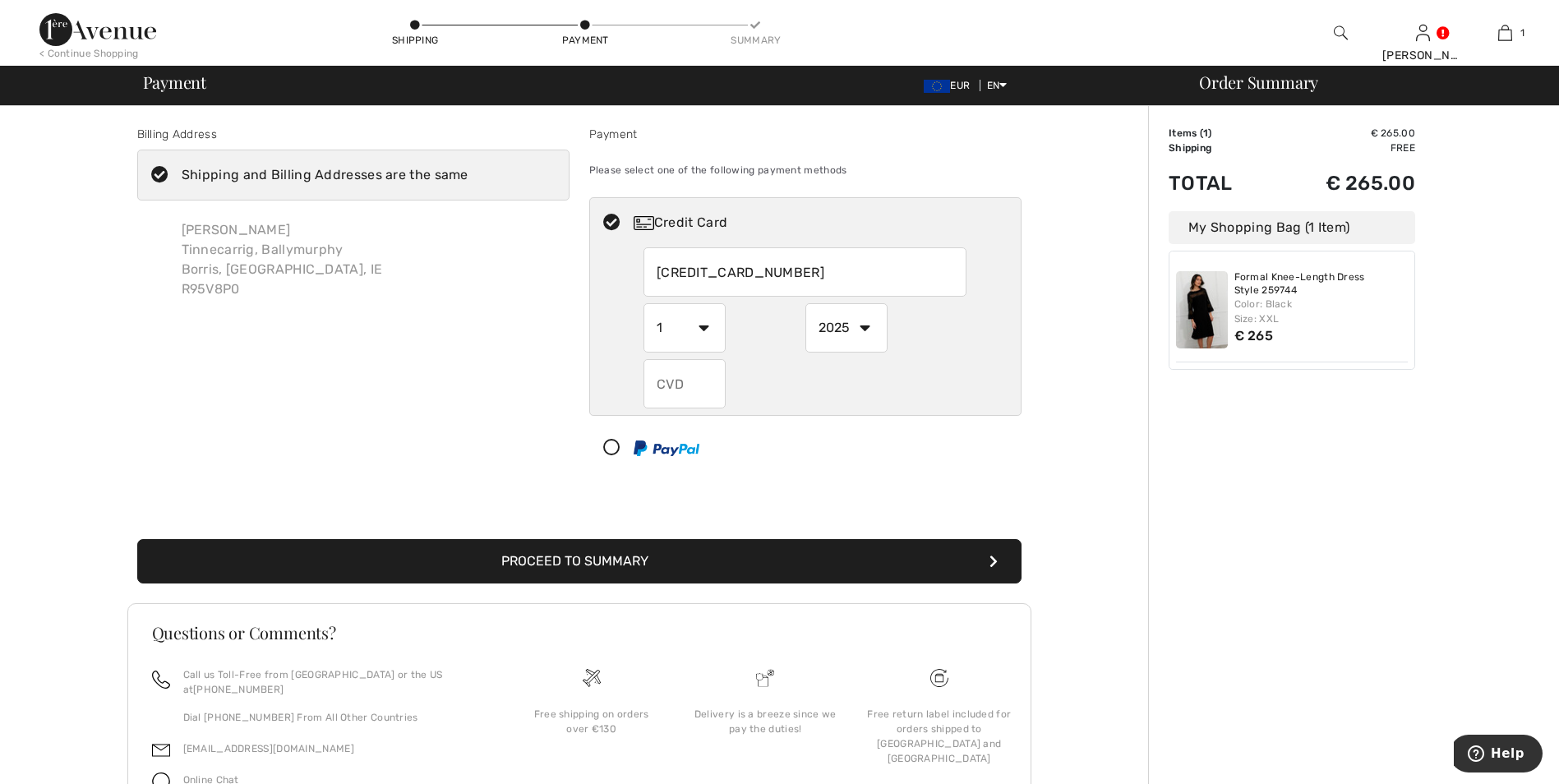
click at [701, 332] on select "1 2 3 4 5 6 7 8 9 10 11 12" at bounding box center [684, 328] width 82 height 49
select select "9"
click at [644, 303] on select "1 2 3 4 5 6 7 8 9 10 11 12" at bounding box center [684, 328] width 82 height 49
click at [864, 331] on select "2025 2026 2027 2028 2029 2030 2031 2032 2033 2034 2035" at bounding box center [846, 328] width 82 height 49
select select "2026"
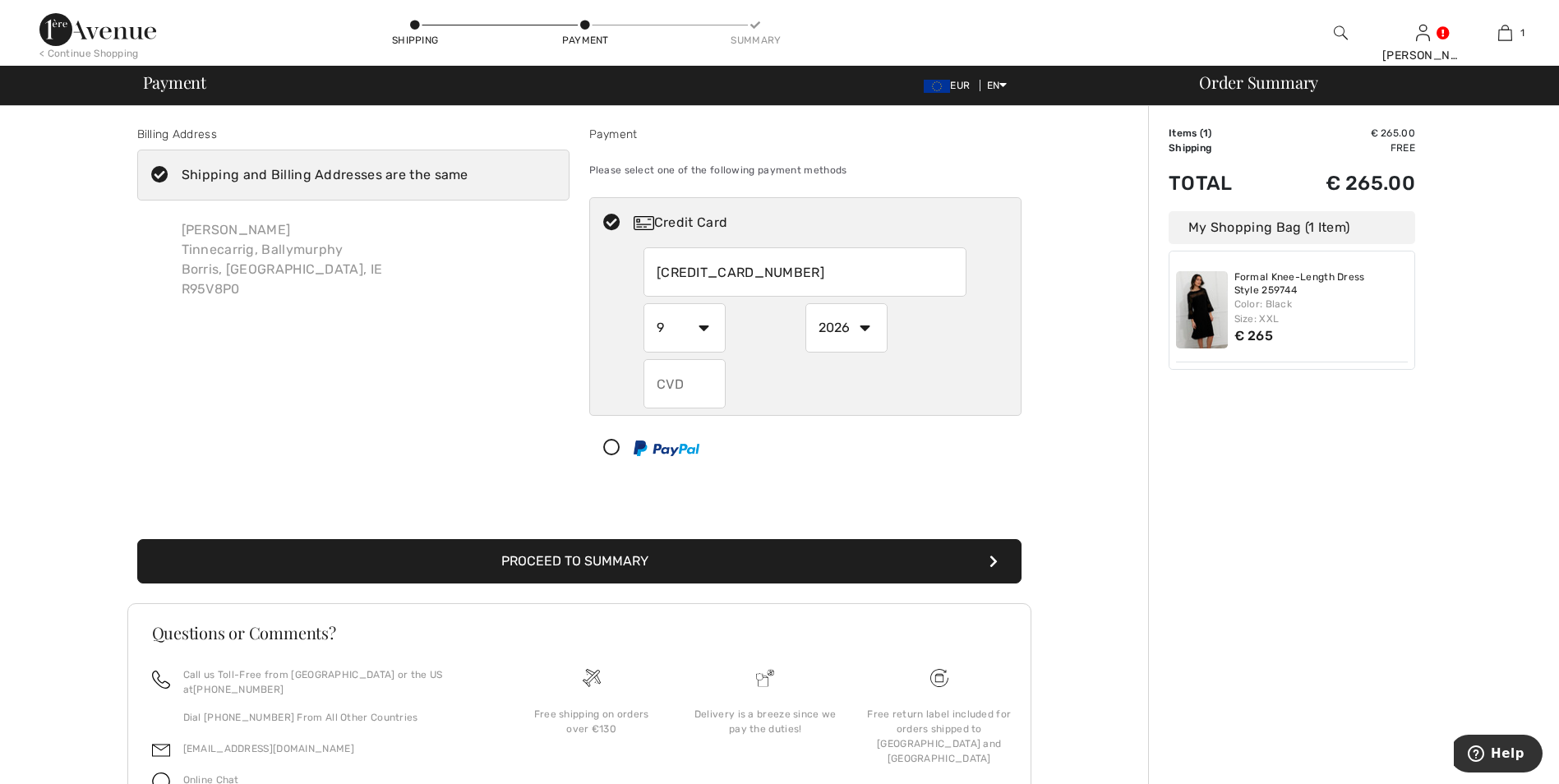
click at [805, 303] on select "2025 2026 2027 2028 2029 2030 2031 2032 2033 2034 2035" at bounding box center [846, 328] width 82 height 49
click at [700, 381] on input "text" at bounding box center [684, 384] width 82 height 49
type input "880"
click at [672, 559] on button "Proceed to Summary" at bounding box center [579, 561] width 884 height 45
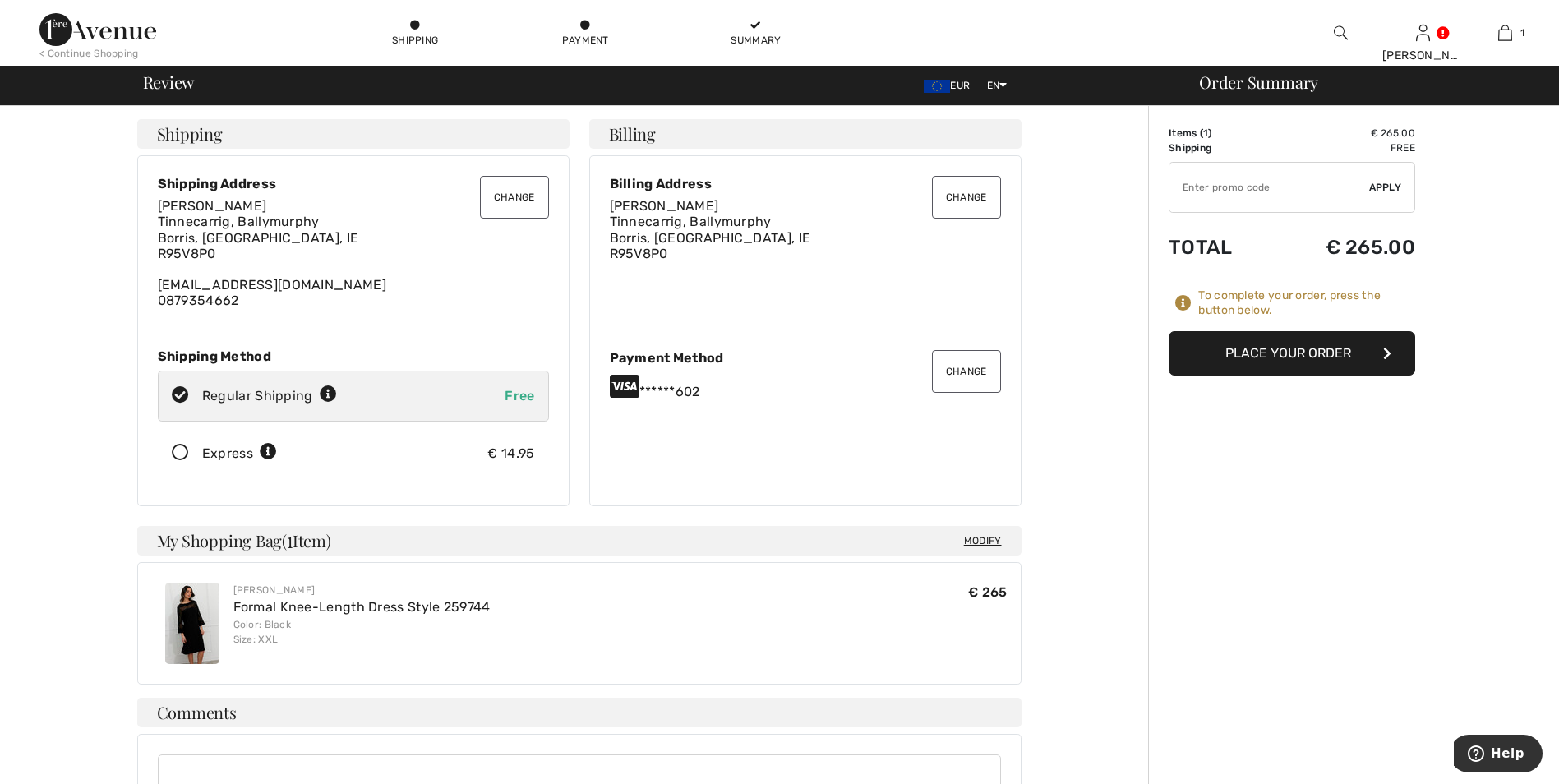
click at [1288, 348] on button "Place Your Order" at bounding box center [1291, 353] width 246 height 45
